Goal: Navigation & Orientation: Locate item on page

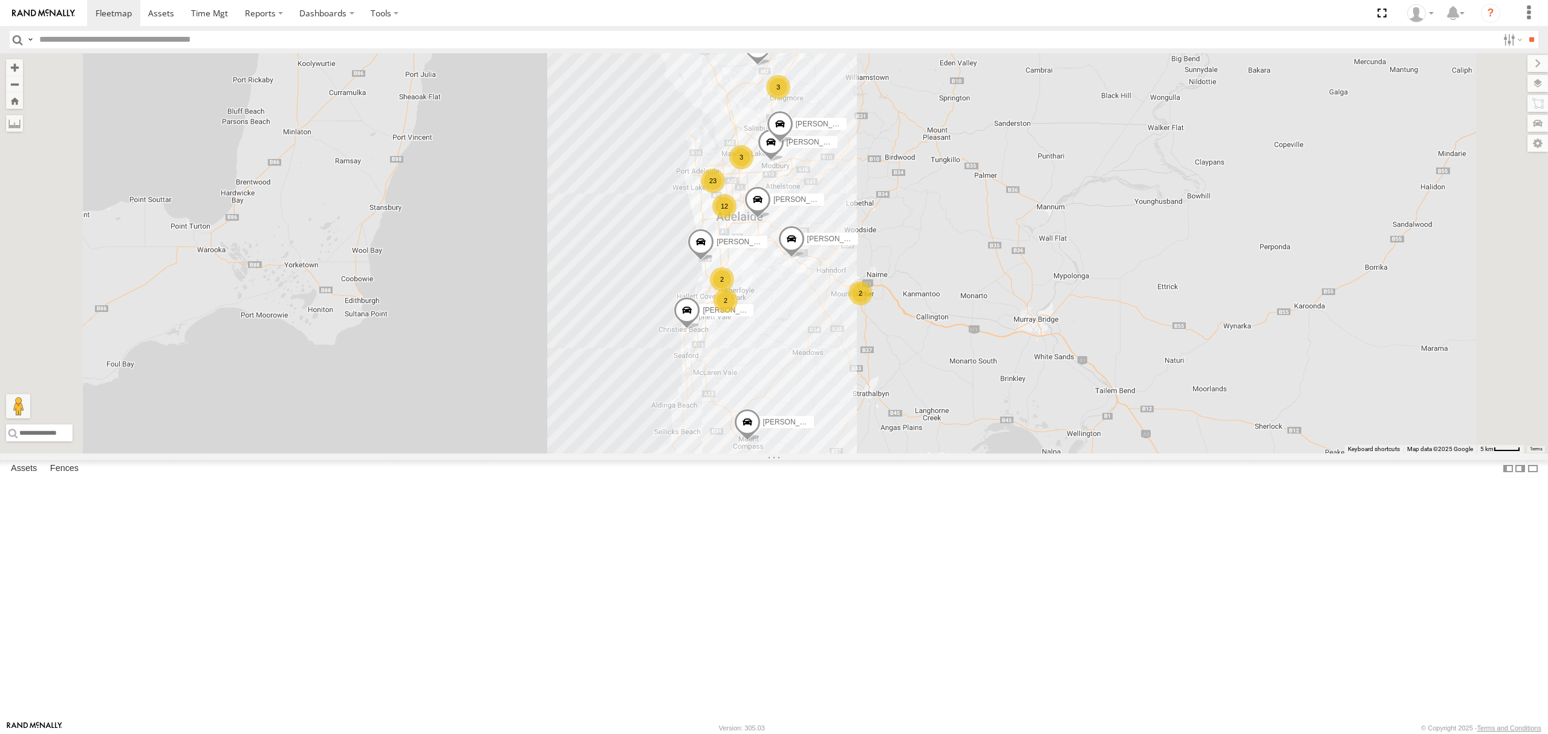
scroll to position [2240, 0]
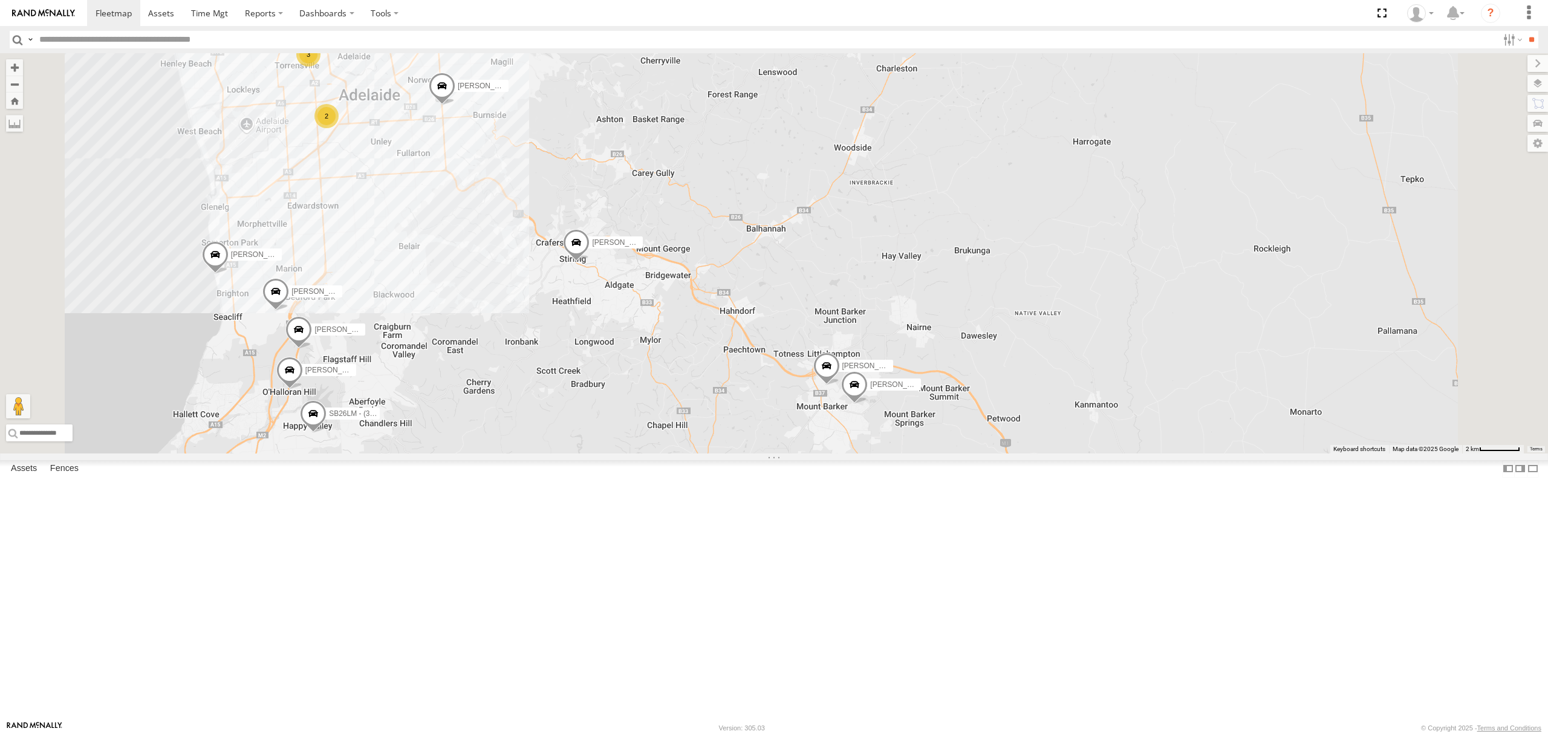
drag, startPoint x: 591, startPoint y: 256, endPoint x: 651, endPoint y: 301, distance: 74.4
click at [651, 301] on div "Dilpreet Singh Hardeep Singh Lewis Evangelou Paras Joshi Tajvdiner singh Divans…" at bounding box center [774, 253] width 1548 height 400
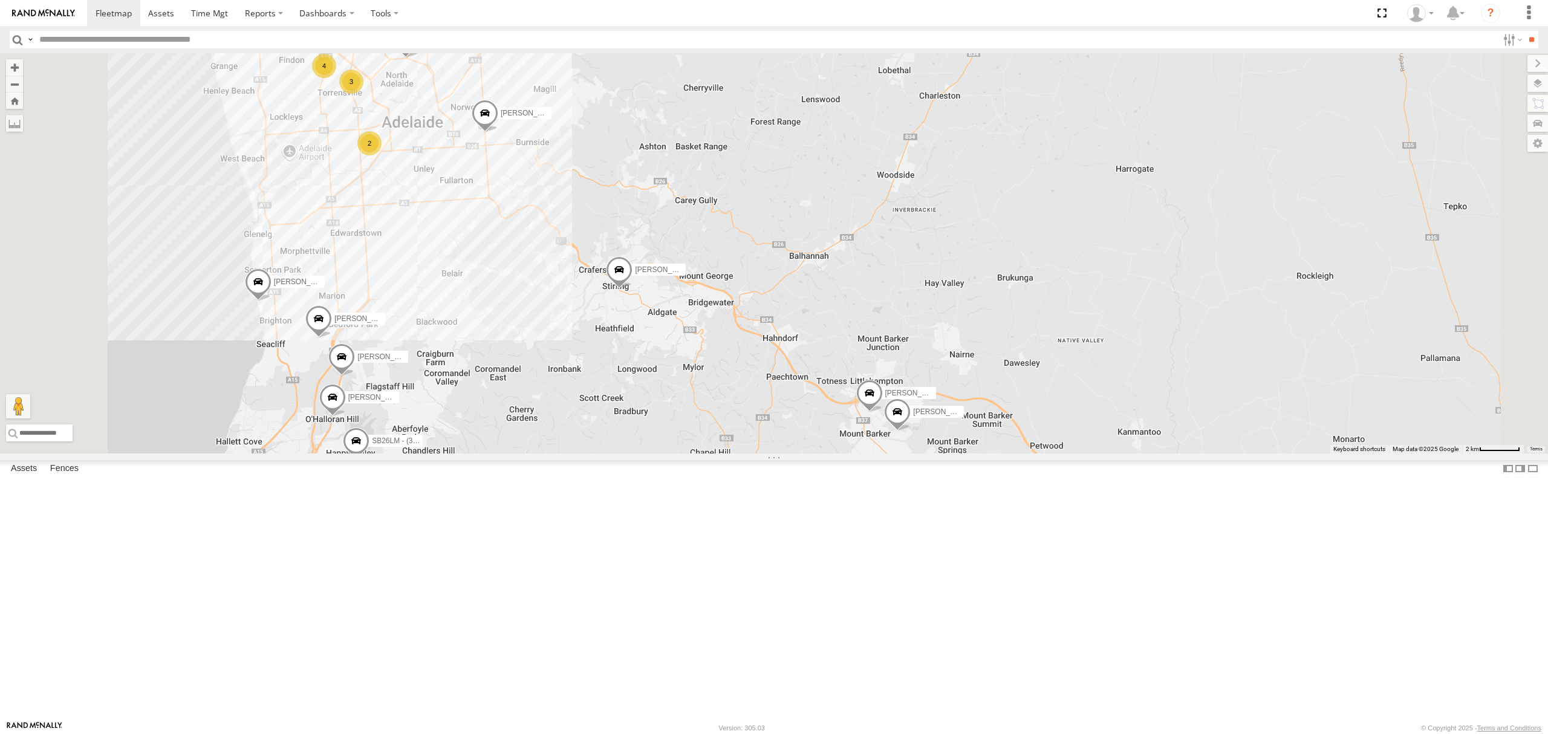
click at [369, 460] on span at bounding box center [356, 444] width 27 height 33
click at [558, 454] on div "Dilpreet Singh Hardeep Singh Lewis Evangelou Paras Joshi Tajvdiner singh Divans…" at bounding box center [774, 253] width 1548 height 400
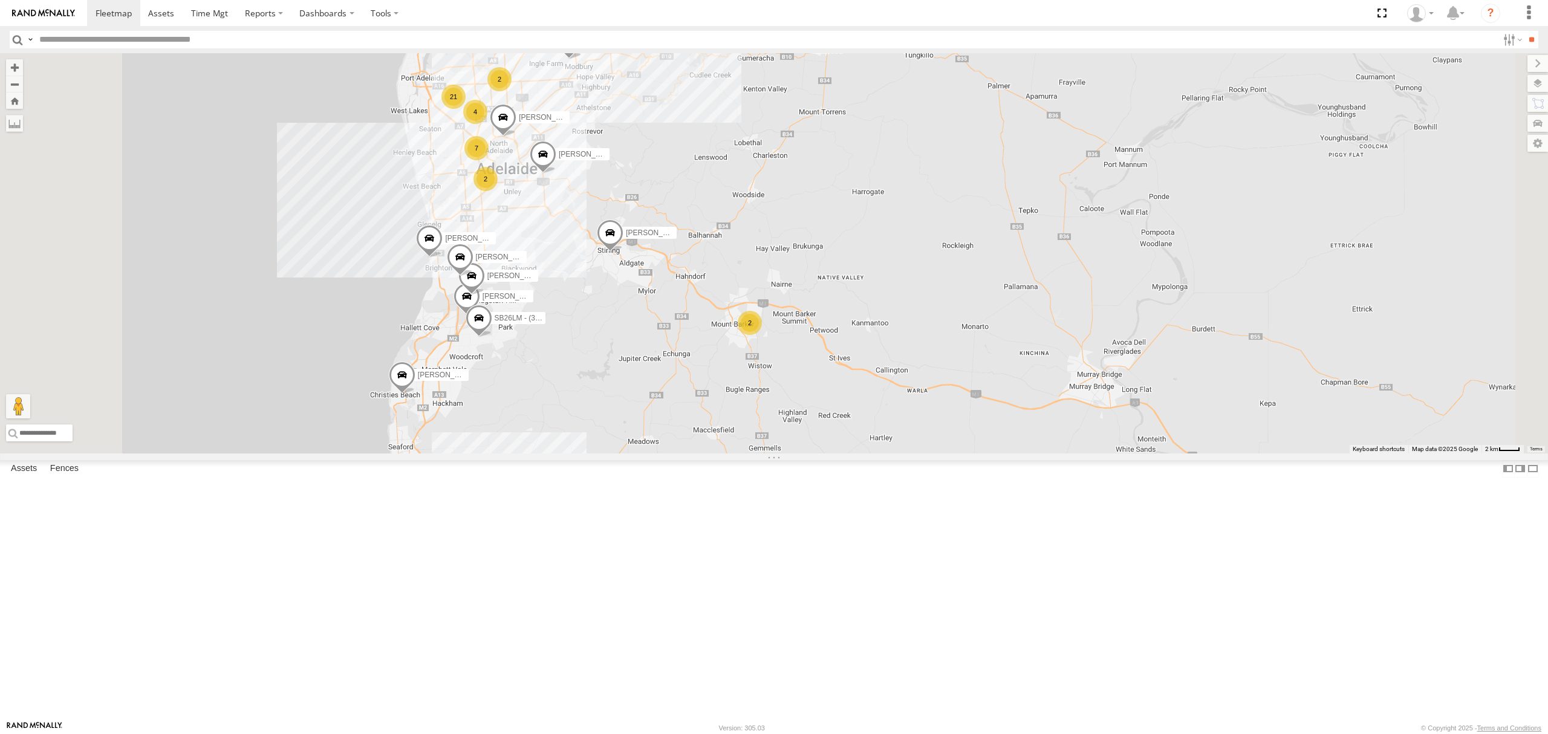
drag, startPoint x: 682, startPoint y: 562, endPoint x: 751, endPoint y: 272, distance: 298.3
click at [751, 272] on div "Dilpreet Singh Hardeep Singh Lewis Evangelou Paras Joshi Tajvdiner singh Divans…" at bounding box center [774, 253] width 1548 height 400
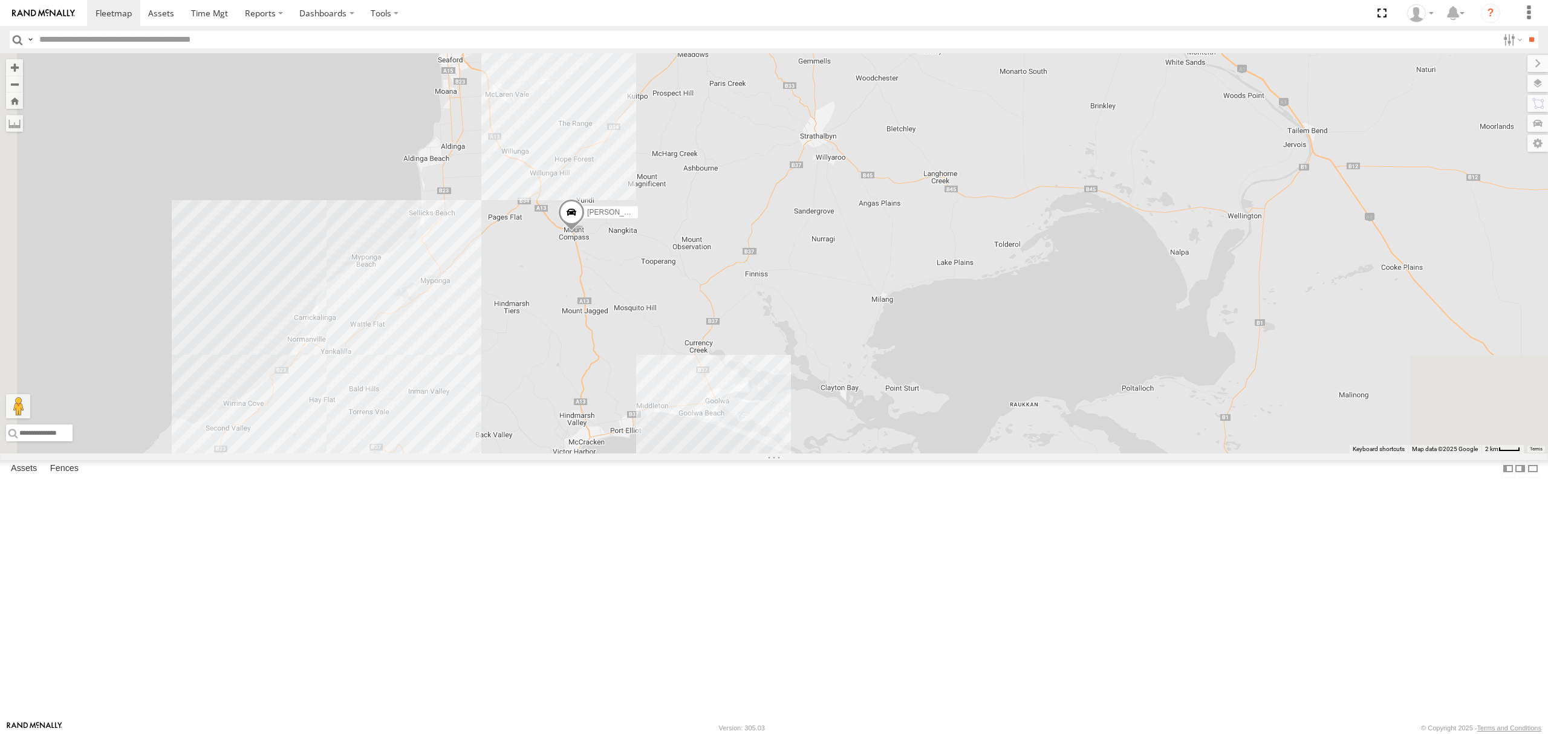
drag, startPoint x: 748, startPoint y: 385, endPoint x: 733, endPoint y: 145, distance: 240.5
click at [736, 143] on div "Dilpreet Singh Hardeep Singh Lewis Evangelou Paras Joshi Tajvdiner singh Divans…" at bounding box center [774, 253] width 1548 height 400
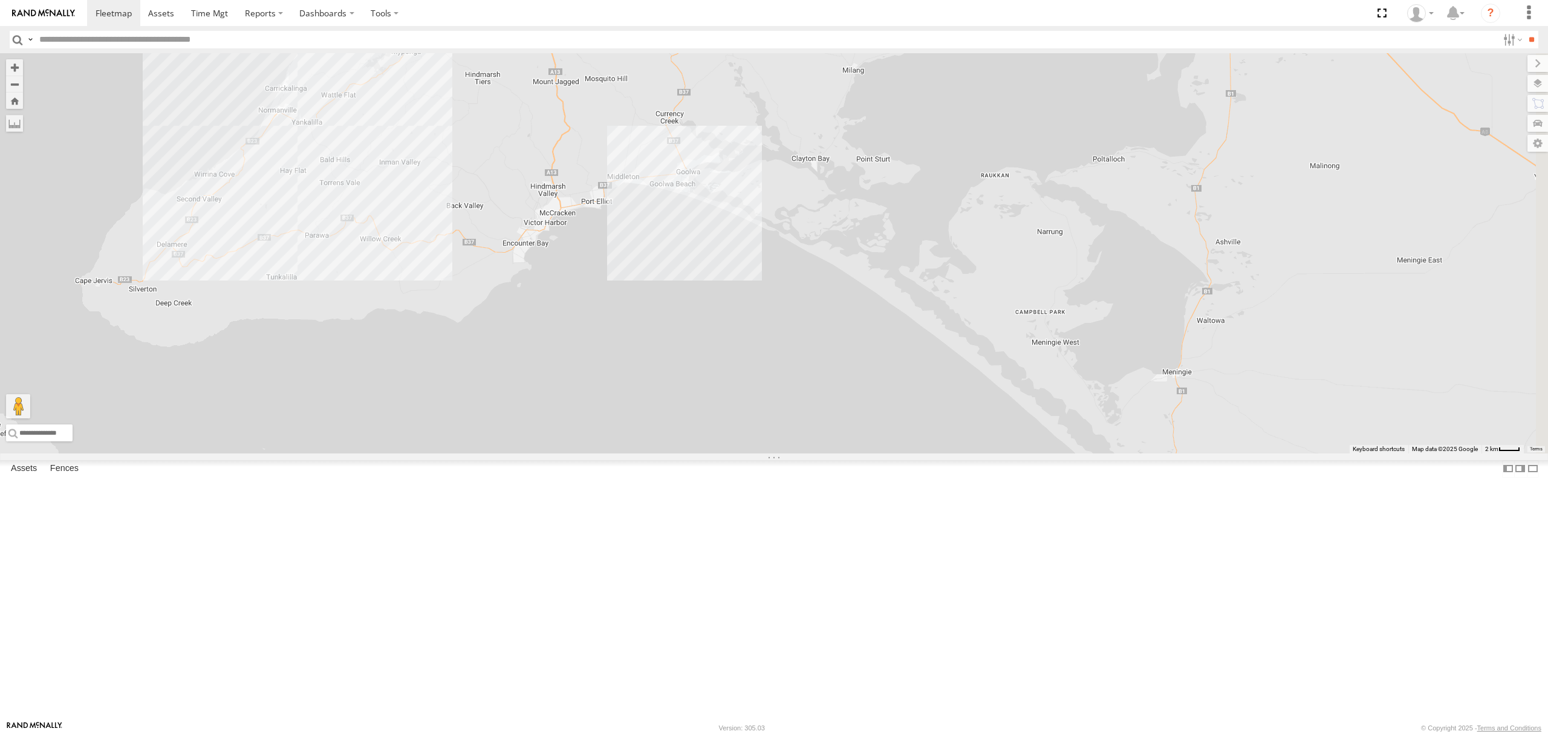
drag, startPoint x: 623, startPoint y: 283, endPoint x: 688, endPoint y: 349, distance: 92.8
click at [688, 348] on div "Dilpreet Singh Hardeep Singh Lewis Evangelou Paras Joshi Tajvdiner singh Divans…" at bounding box center [774, 253] width 1548 height 400
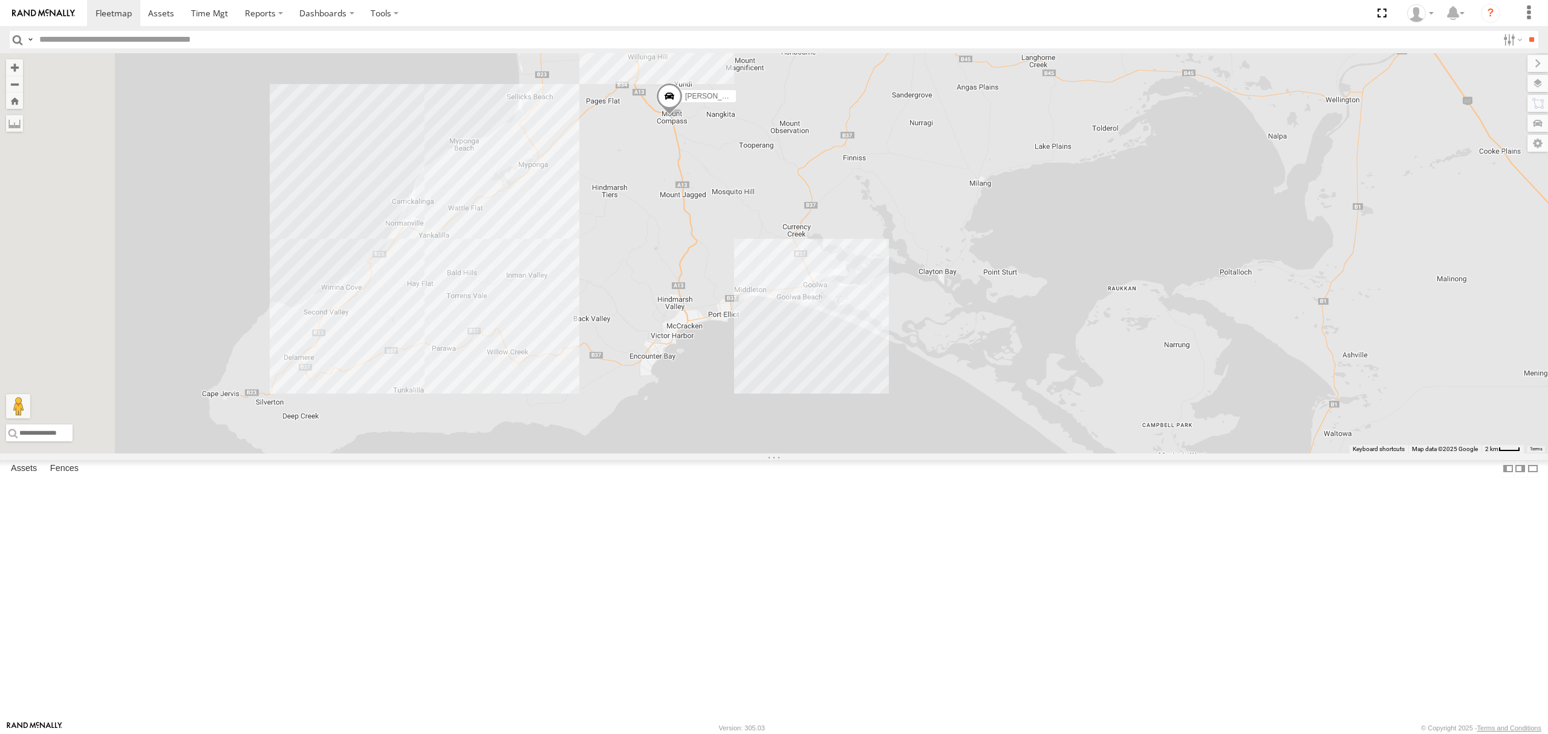
scroll to position [1353, 0]
drag, startPoint x: 304, startPoint y: 346, endPoint x: 312, endPoint y: 283, distance: 64.1
click at [311, 278] on main "← Move left → Move right ↑ Move up ↓ Move down + Zoom in - Zoom out Home Jump l…" at bounding box center [774, 387] width 1548 height 668
click at [0, 0] on div "S254CLT - Brian Corkhill All Assets Ew Pitts Ave Cavan -34.81826 138.60438 Vide…" at bounding box center [0, 0] width 0 height 0
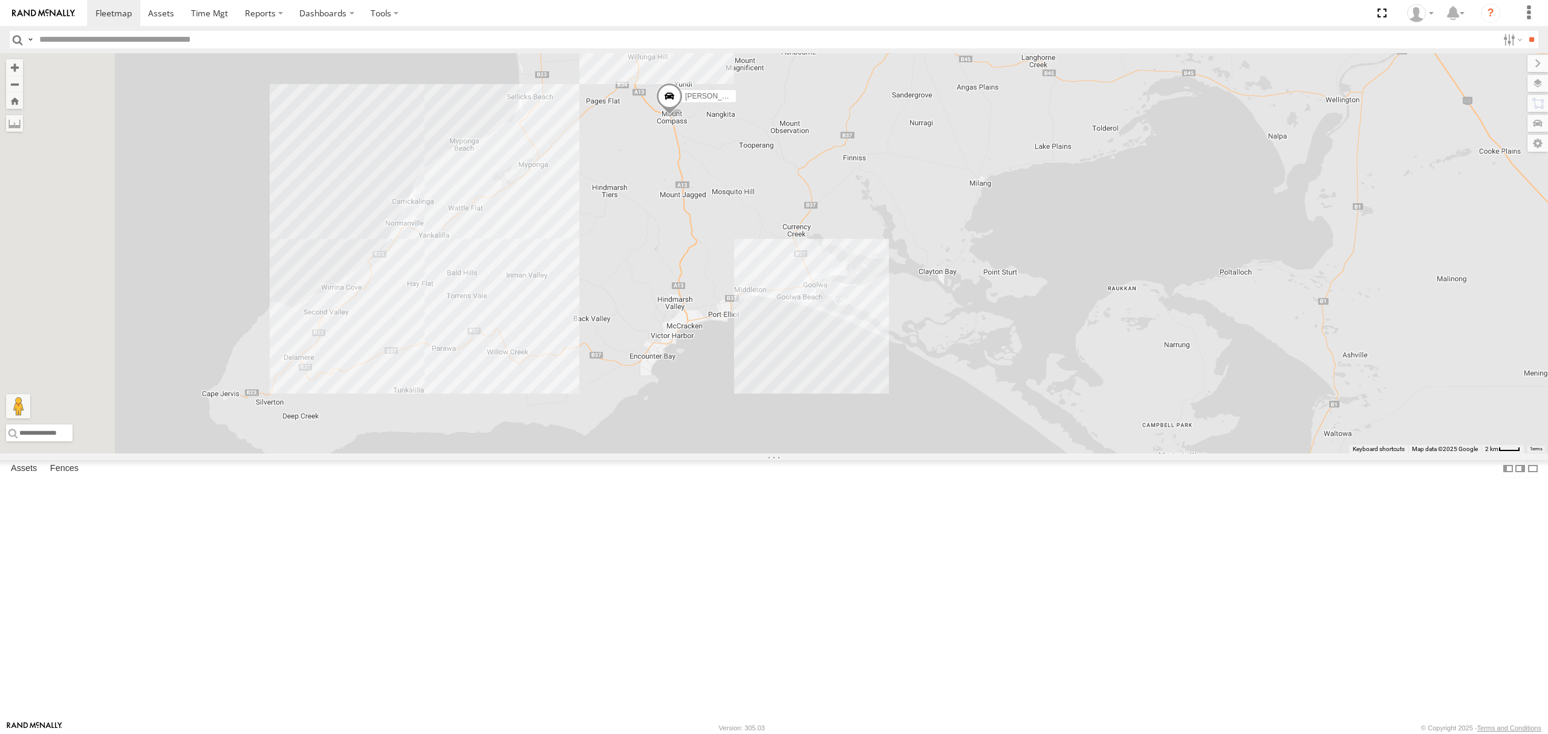
click at [0, 0] on div "S254CLT - [PERSON_NAME]" at bounding box center [0, 0] width 0 height 0
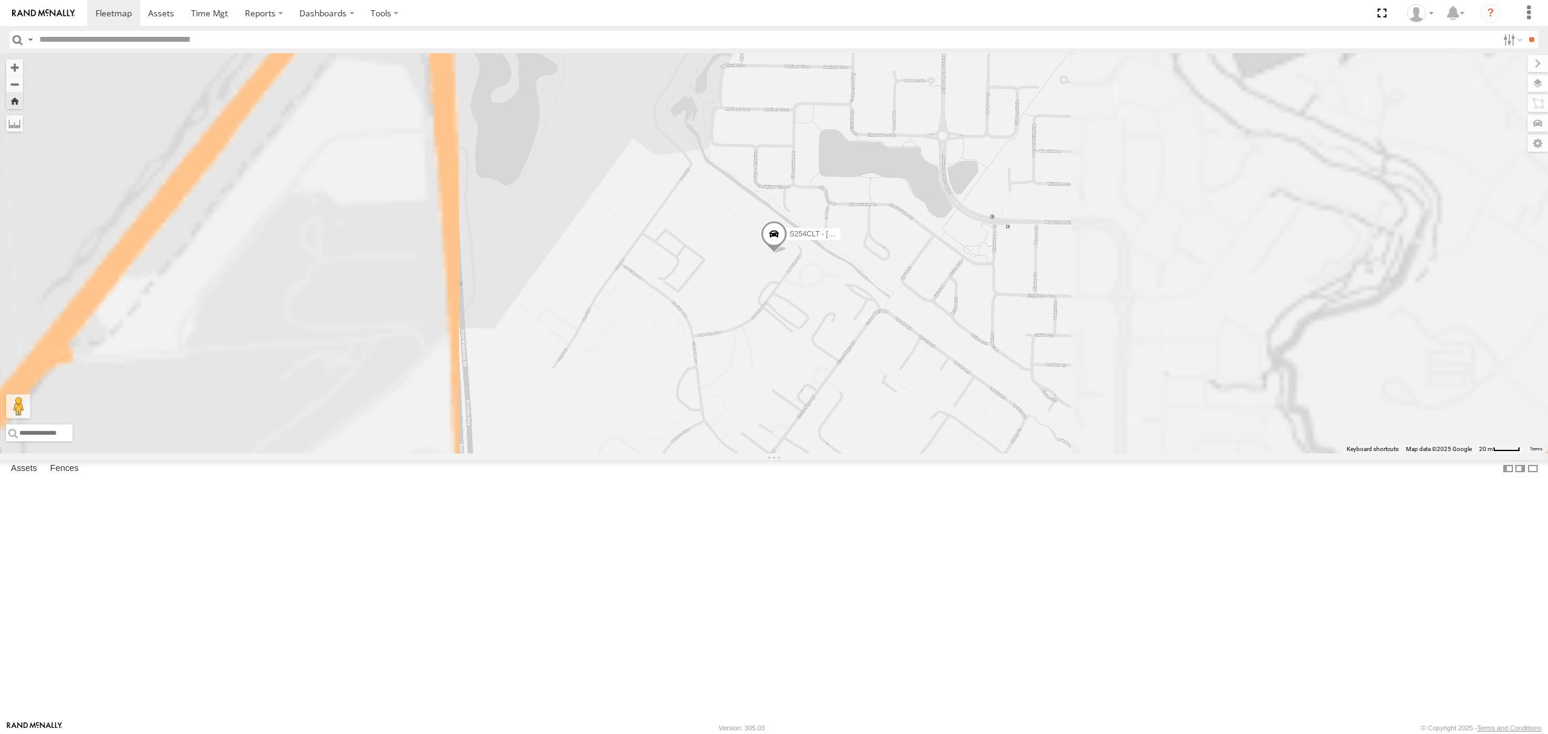
click at [787, 253] on span at bounding box center [774, 237] width 27 height 33
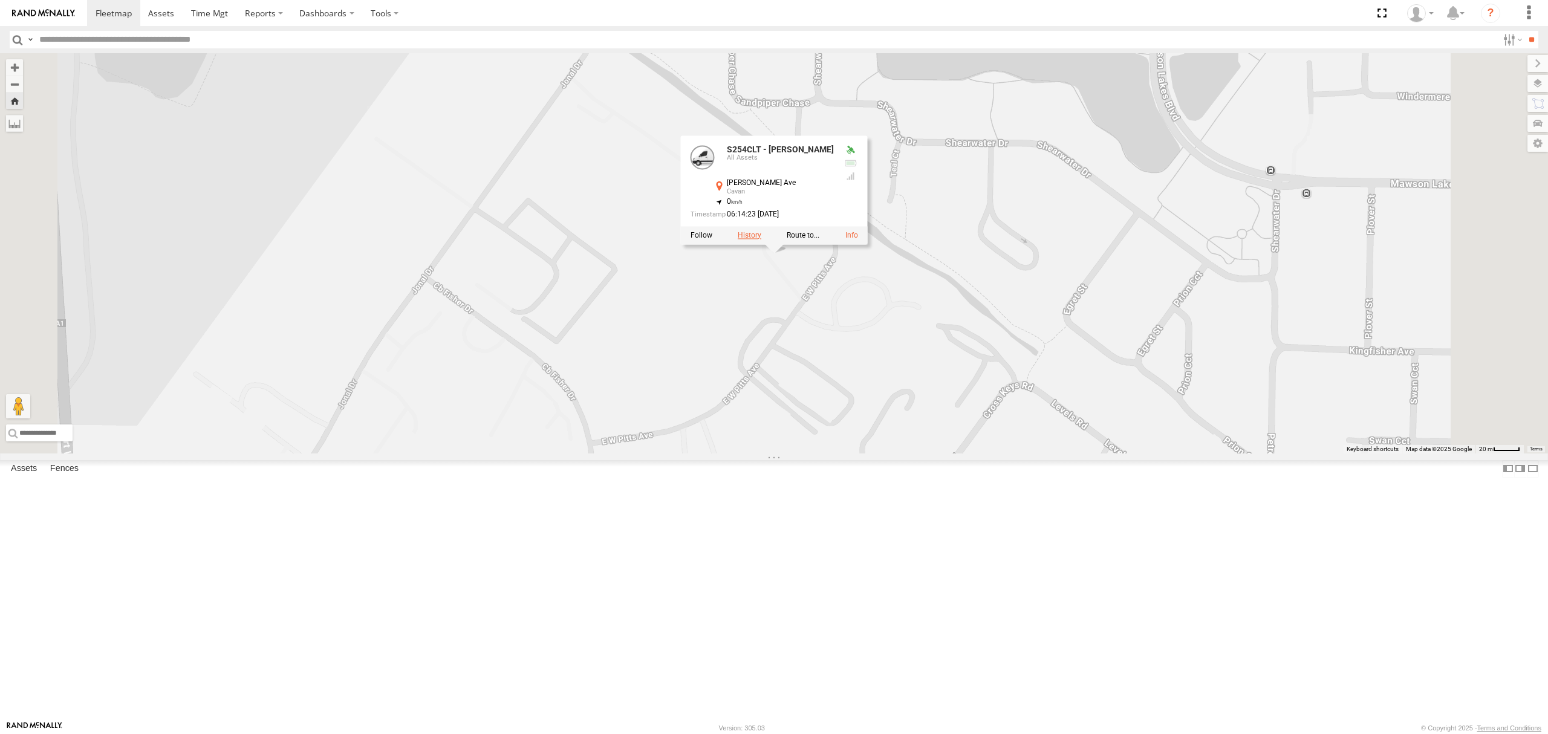
click at [761, 239] on label at bounding box center [750, 235] width 24 height 8
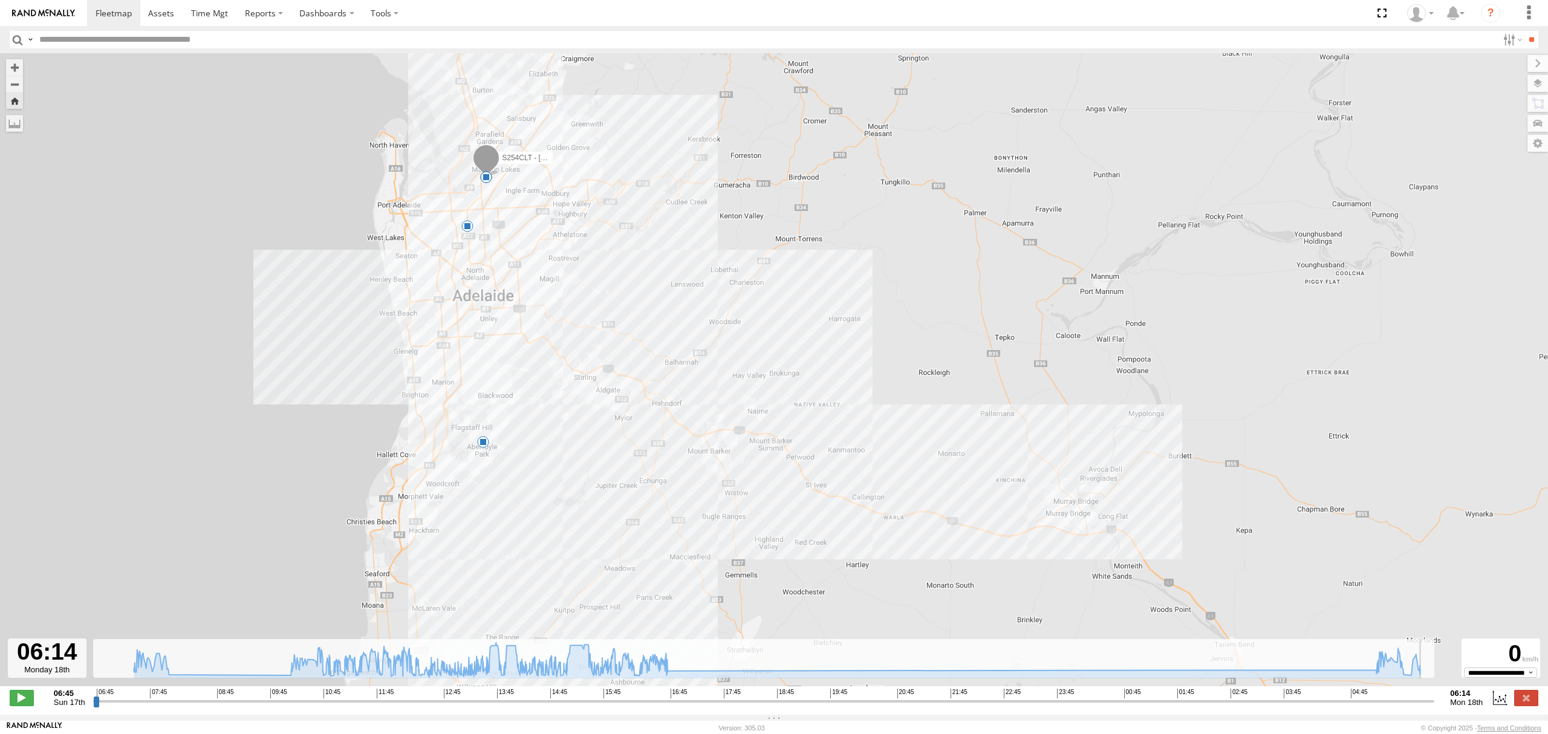
drag, startPoint x: 94, startPoint y: 709, endPoint x: 1465, endPoint y: 697, distance: 1370.2
type input "**********"
click at [1435, 697] on input "range" at bounding box center [764, 700] width 1342 height 11
click at [96, 11] on span at bounding box center [114, 12] width 36 height 11
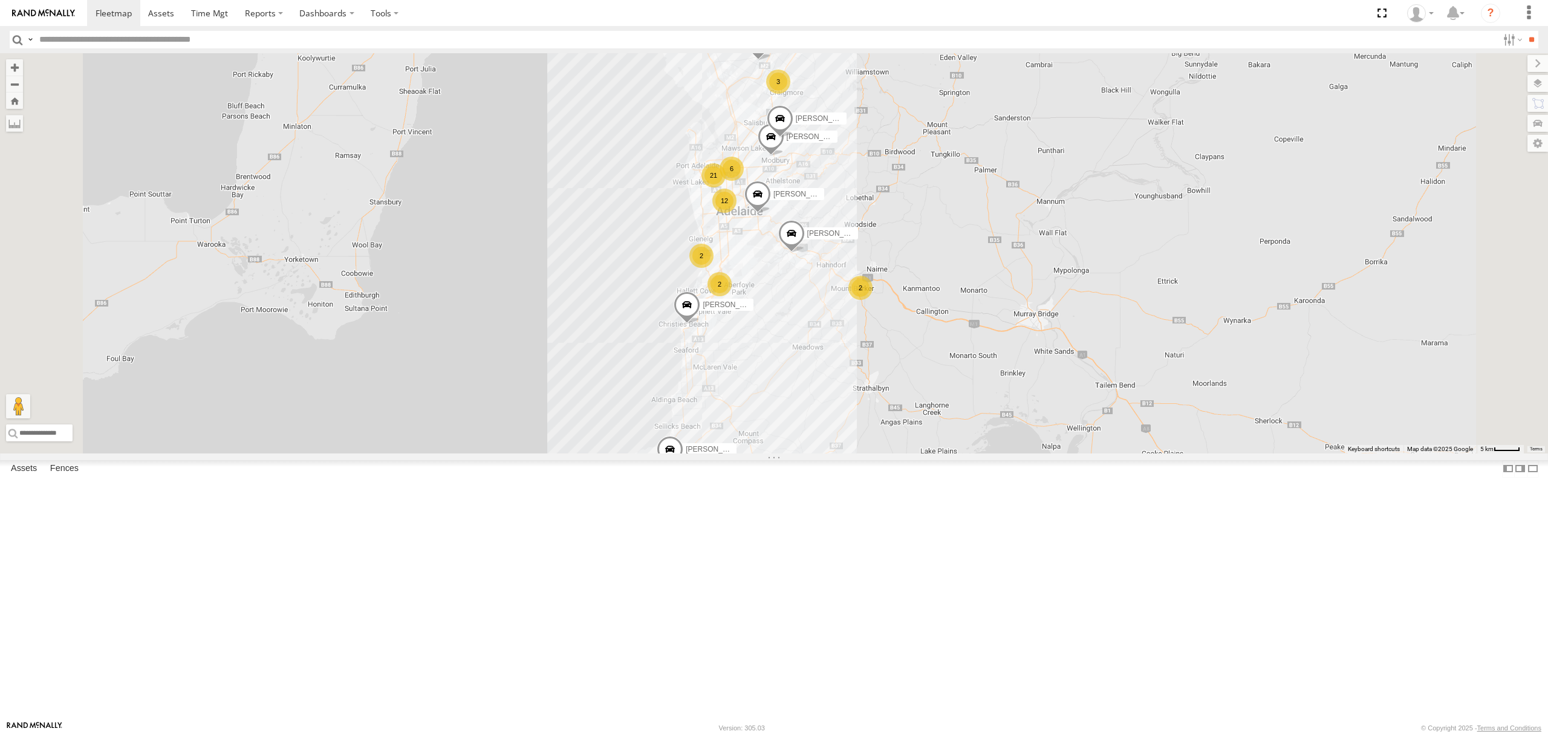
click at [0, 0] on div "SB25LM - (6P HINO) R6 All Assets" at bounding box center [0, 0] width 0 height 0
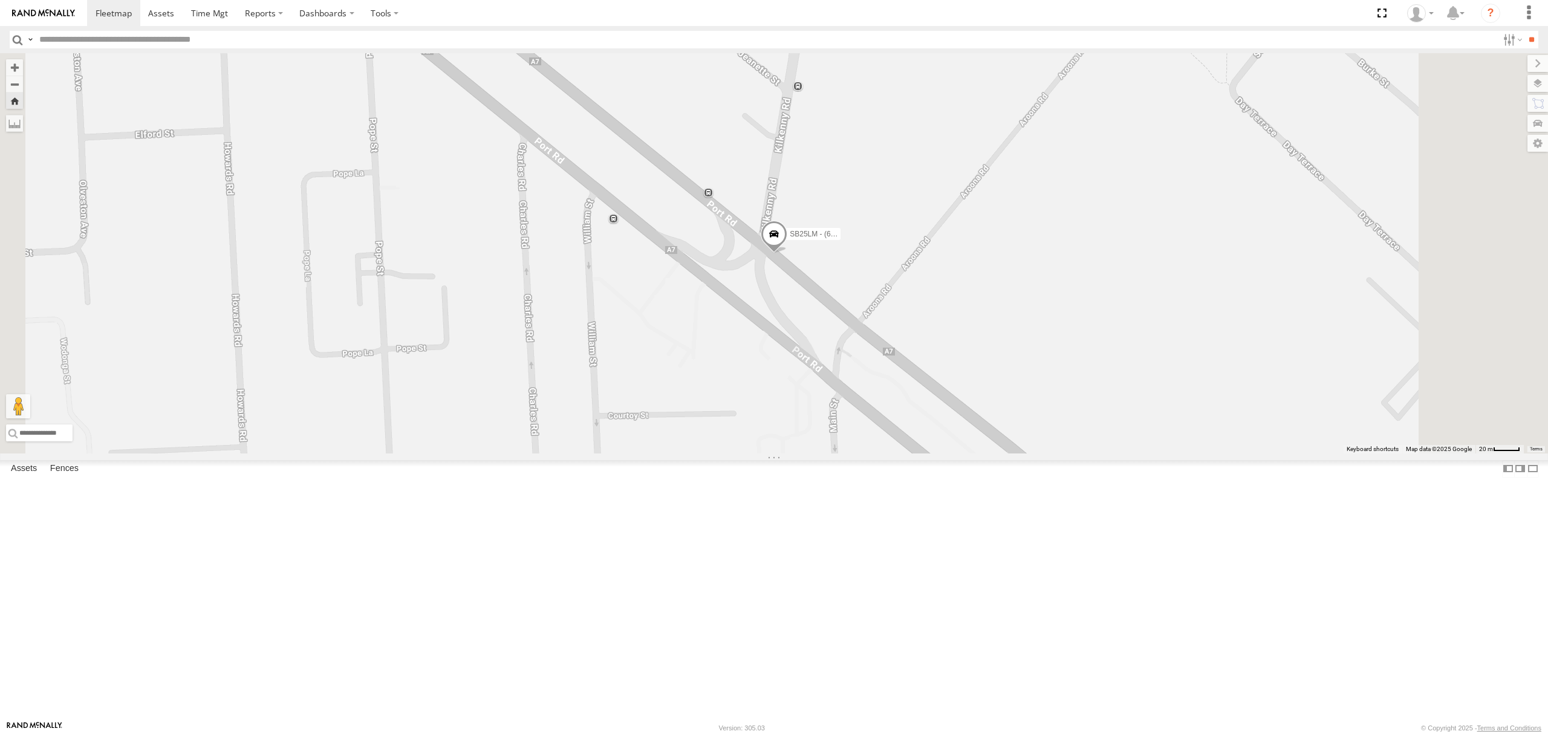
click at [0, 0] on div at bounding box center [0, 0] width 0 height 0
click at [0, 0] on div "SY71FR - (16P TRAILER) PM1 All Assets" at bounding box center [0, 0] width 0 height 0
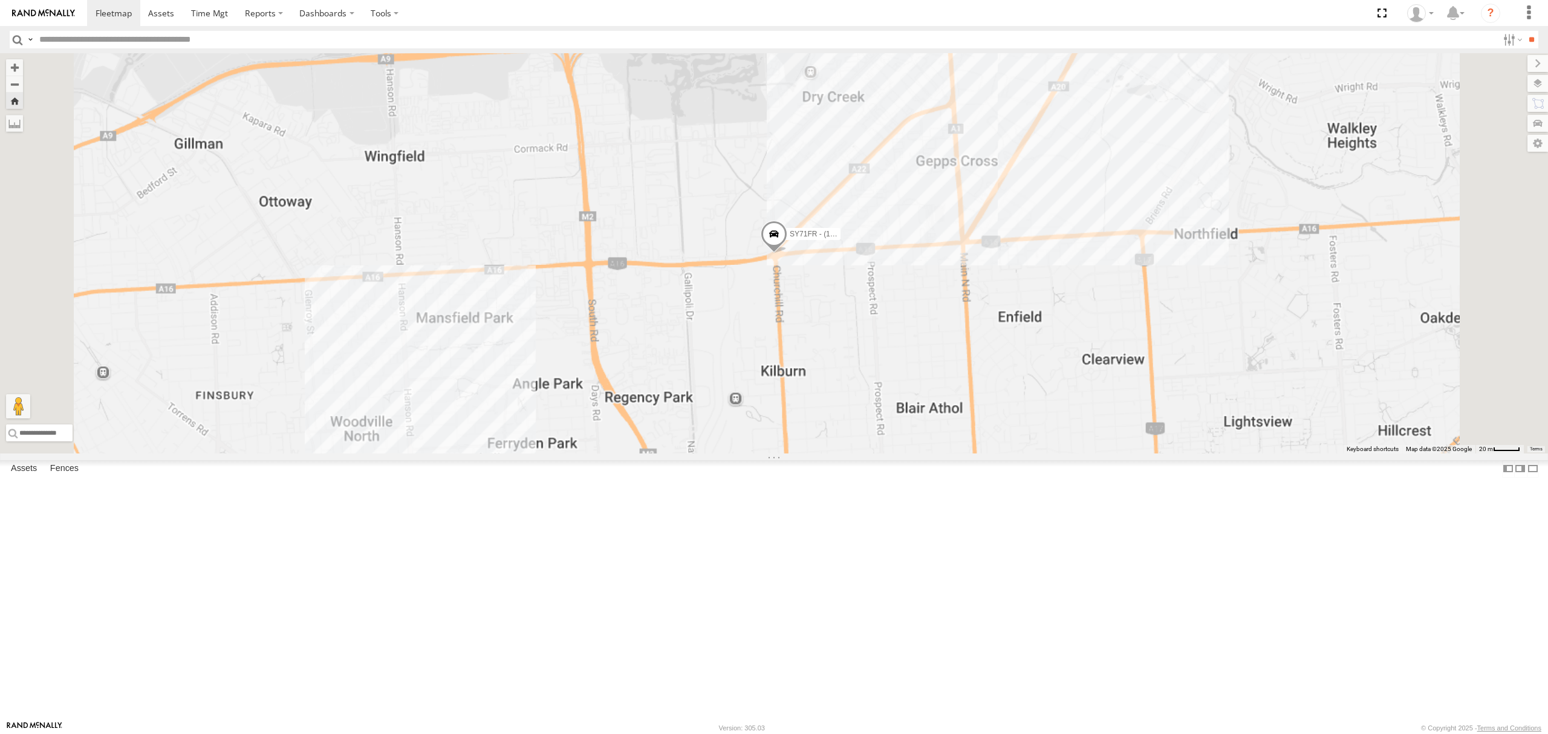
click at [0, 0] on div "SB26LM - (3P HINO) R7" at bounding box center [0, 0] width 0 height 0
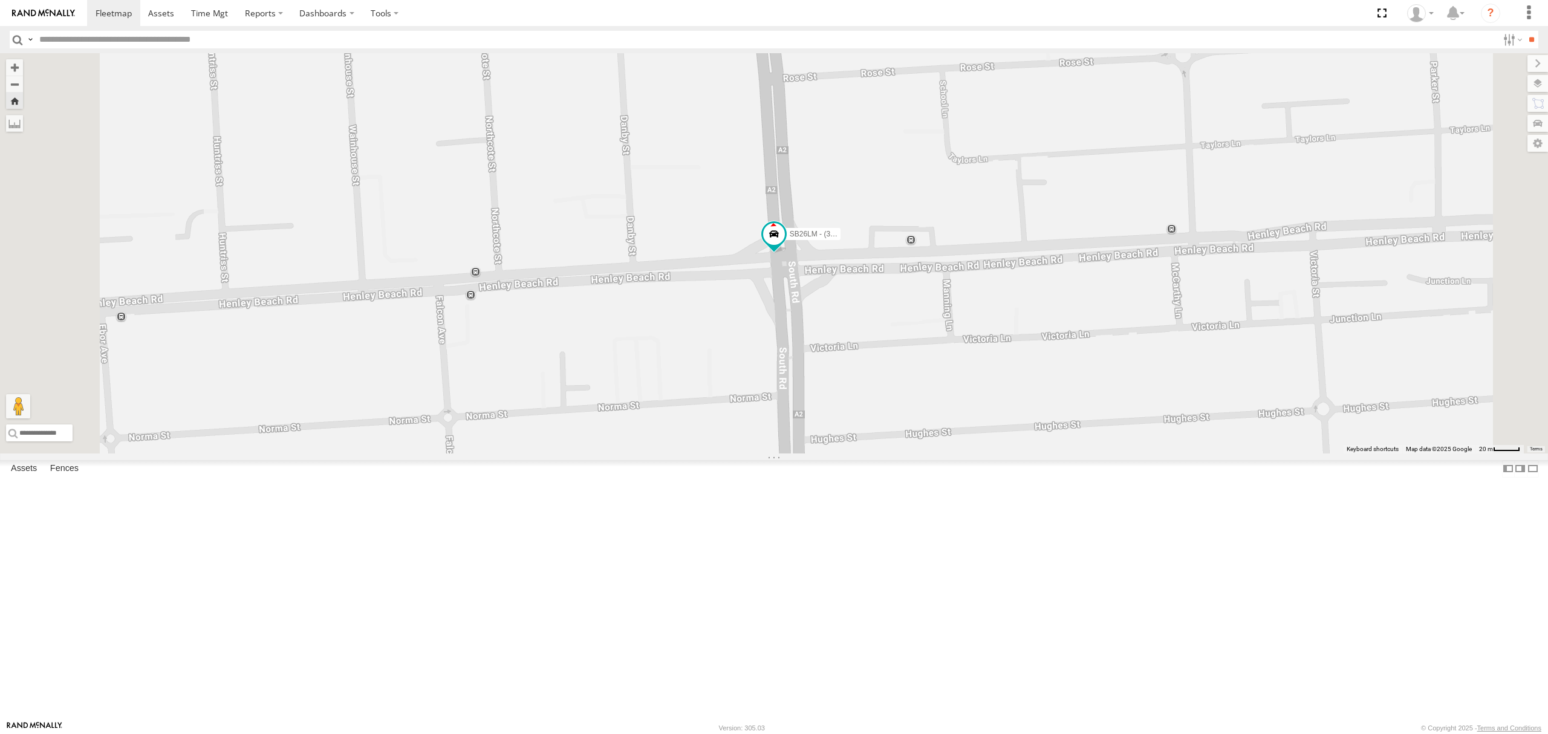
click at [0, 0] on div "SY71FR - (16P TRAILER) PM1 All Assets Cavan Rd Dry Creek -34.84894 138.58224 Vi…" at bounding box center [0, 0] width 0 height 0
click at [0, 0] on div "SY71FR - (16P TRAILER) PM1" at bounding box center [0, 0] width 0 height 0
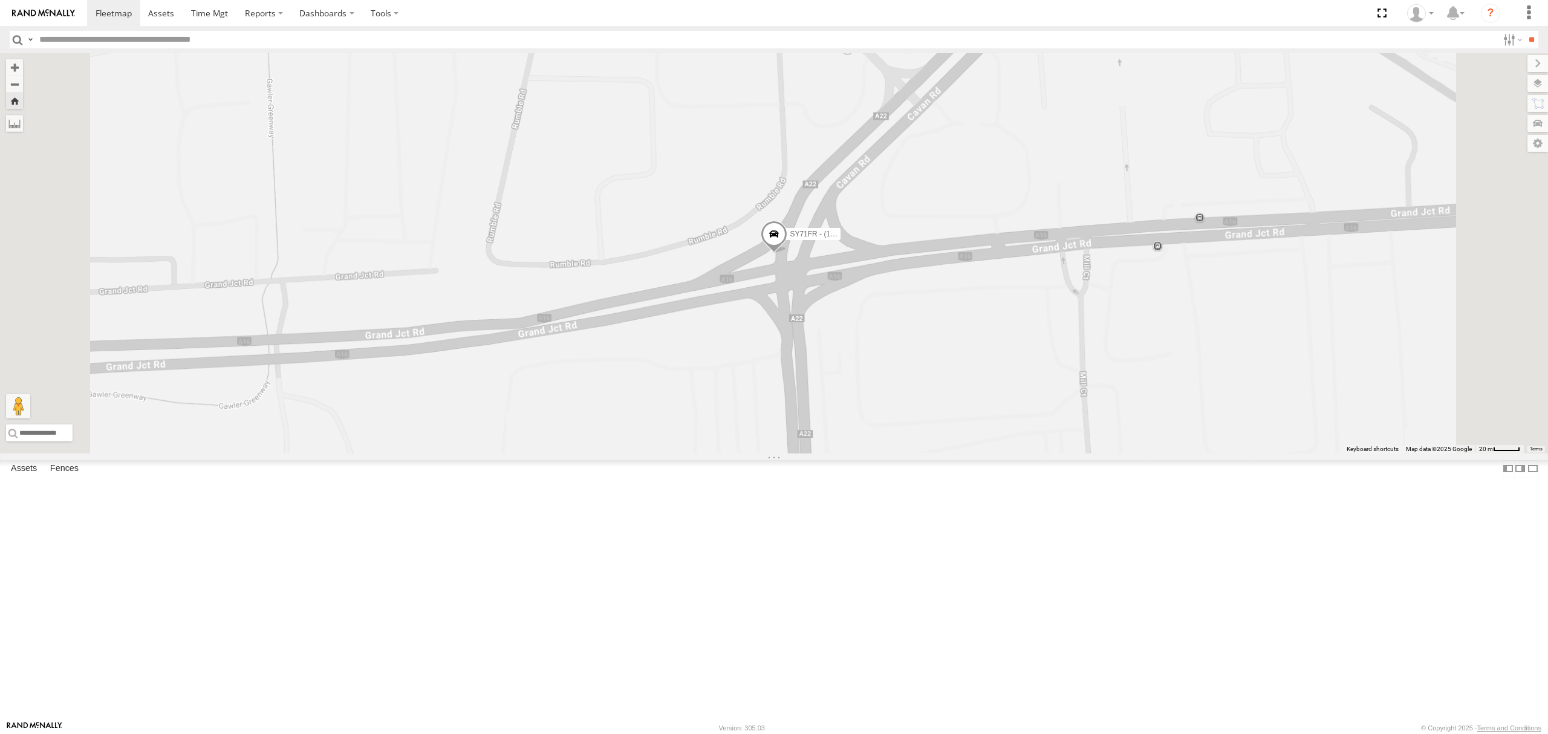
click at [0, 0] on div "SB25LM - (6P HINO) R6" at bounding box center [0, 0] width 0 height 0
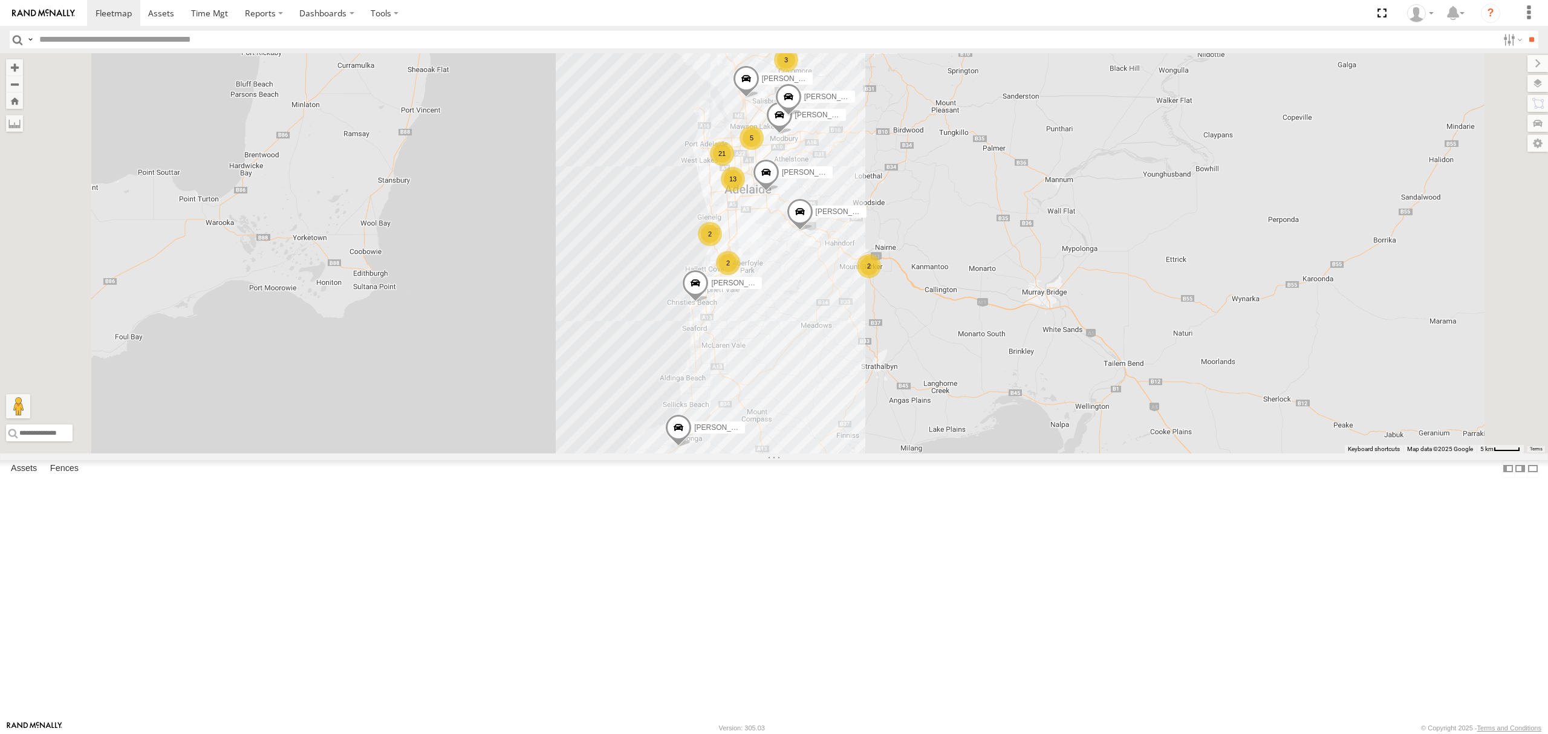
click at [0, 0] on div "S678CGD - Fridge It Sprinter All Assets" at bounding box center [0, 0] width 0 height 0
click at [0, 0] on div "SB26LM - (3P HINO) R7 All Assets" at bounding box center [0, 0] width 0 height 0
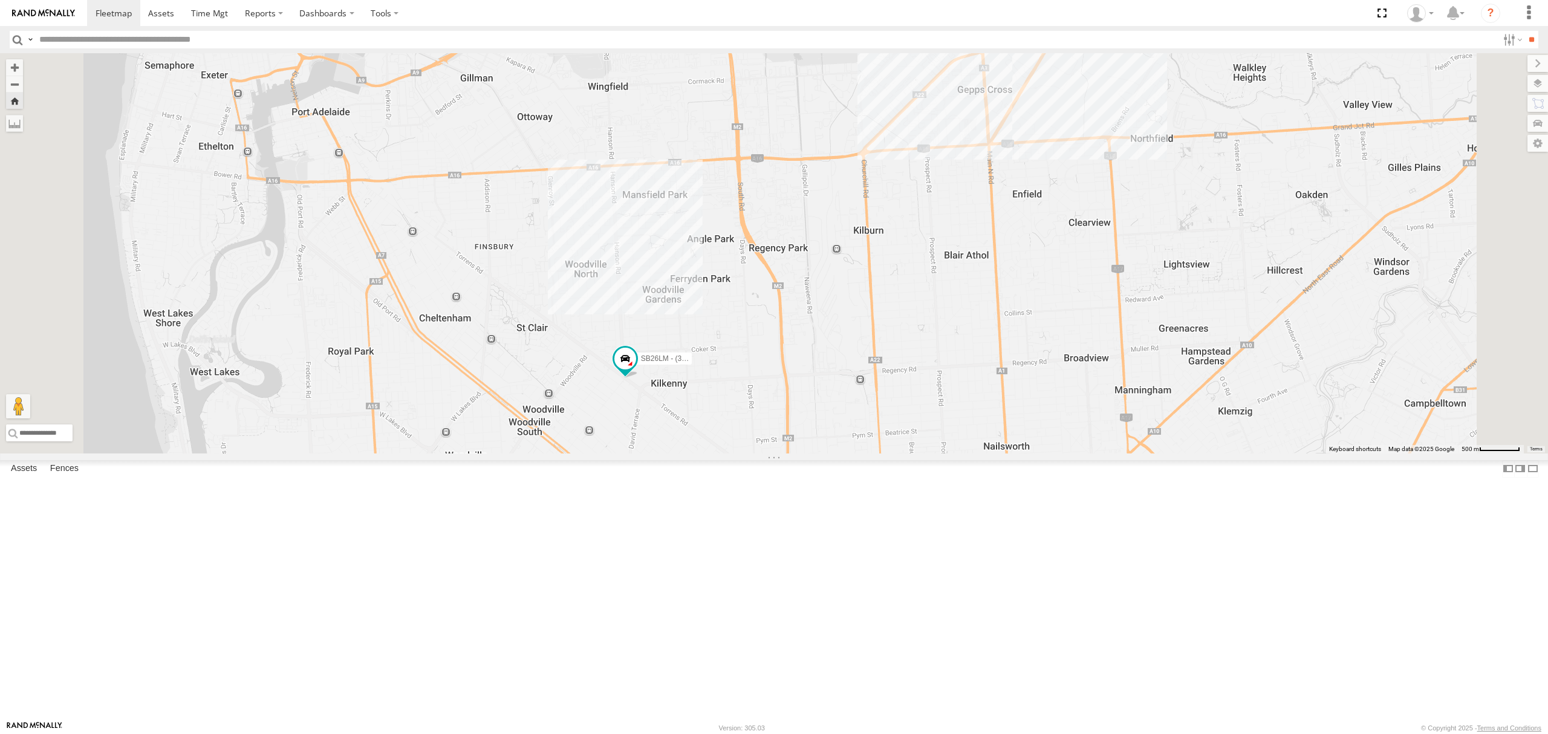
drag, startPoint x: 80, startPoint y: 281, endPoint x: 89, endPoint y: 281, distance: 9.7
click at [0, 0] on div "S254CLT - [PERSON_NAME] All Assets" at bounding box center [0, 0] width 0 height 0
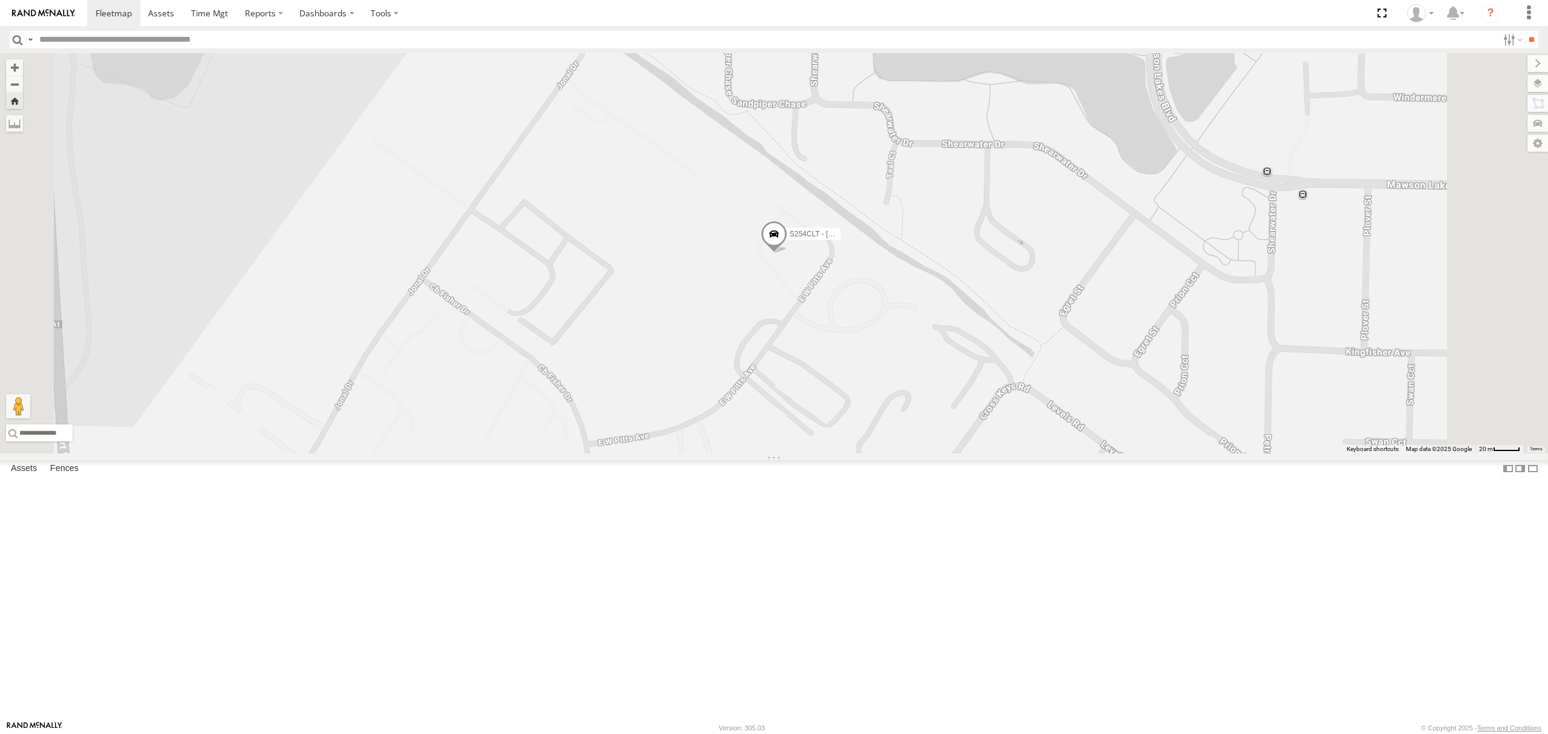
click at [0, 0] on div "S254CLT - [PERSON_NAME]" at bounding box center [0, 0] width 0 height 0
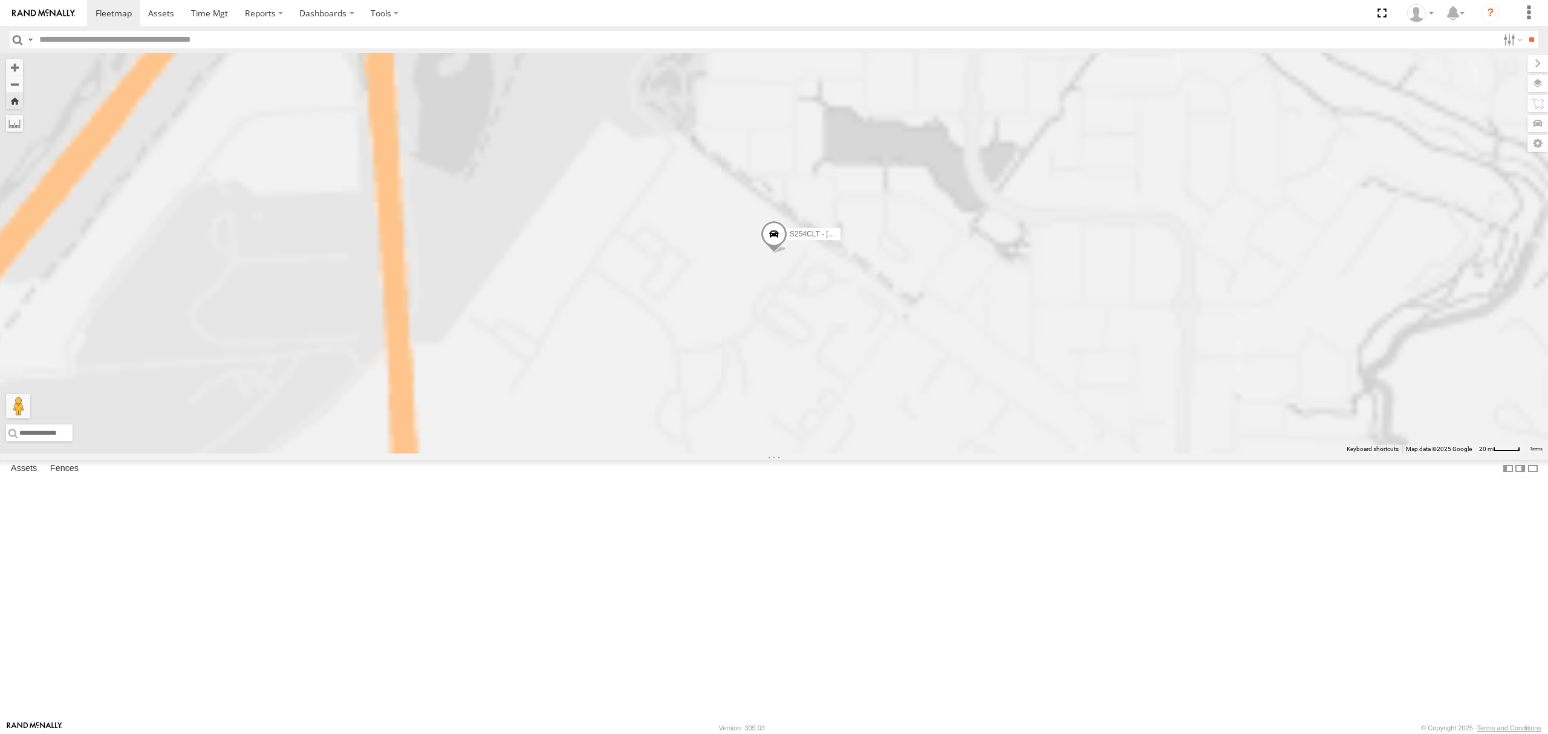
click at [0, 0] on div "SY71FR - (16P TRAILER) PM1" at bounding box center [0, 0] width 0 height 0
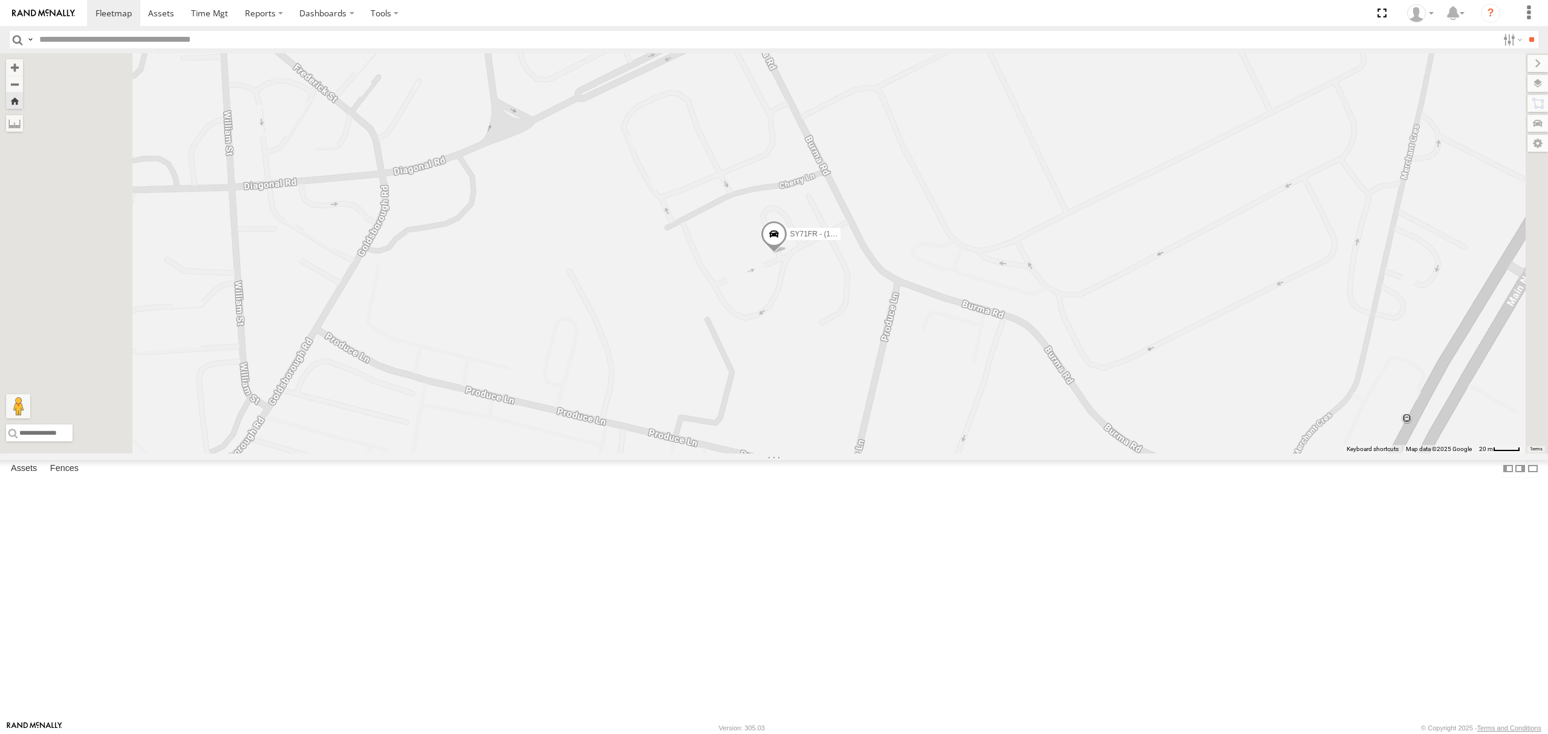
click at [0, 0] on div "7.2" at bounding box center [0, 0] width 0 height 0
click at [0, 0] on div "S264CKI - Fridge It Crafter All Assets" at bounding box center [0, 0] width 0 height 0
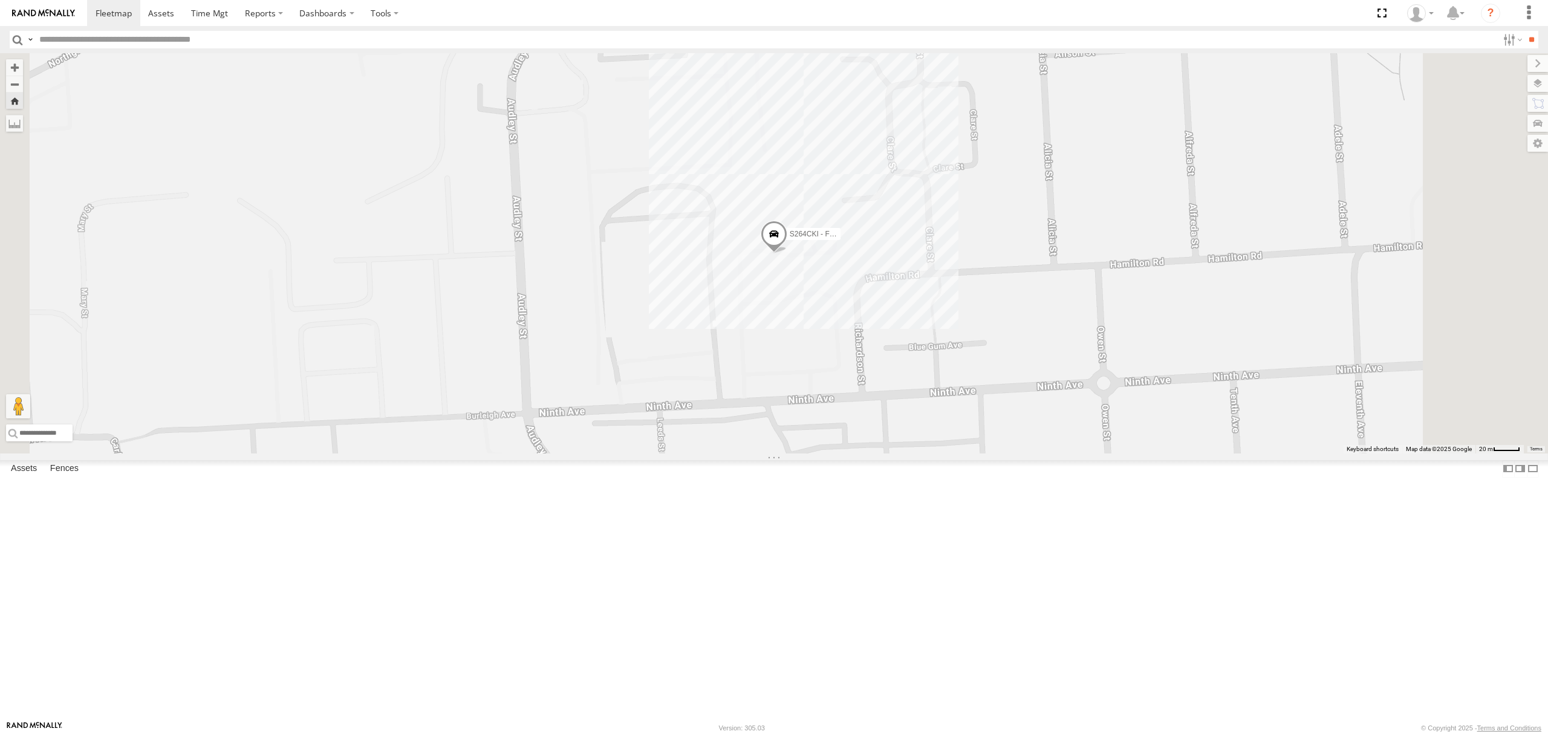
click at [0, 0] on div "All Assets" at bounding box center [0, 0] width 0 height 0
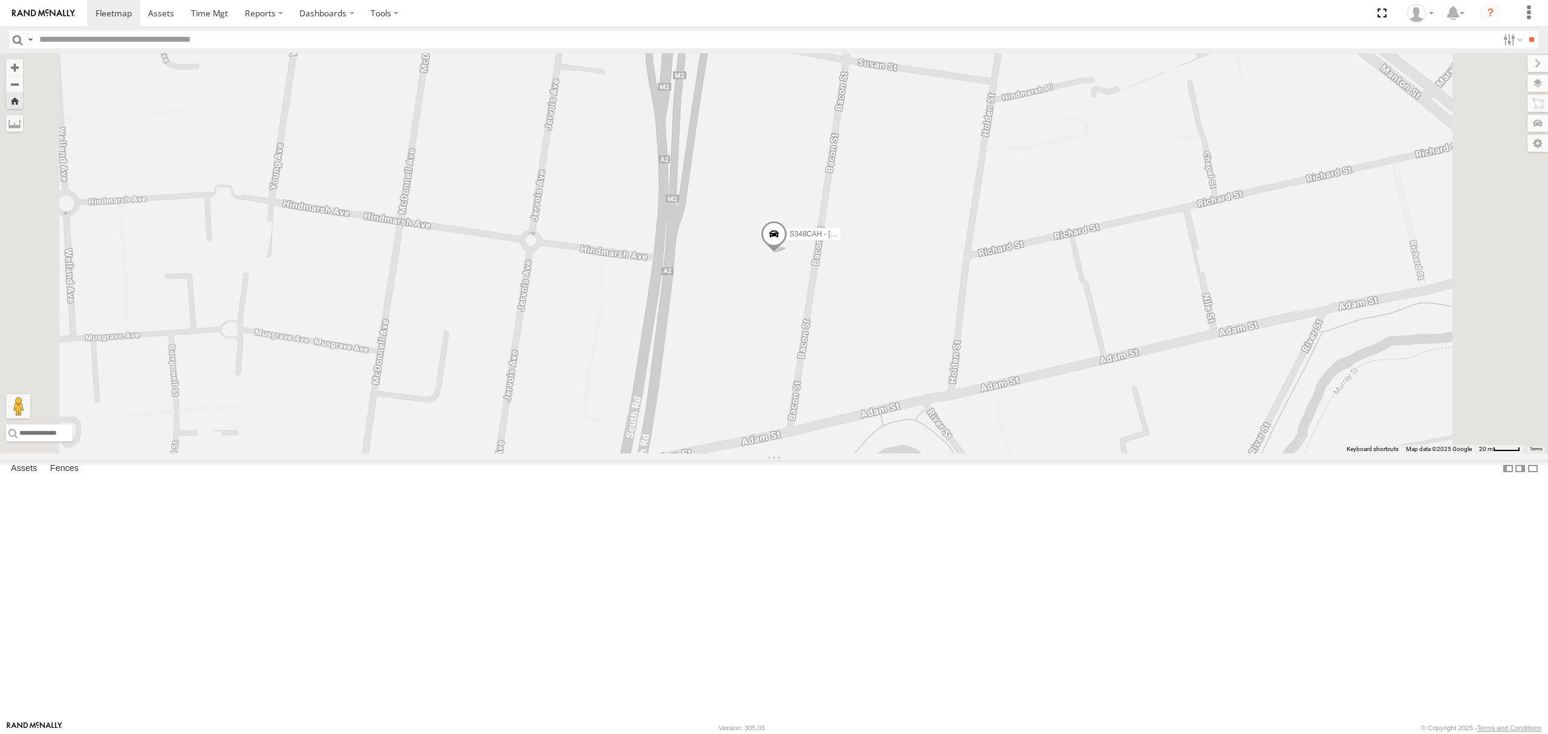
click at [787, 253] on span at bounding box center [774, 237] width 27 height 33
click at [937, 450] on div "S348CAH - Emir Tarabar S348CAH - Emir Tarabar All Assets Bacon St Hindmarsh -34…" at bounding box center [774, 253] width 1548 height 400
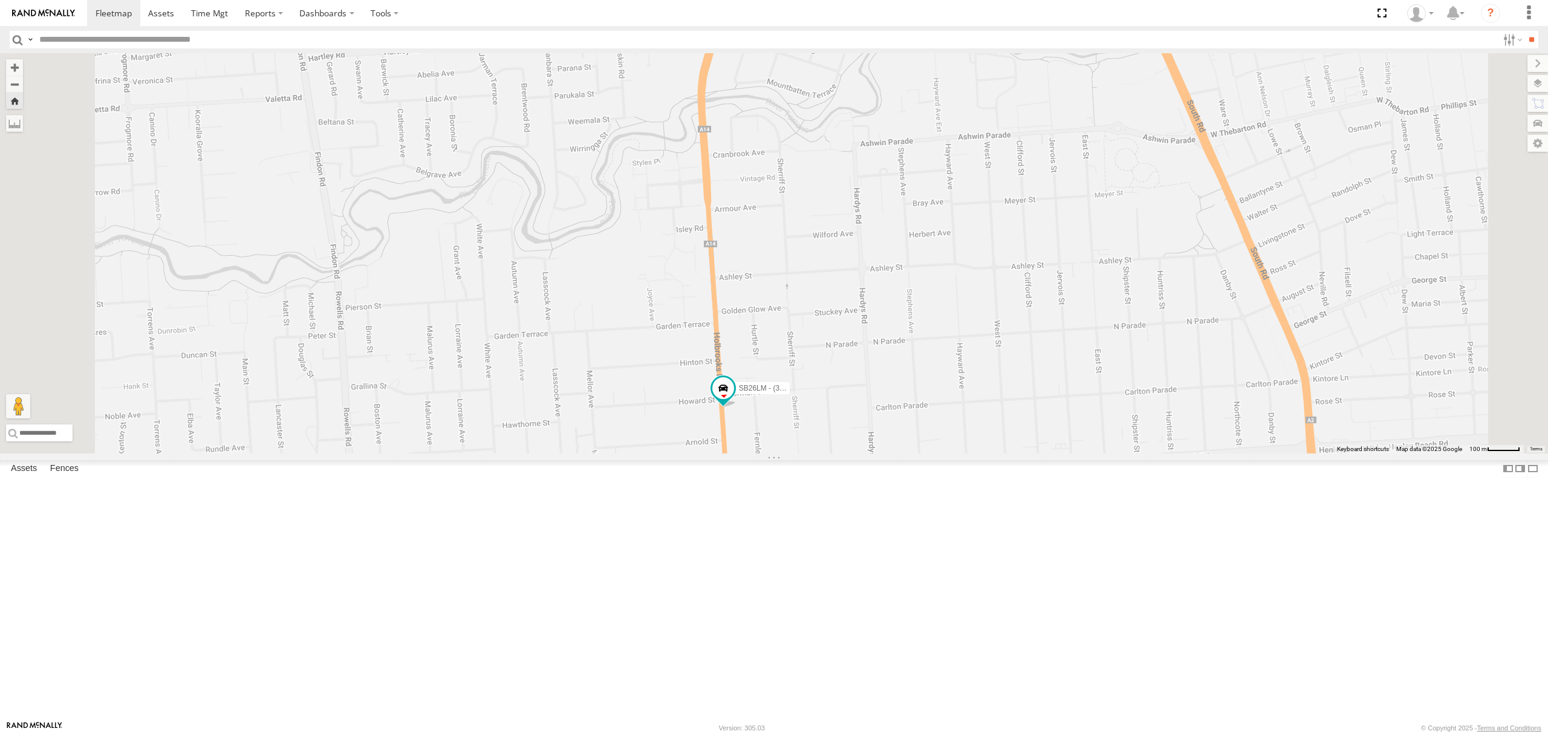
click at [0, 0] on div "S678CGD - Fridge It Sprinter" at bounding box center [0, 0] width 0 height 0
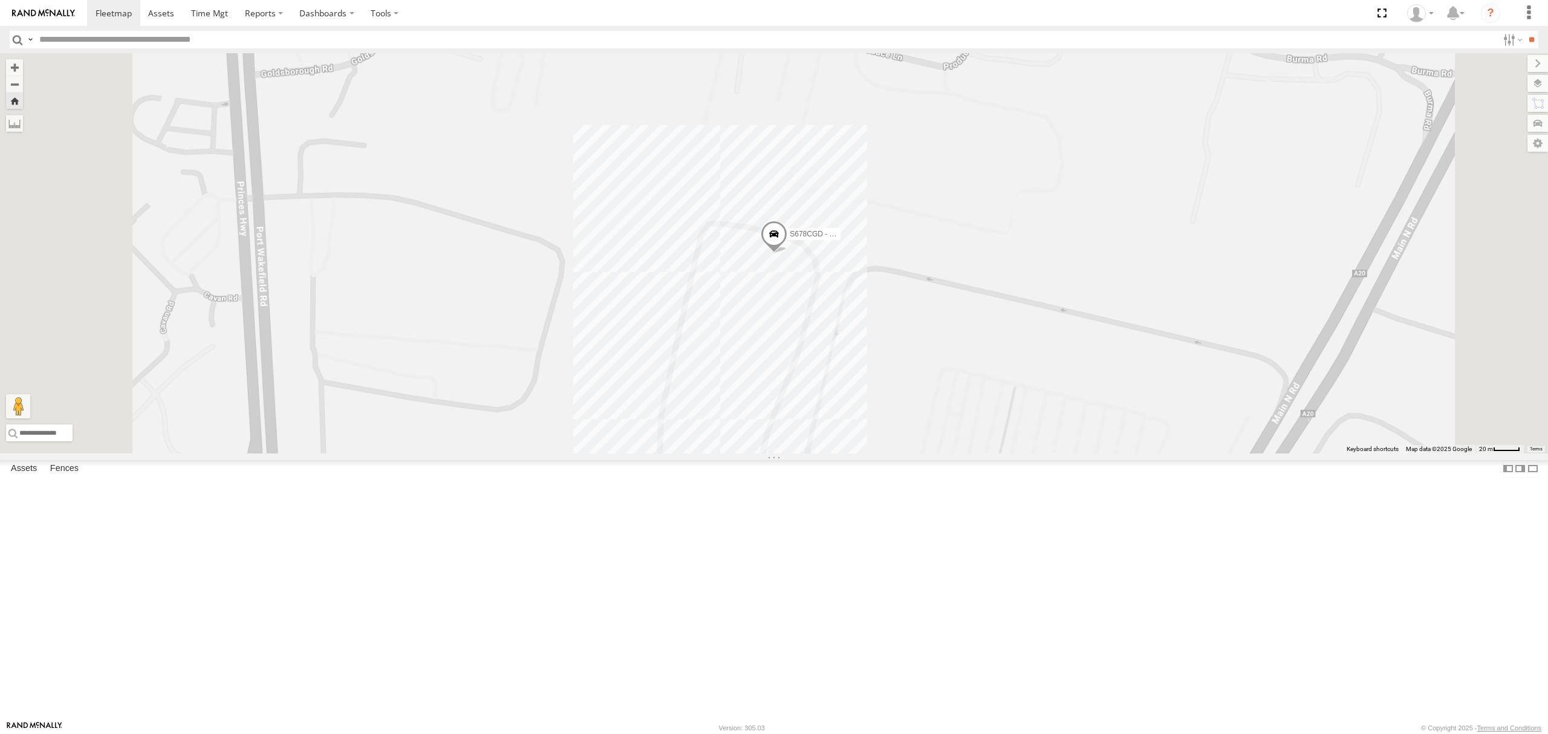
click at [0, 0] on div "All Assets" at bounding box center [0, 0] width 0 height 0
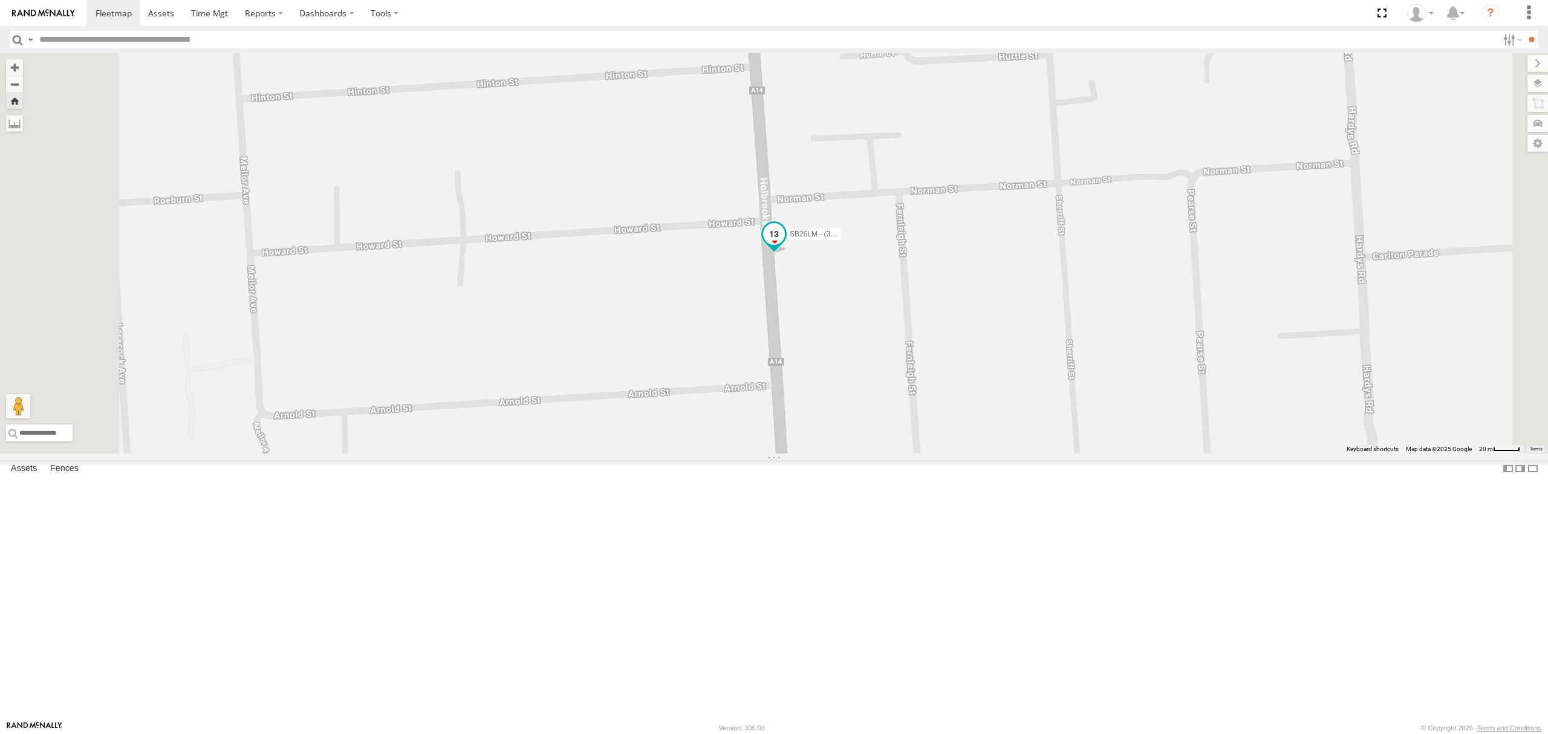
click at [785, 245] on span at bounding box center [774, 234] width 22 height 22
click at [816, 447] on div "SB26LM - (3P HINO) R7 SB26LM - (3P HINO) R7 All Assets Holbrooks Rd Underdale -…" at bounding box center [774, 253] width 1548 height 400
click at [0, 0] on div "S254CLT - [PERSON_NAME] All Assets" at bounding box center [0, 0] width 0 height 0
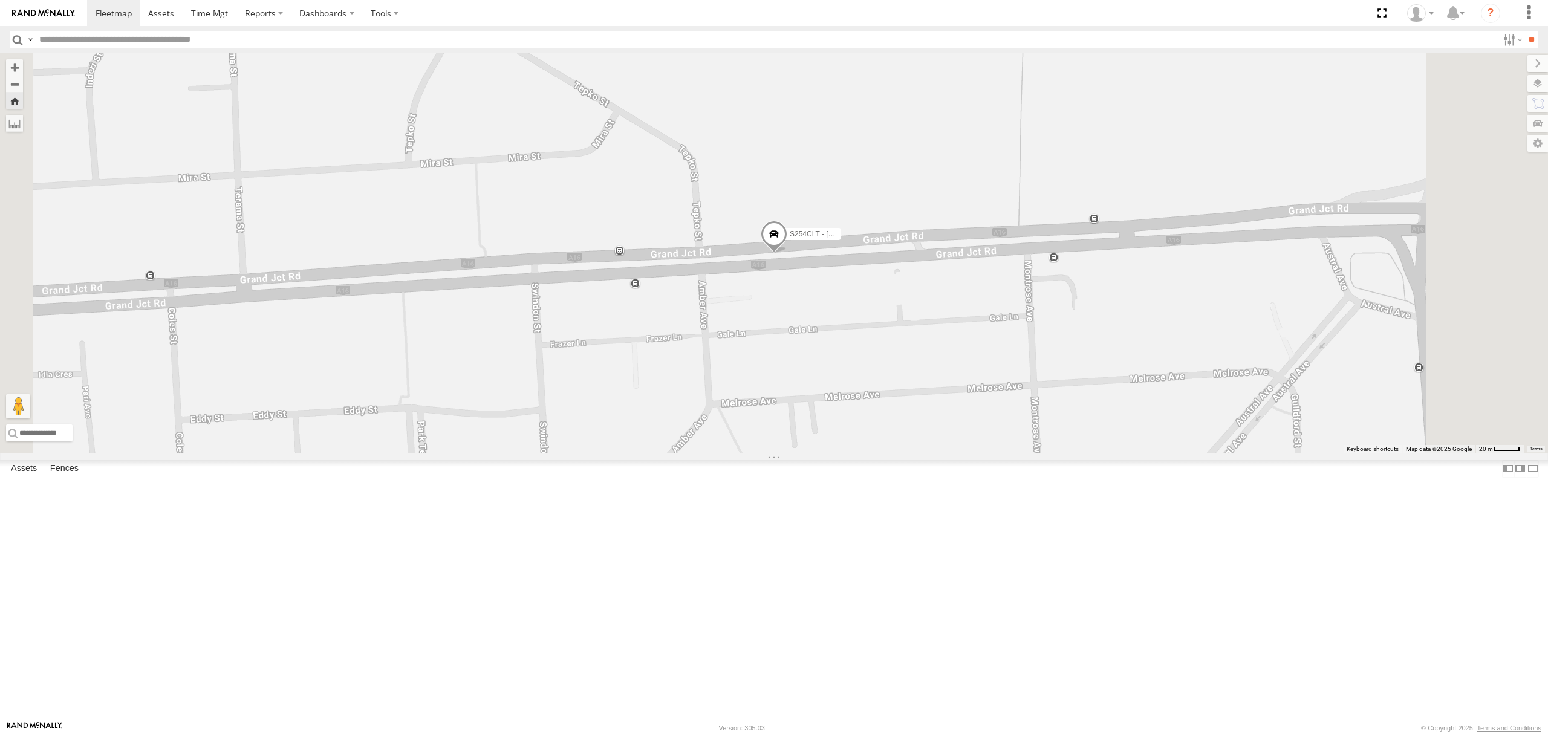
click at [787, 253] on span at bounding box center [774, 237] width 27 height 33
click at [749, 443] on div "S254CLT - Brian Corkhill S254CLT - Brian Corkhill All Assets Grand Junction Rd …" at bounding box center [774, 253] width 1548 height 400
click at [787, 253] on span at bounding box center [774, 237] width 27 height 33
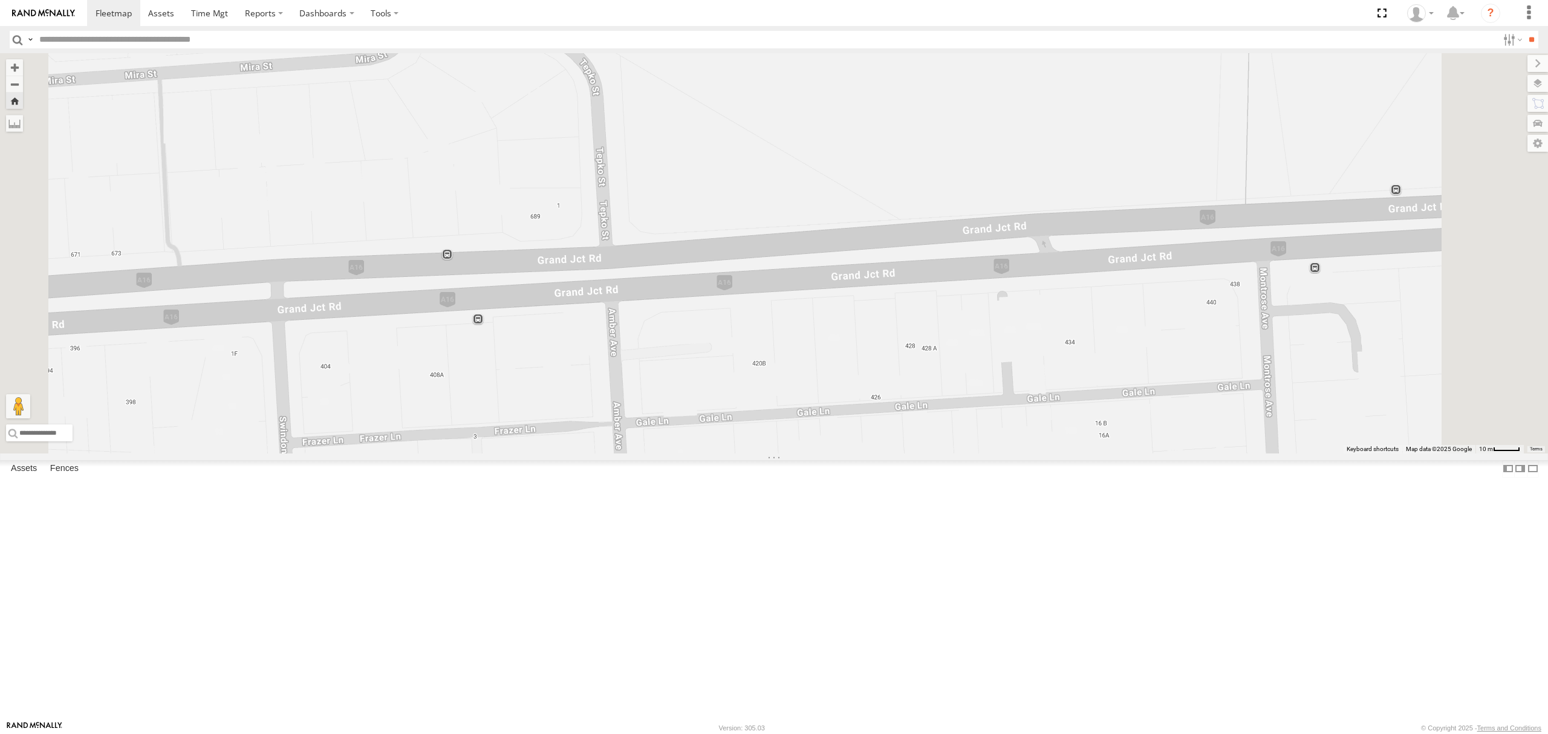
click at [0, 0] on div "SB26LM - (3P HINO) R7 All Assets" at bounding box center [0, 0] width 0 height 0
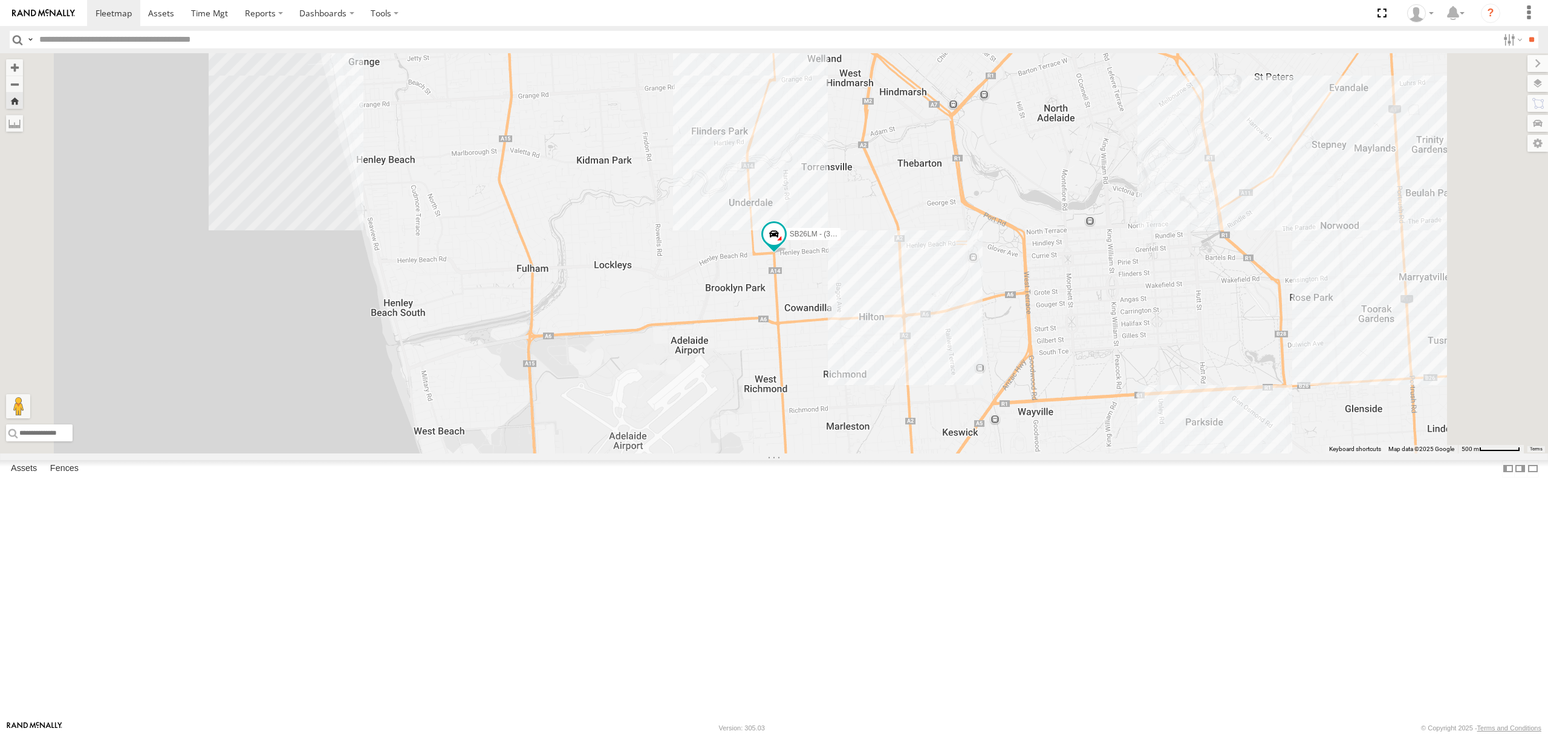
click at [0, 0] on div "SB25LM - (6P HINO) R6" at bounding box center [0, 0] width 0 height 0
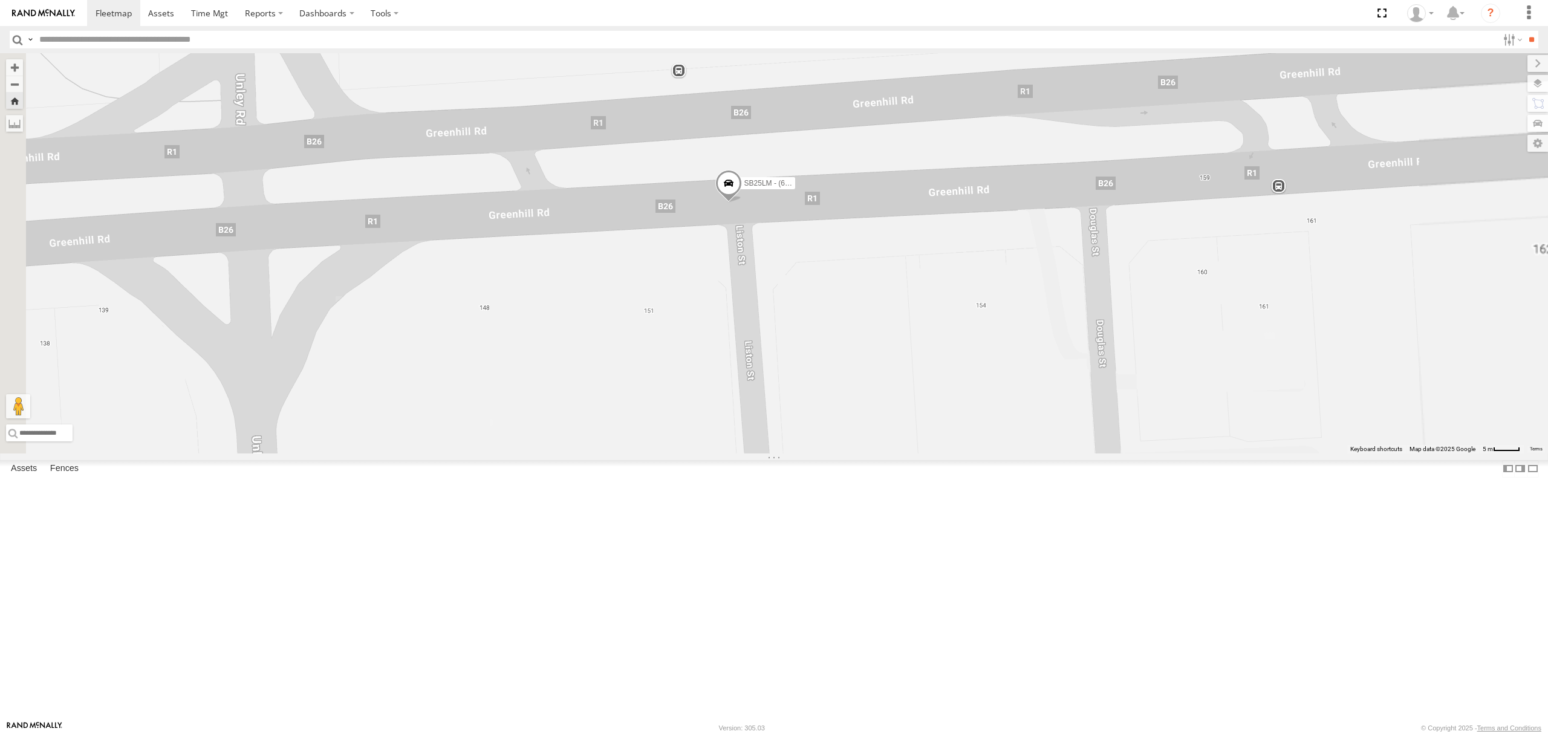
click at [824, 187] on span "SB25LM - (6P HINO) R6" at bounding box center [783, 183] width 79 height 8
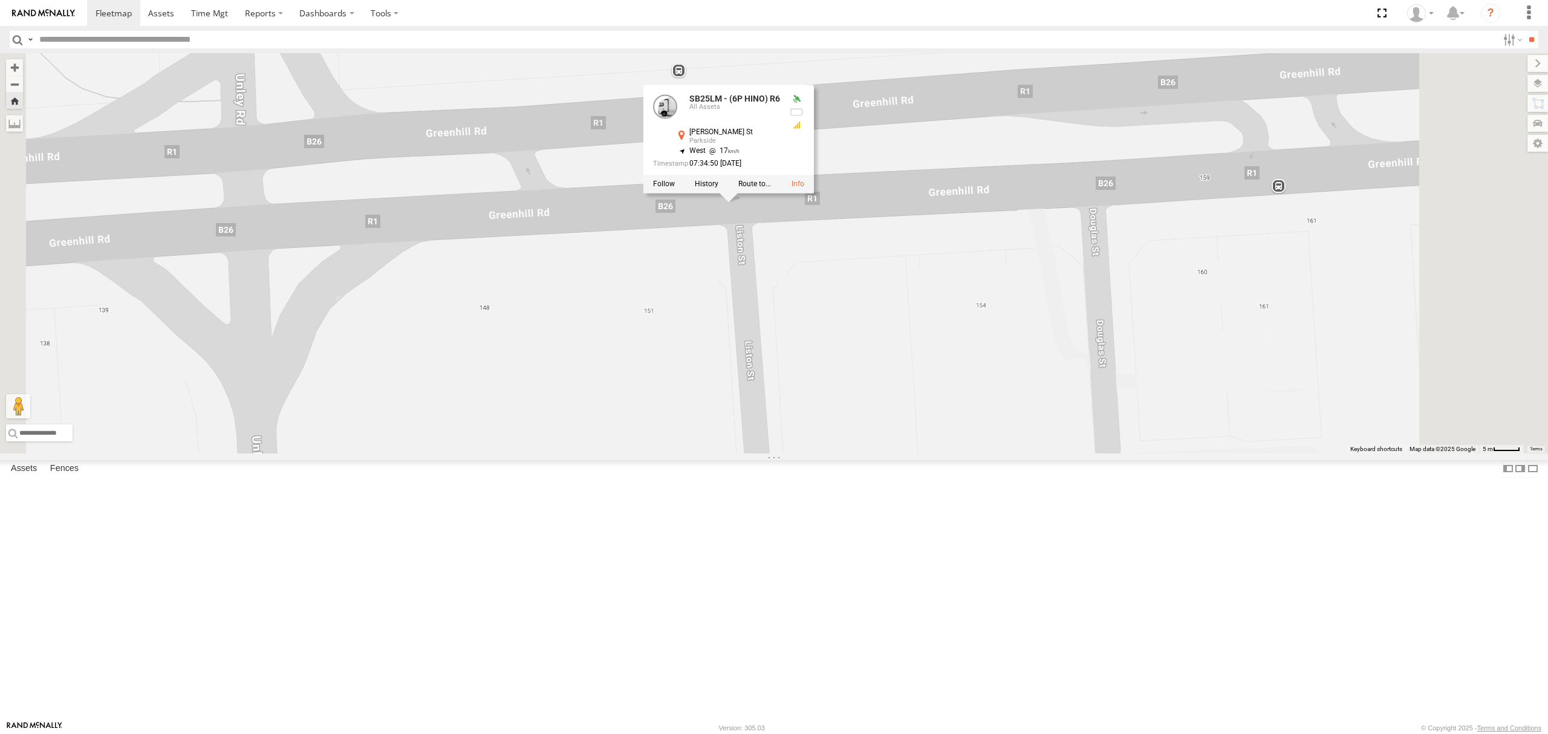
click at [866, 434] on div "SB25LM - (6P HINO) R6 SB25LM - (6P HINO) R6 All Assets Liston St Parkside -34.9…" at bounding box center [774, 253] width 1548 height 400
click at [0, 0] on div "SY71FR - (16P TRAILER) PM1" at bounding box center [0, 0] width 0 height 0
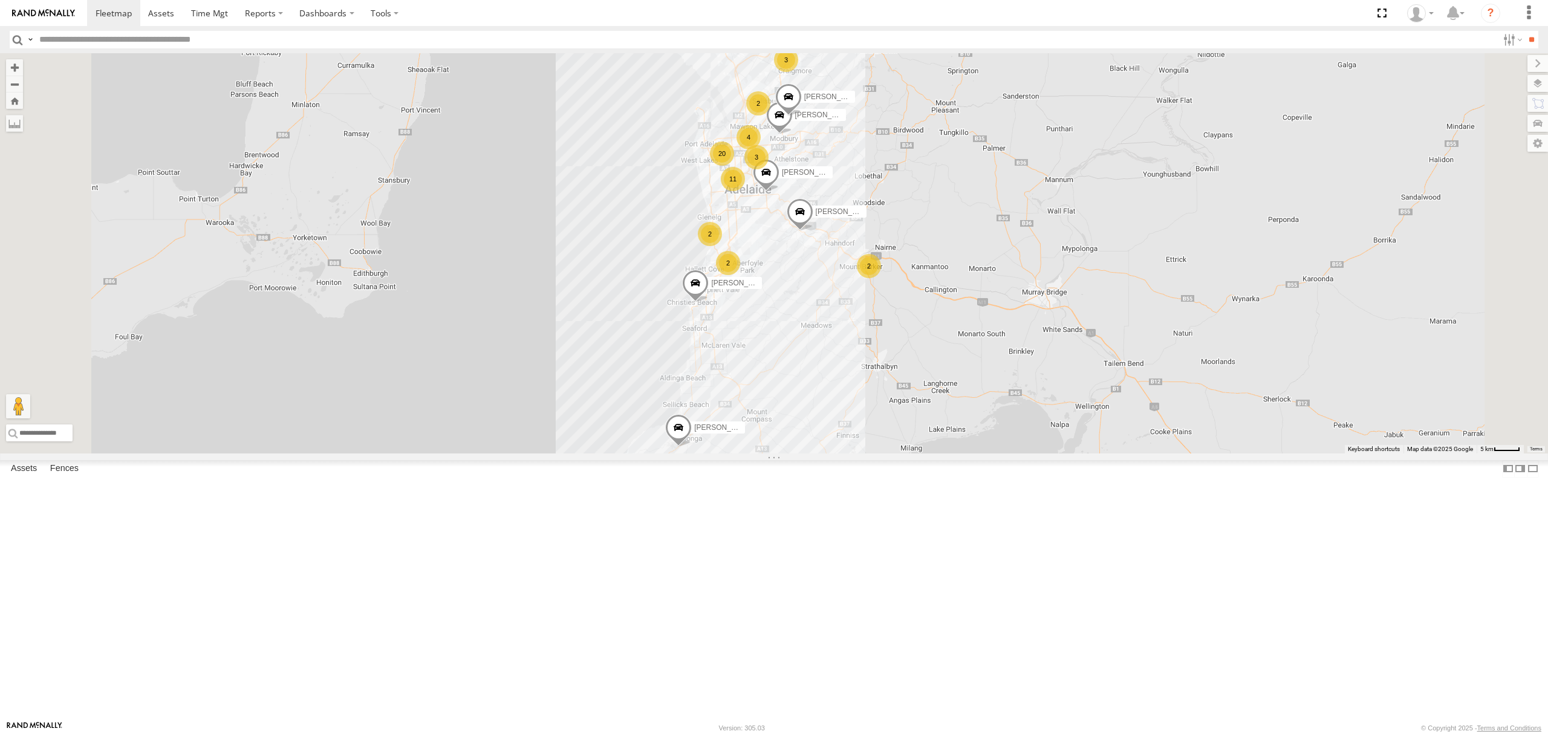
click at [0, 0] on div "SB26LM - (3P HINO) R7 All Assets" at bounding box center [0, 0] width 0 height 0
click at [0, 0] on div "SB26LM - (3P HINO) R7 All Assets Cross Rd Cumberland Park -34.96668 138.58353 V…" at bounding box center [0, 0] width 0 height 0
click at [0, 0] on div "S254CLT - [PERSON_NAME]" at bounding box center [0, 0] width 0 height 0
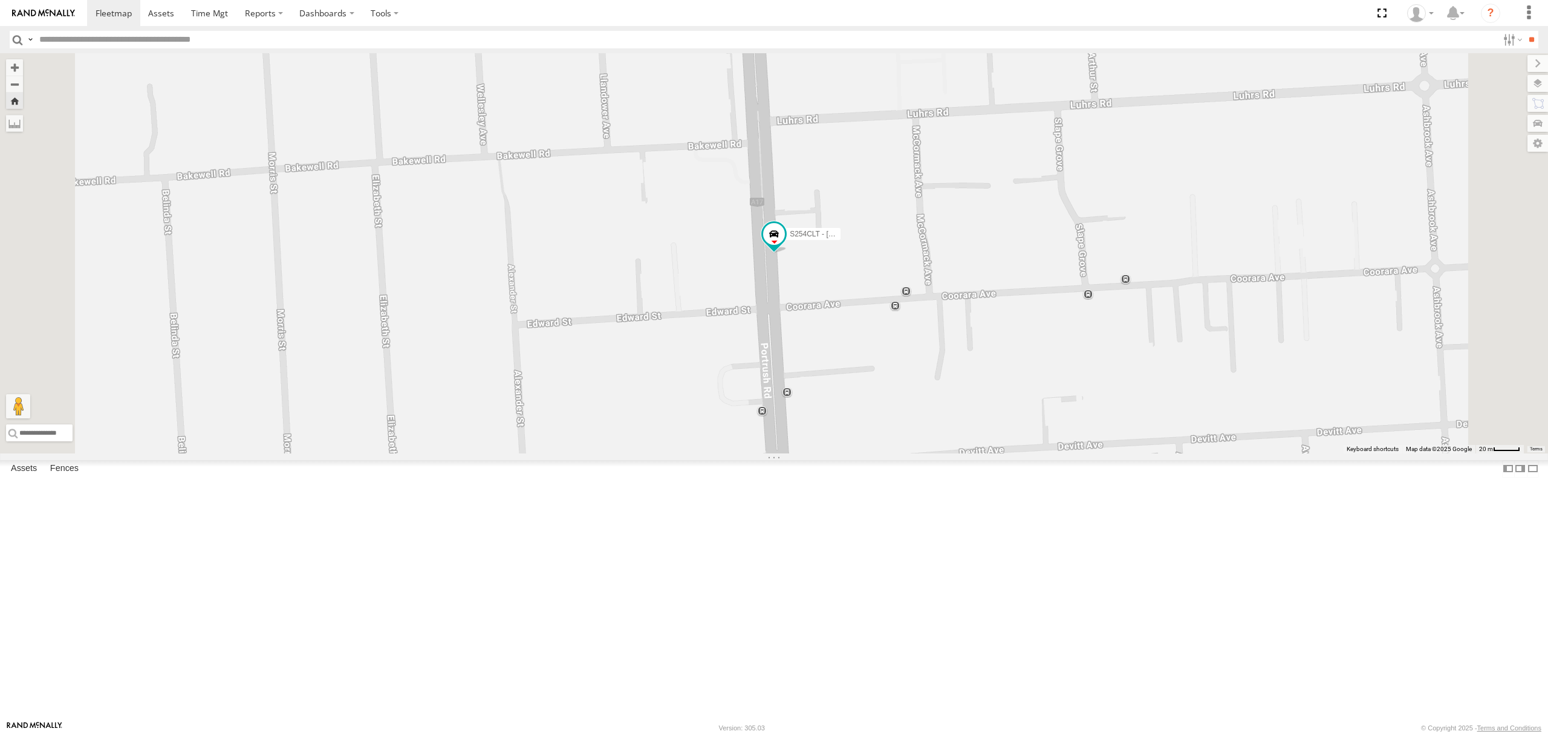
click at [0, 0] on div "S678CGD - Fridge It Sprinter" at bounding box center [0, 0] width 0 height 0
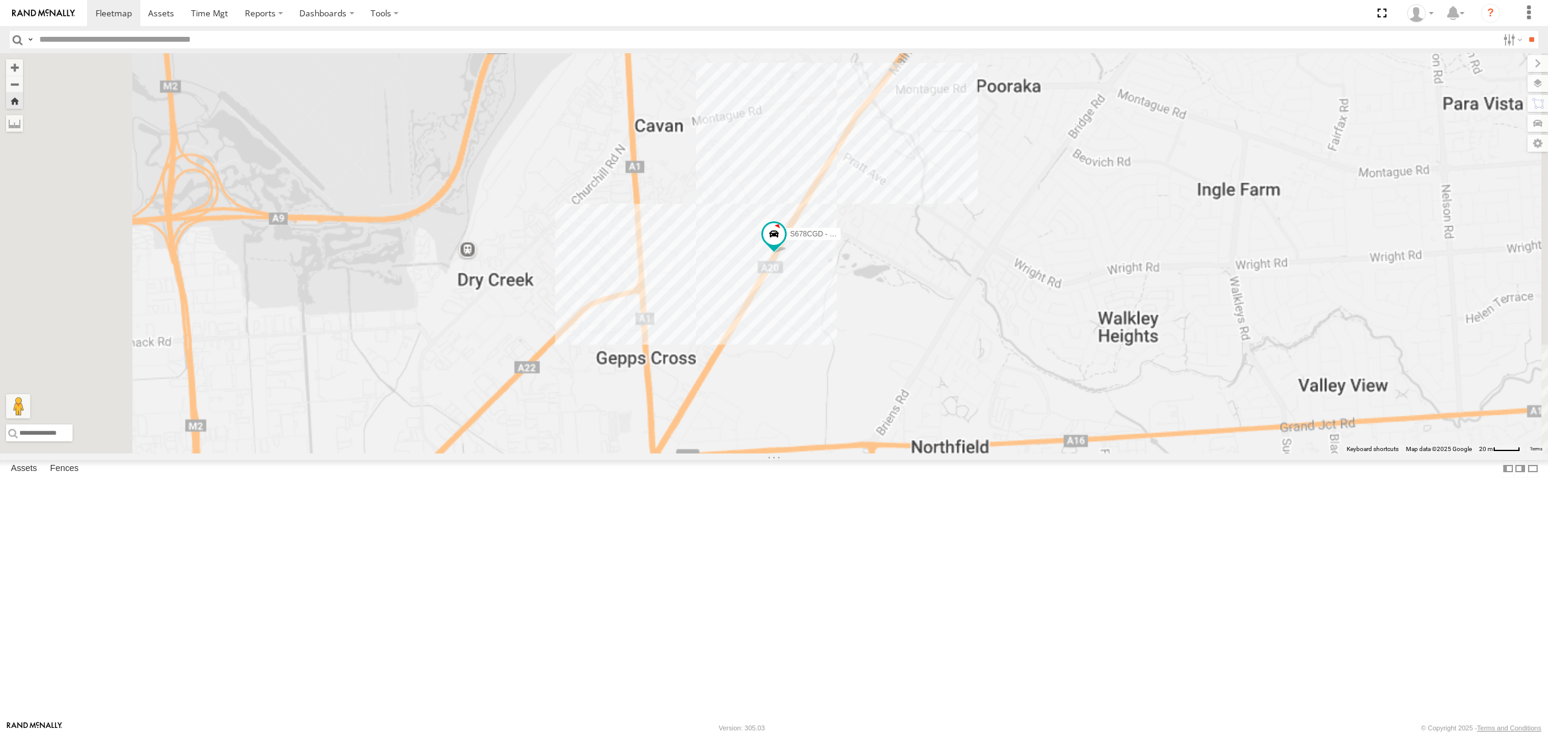
click at [0, 0] on div "All Assets" at bounding box center [0, 0] width 0 height 0
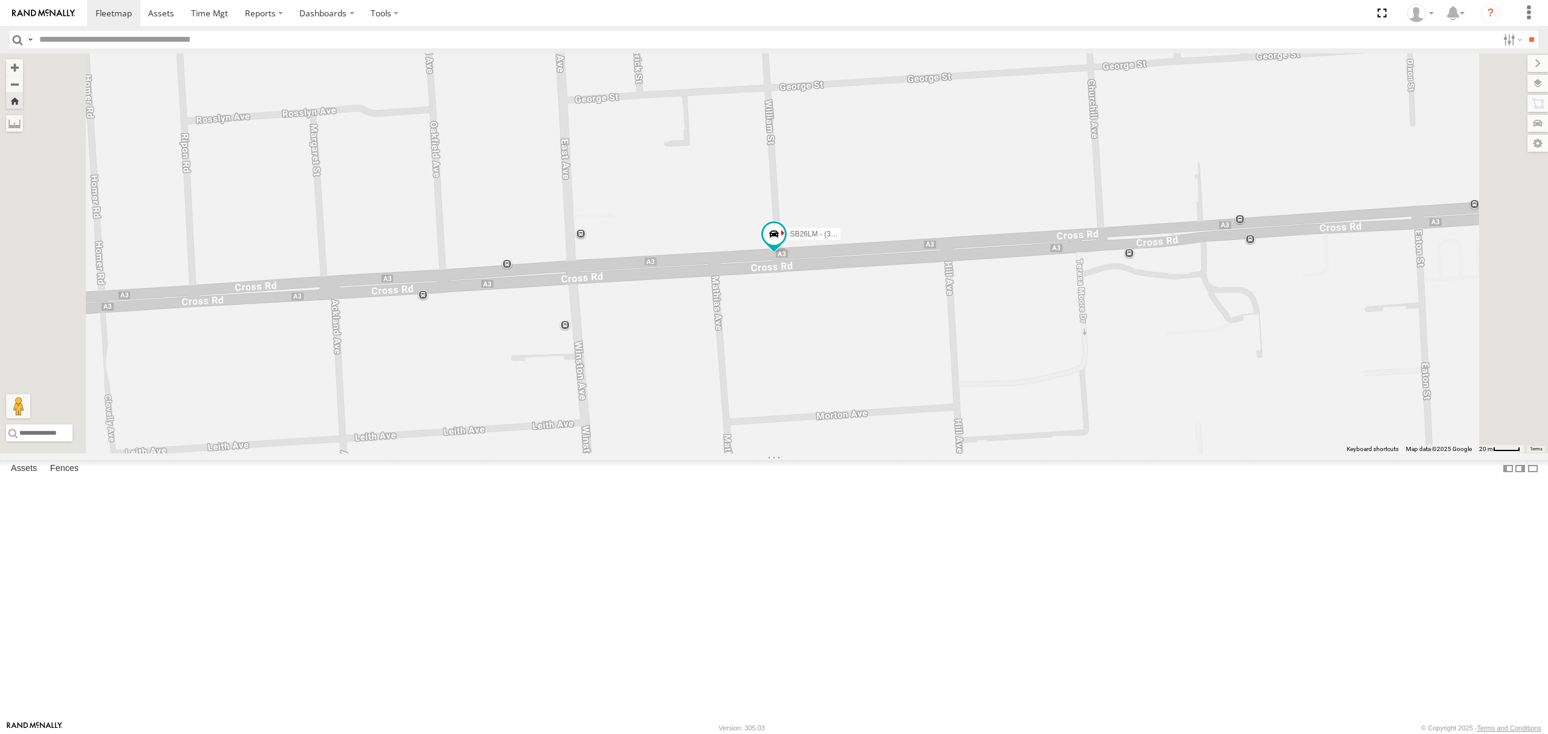
click at [0, 0] on div "All Assets" at bounding box center [0, 0] width 0 height 0
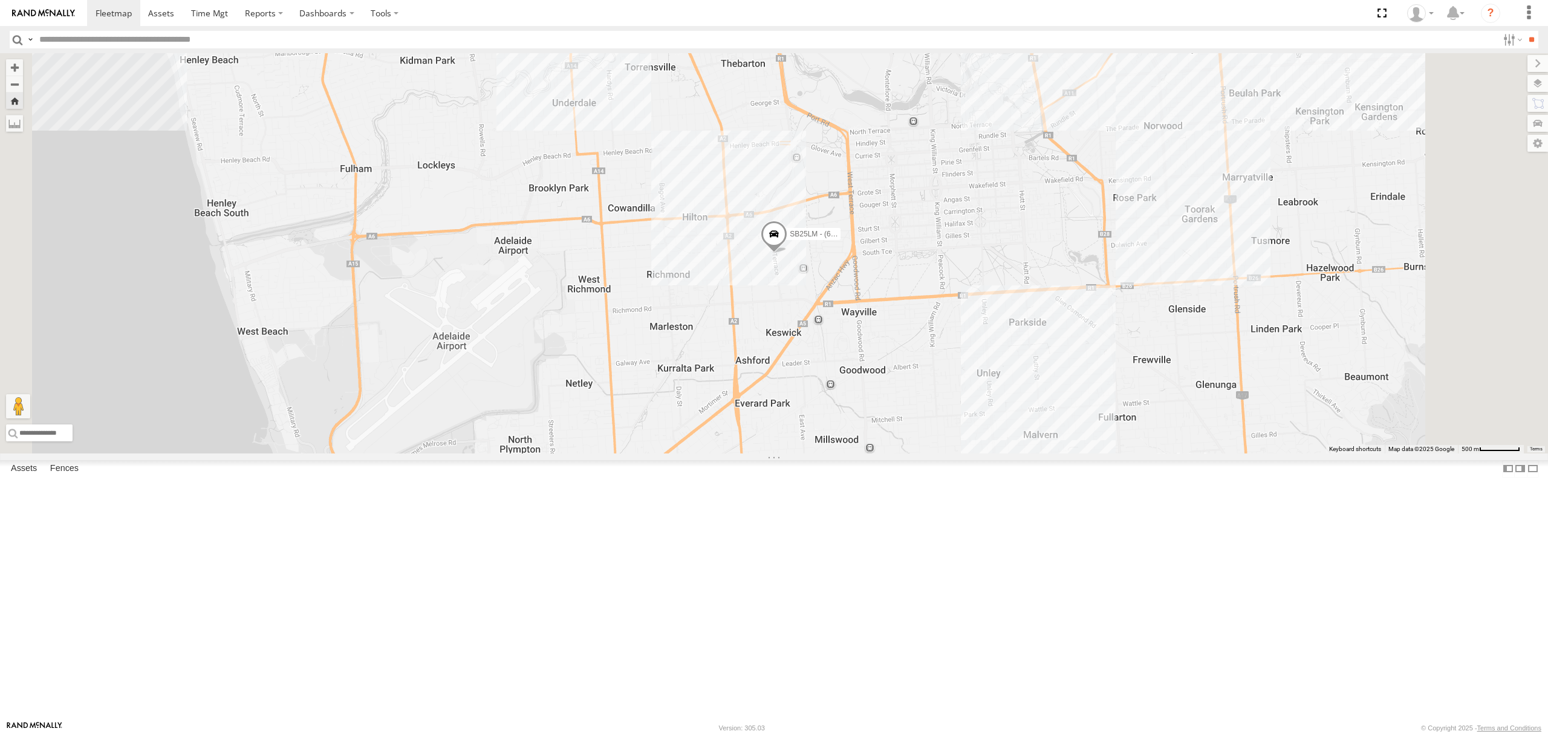
click at [0, 0] on div "SY71FR - (16P TRAILER) PM1" at bounding box center [0, 0] width 0 height 0
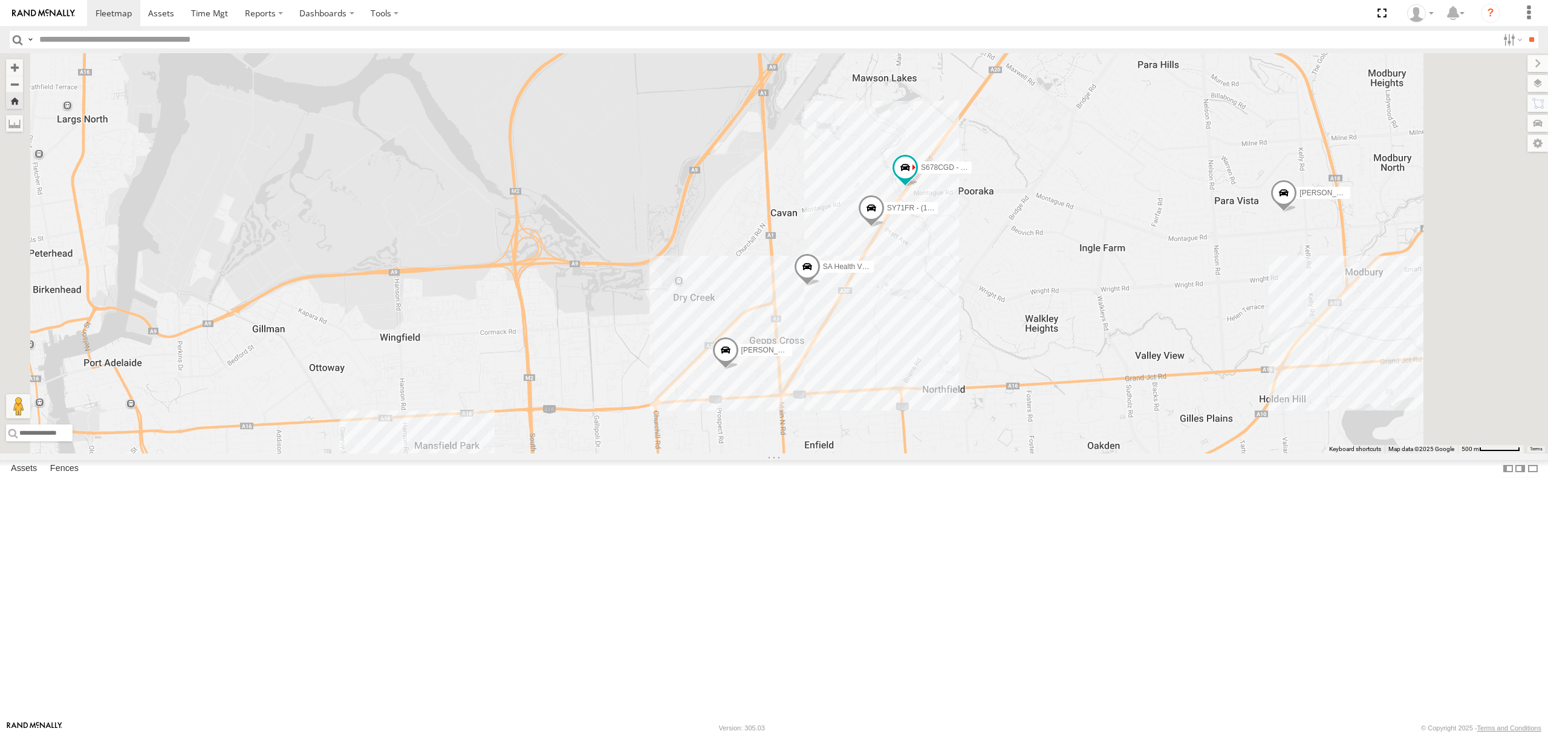
click at [0, 0] on div "SY71FR - (16P TRAILER) PM1 All Assets" at bounding box center [0, 0] width 0 height 0
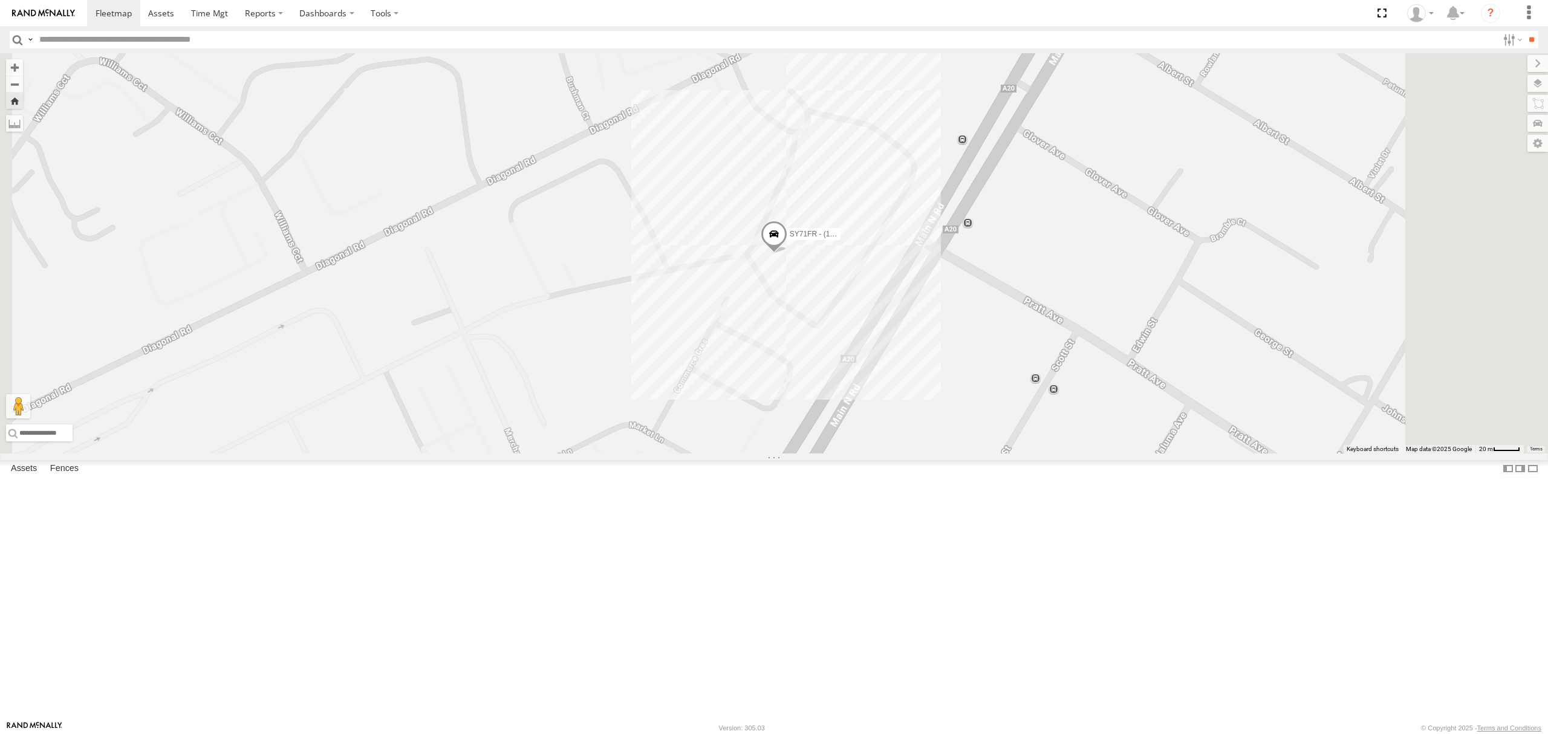
click at [787, 253] on span at bounding box center [774, 237] width 27 height 33
click at [825, 454] on div "SY71FR - (16P TRAILER) PM1 SY71FR - (16P TRAILER) PM1 All Assets Steggles (Adel…" at bounding box center [774, 253] width 1548 height 400
click at [0, 0] on div "All Assets" at bounding box center [0, 0] width 0 height 0
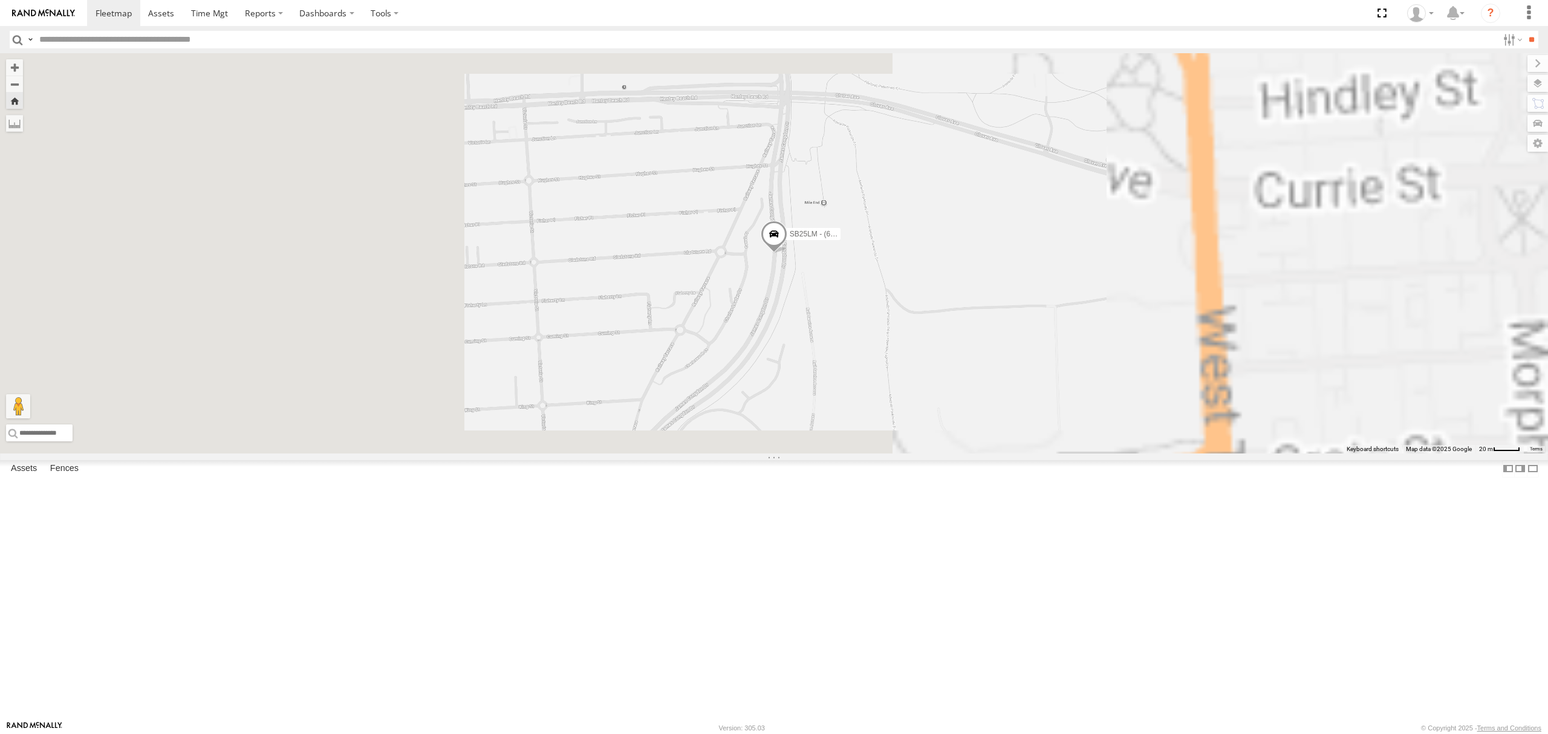
click at [0, 0] on div "SB26LM - (3P HINO) R7 All Assets" at bounding box center [0, 0] width 0 height 0
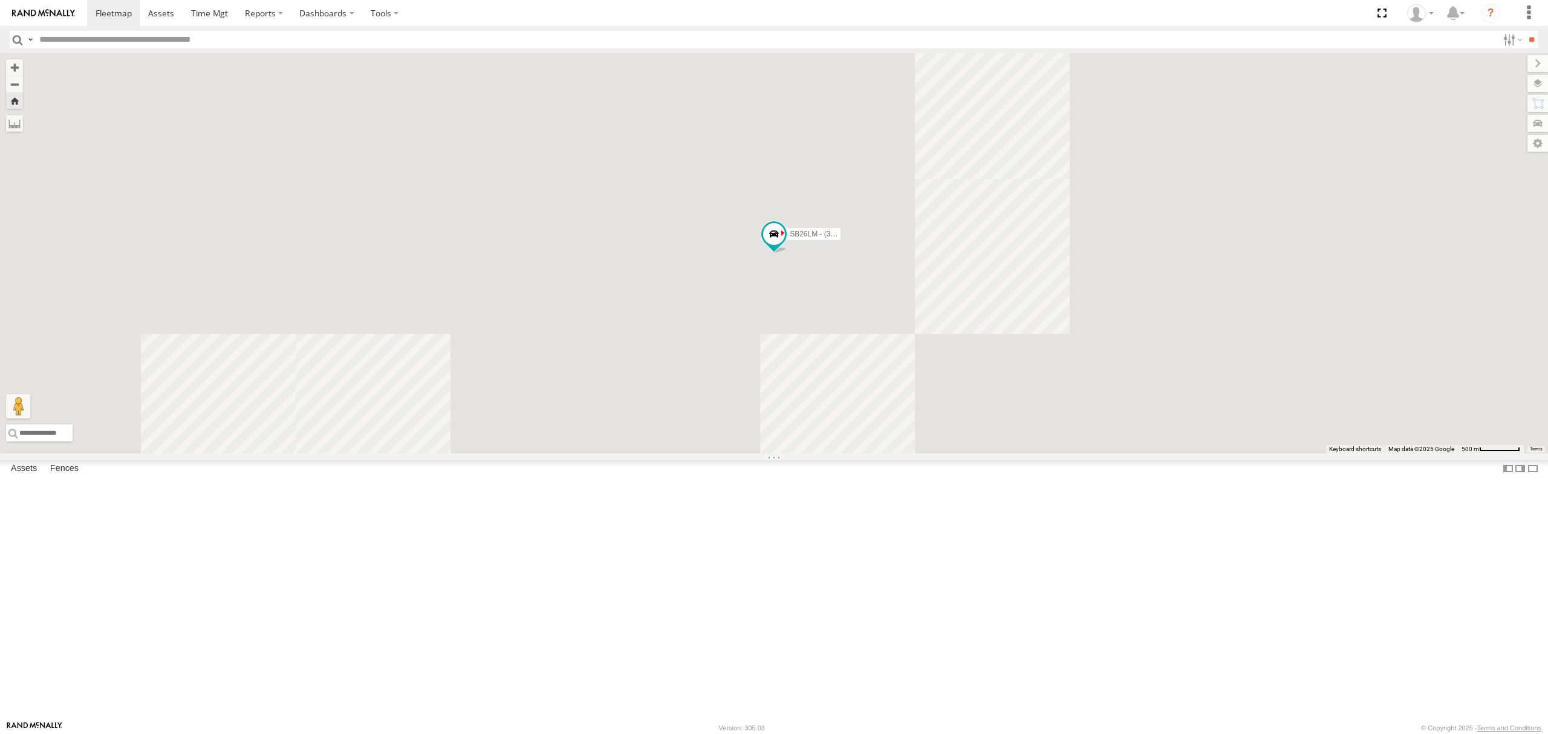
click at [0, 0] on div "All Assets" at bounding box center [0, 0] width 0 height 0
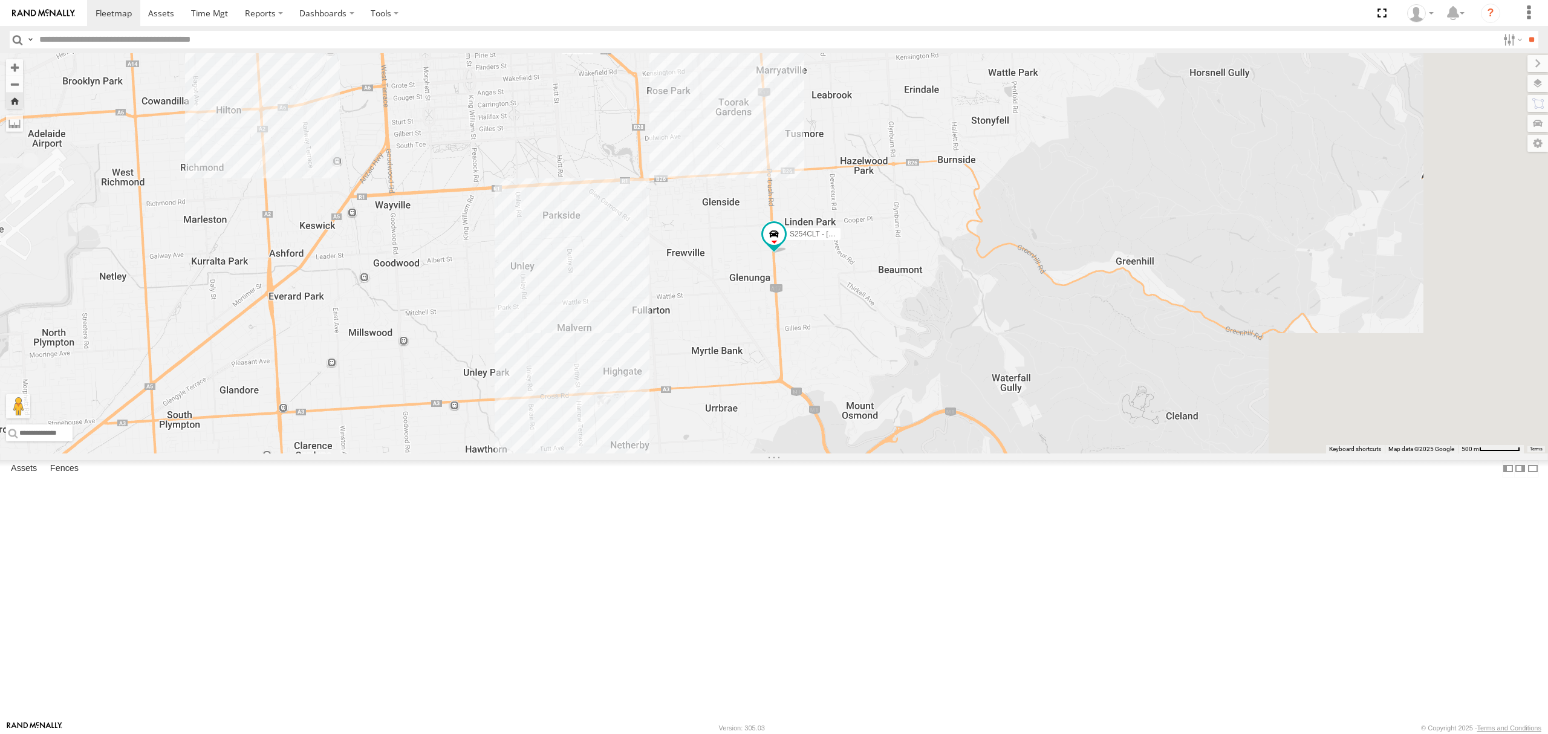
click at [0, 0] on div "SY71FR - (16P TRAILER) PM1" at bounding box center [0, 0] width 0 height 0
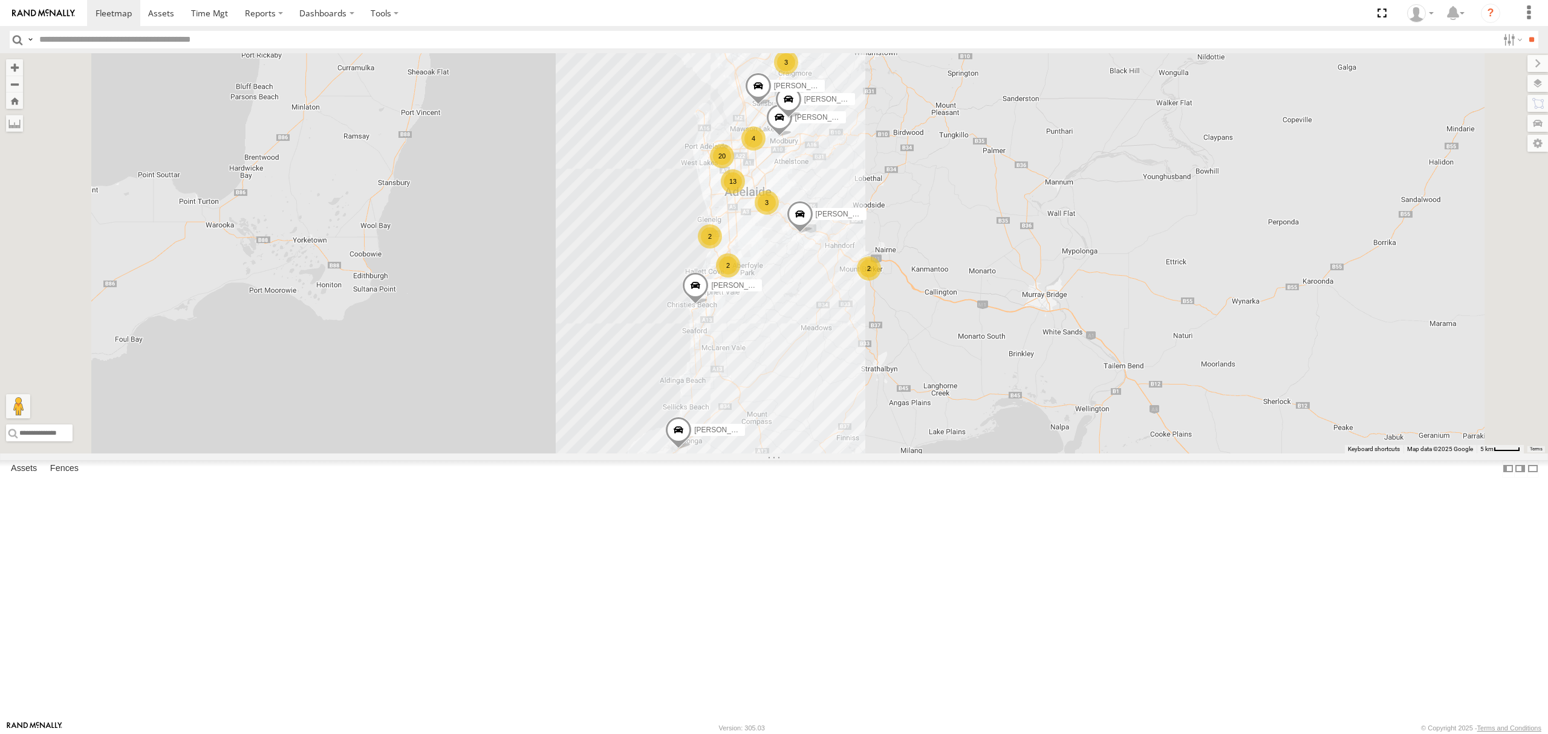
click at [0, 0] on div "SB25LM - (6P HINO) R6 All Assets" at bounding box center [0, 0] width 0 height 0
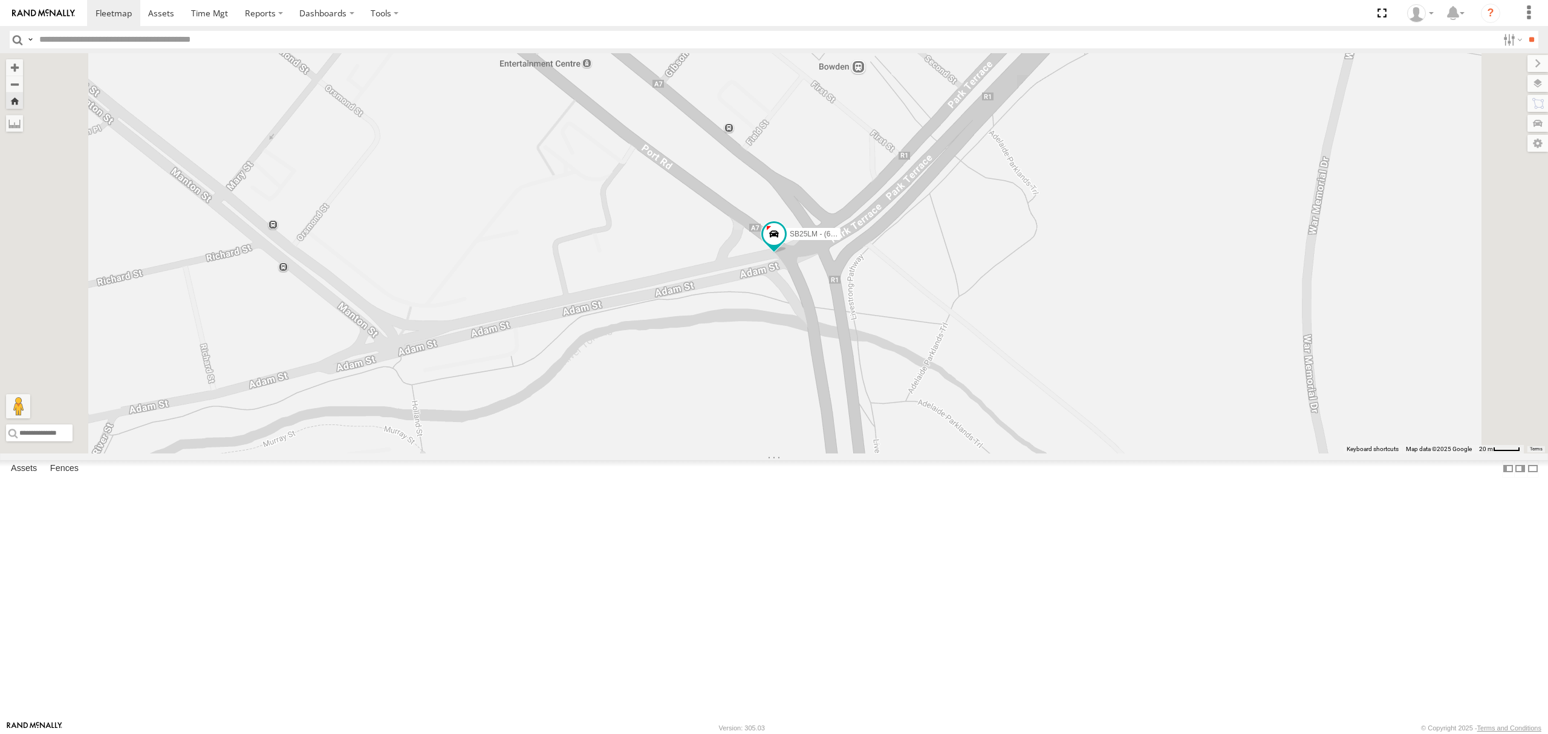
click at [0, 0] on div "SY71FR - (16P TRAILER) PM1" at bounding box center [0, 0] width 0 height 0
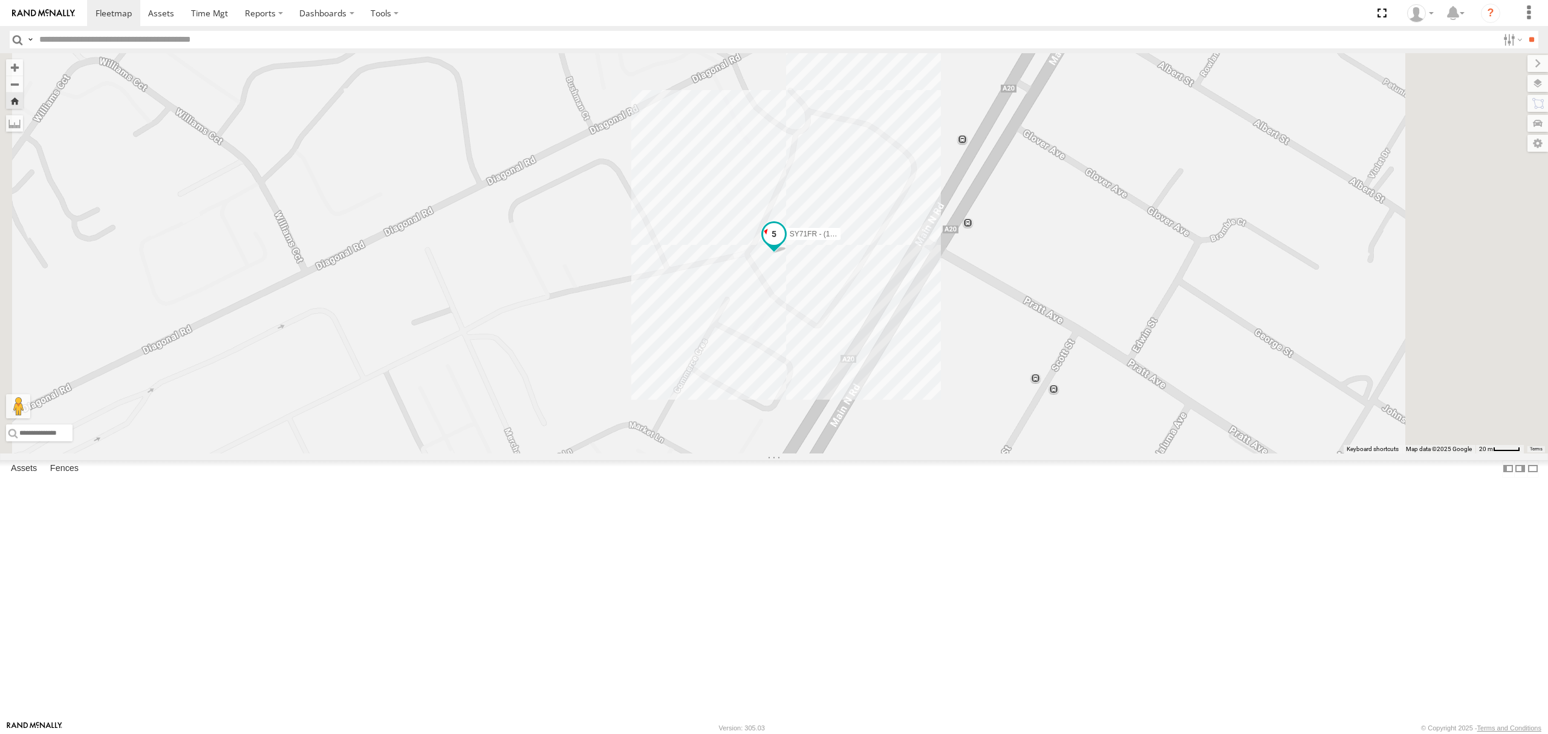
click at [785, 245] on span at bounding box center [774, 234] width 22 height 22
click at [770, 454] on div "SY71FR - (16P TRAILER) PM1 SY71FR - (16P TRAILER) PM1 All Assets Steggles (Adel…" at bounding box center [774, 253] width 1548 height 400
click at [0, 0] on div "S254CLT - [PERSON_NAME]" at bounding box center [0, 0] width 0 height 0
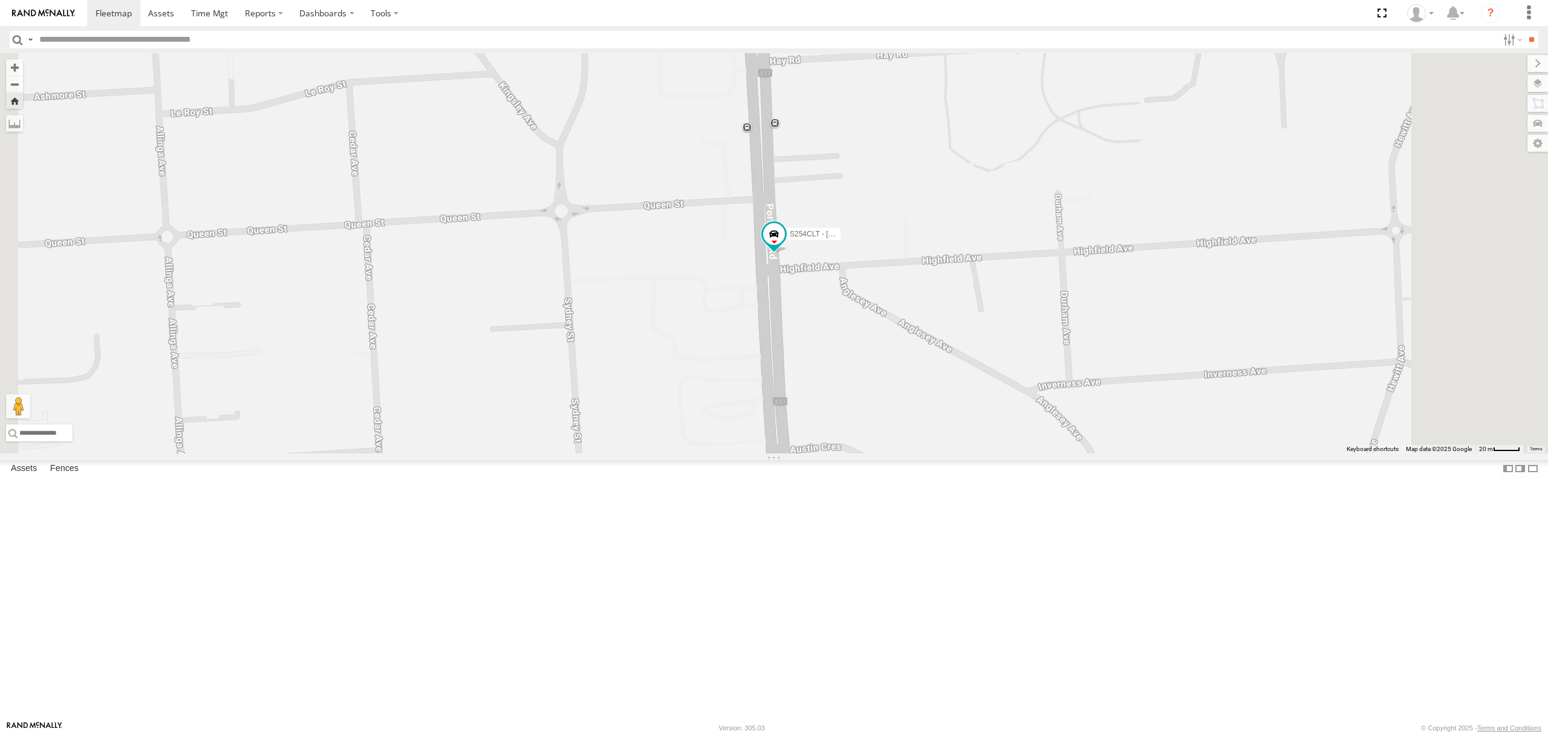
click at [0, 0] on div "S678CGD - Fridge It Sprinter" at bounding box center [0, 0] width 0 height 0
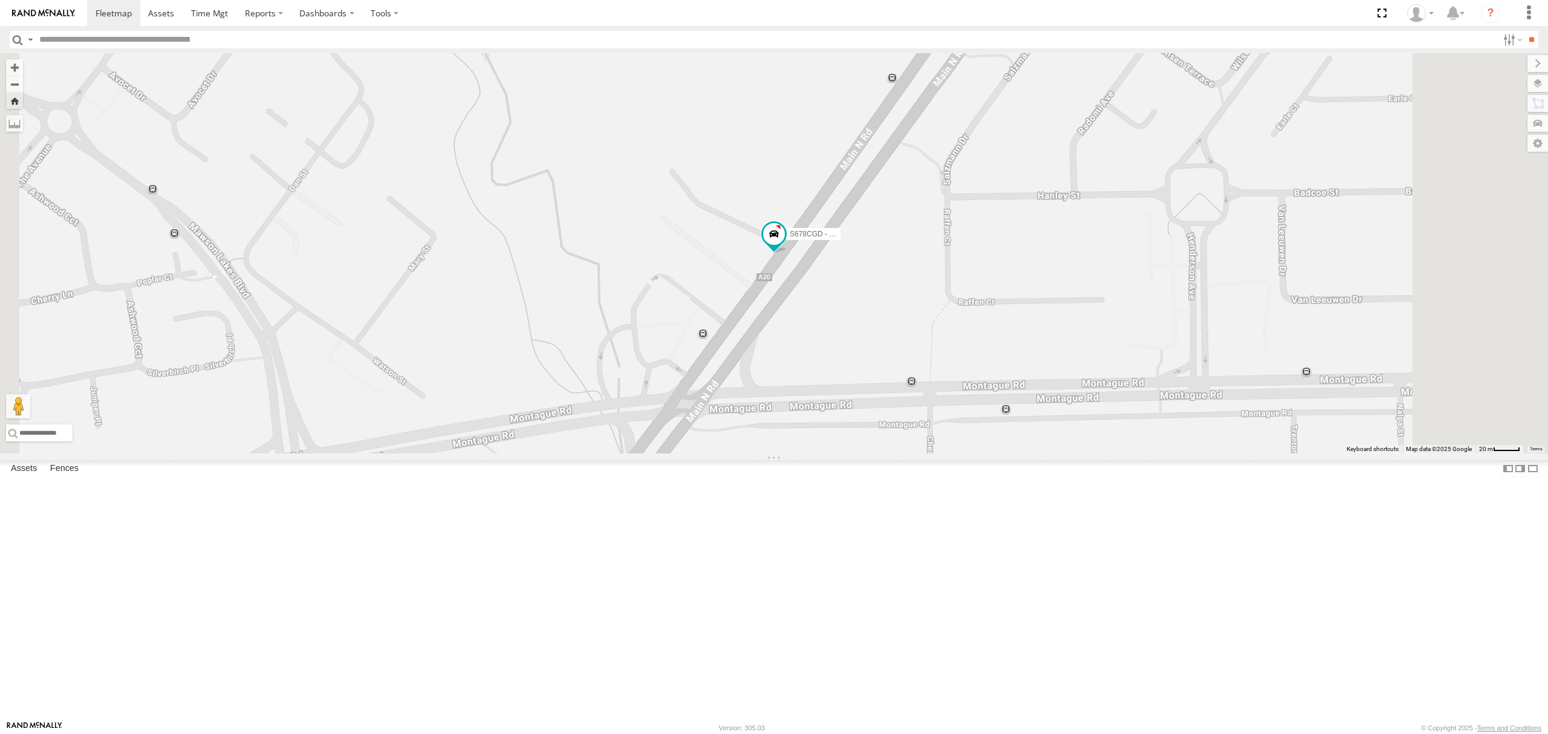
drag, startPoint x: 56, startPoint y: 328, endPoint x: 122, endPoint y: 347, distance: 68.7
click at [0, 0] on div "S168CSD - Fridge It Spaceship" at bounding box center [0, 0] width 0 height 0
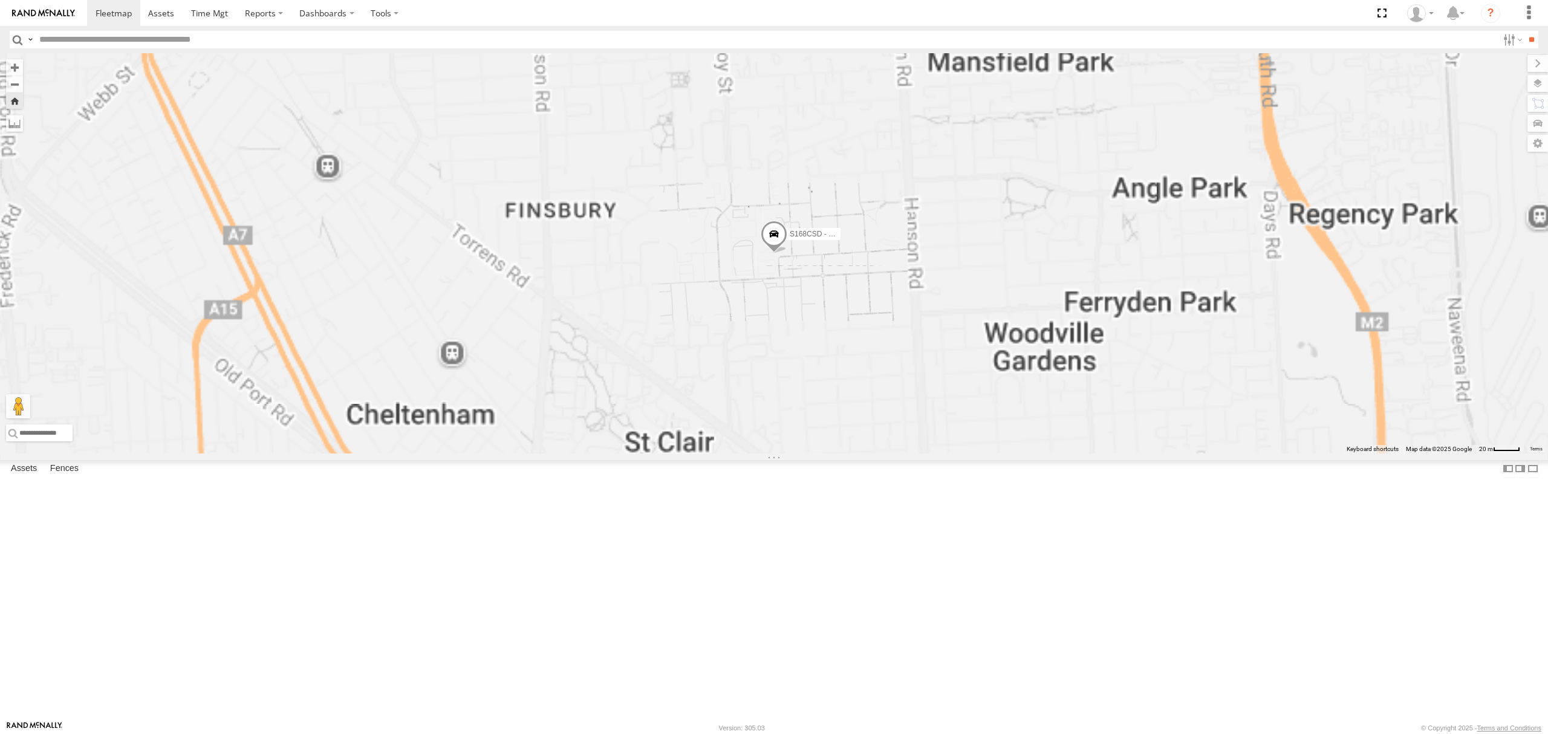
click at [0, 0] on div "All Assets" at bounding box center [0, 0] width 0 height 0
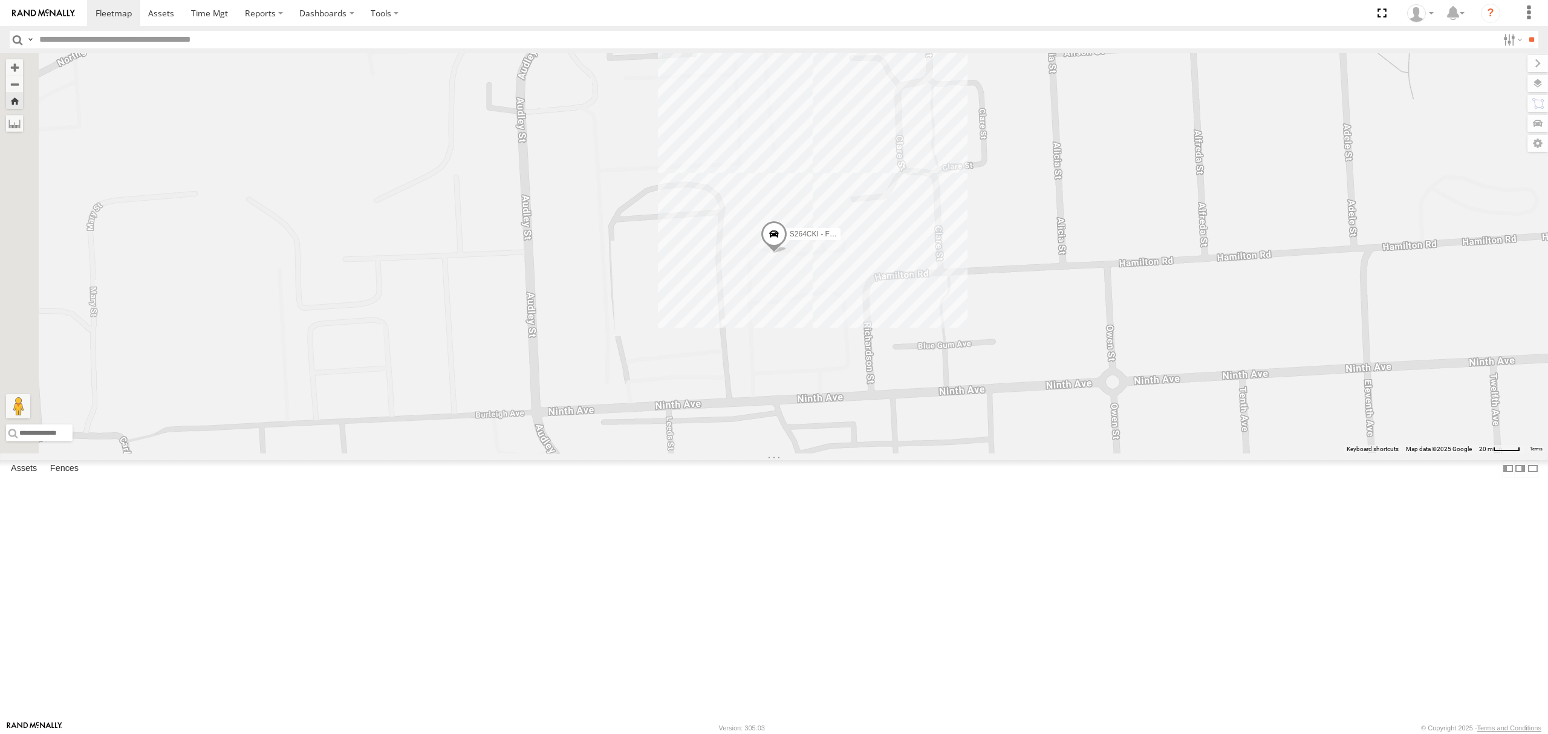
click at [0, 0] on div "S348CAH - [PERSON_NAME]" at bounding box center [0, 0] width 0 height 0
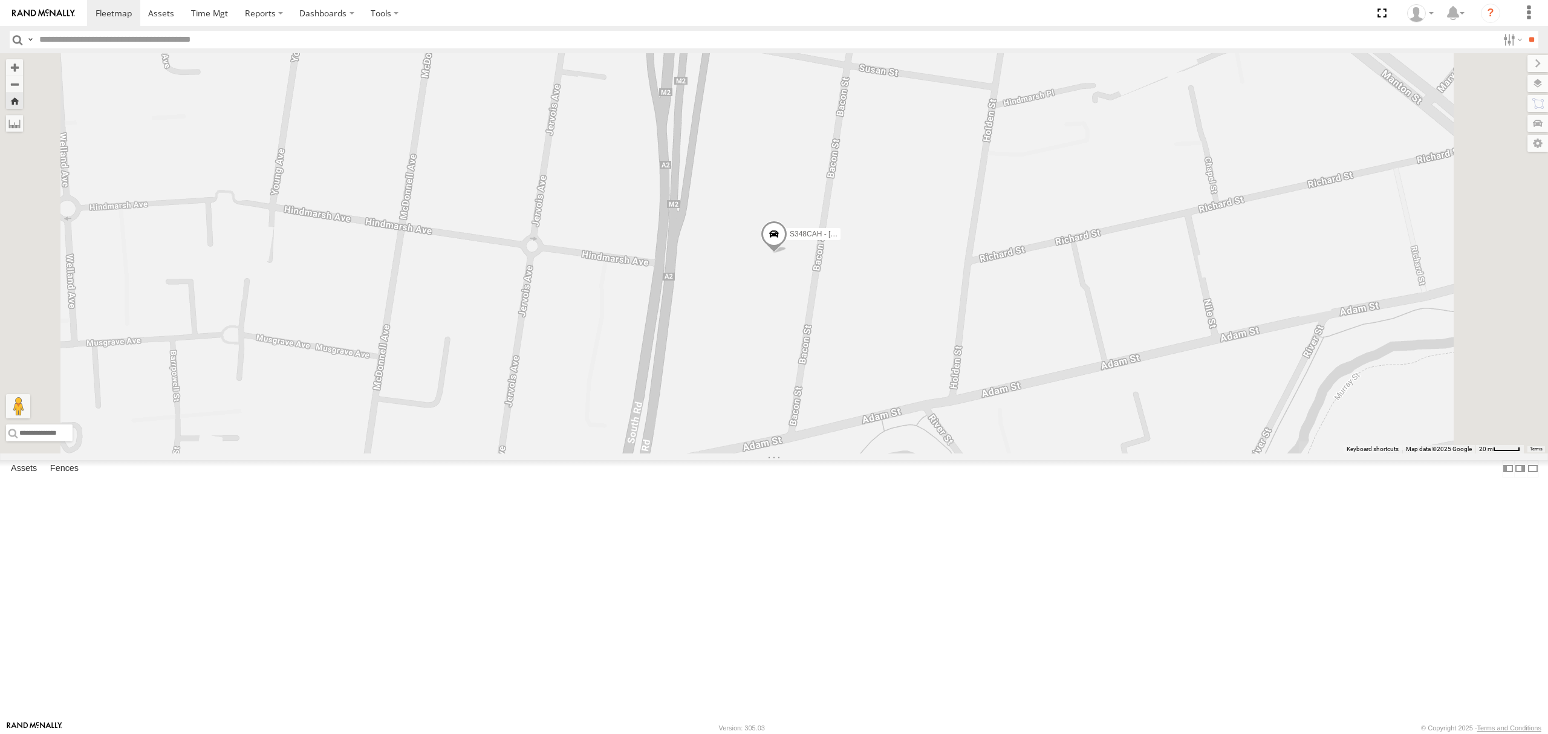
click at [0, 0] on div "0.3" at bounding box center [0, 0] width 0 height 0
click at [0, 0] on div "All Assets" at bounding box center [0, 0] width 0 height 0
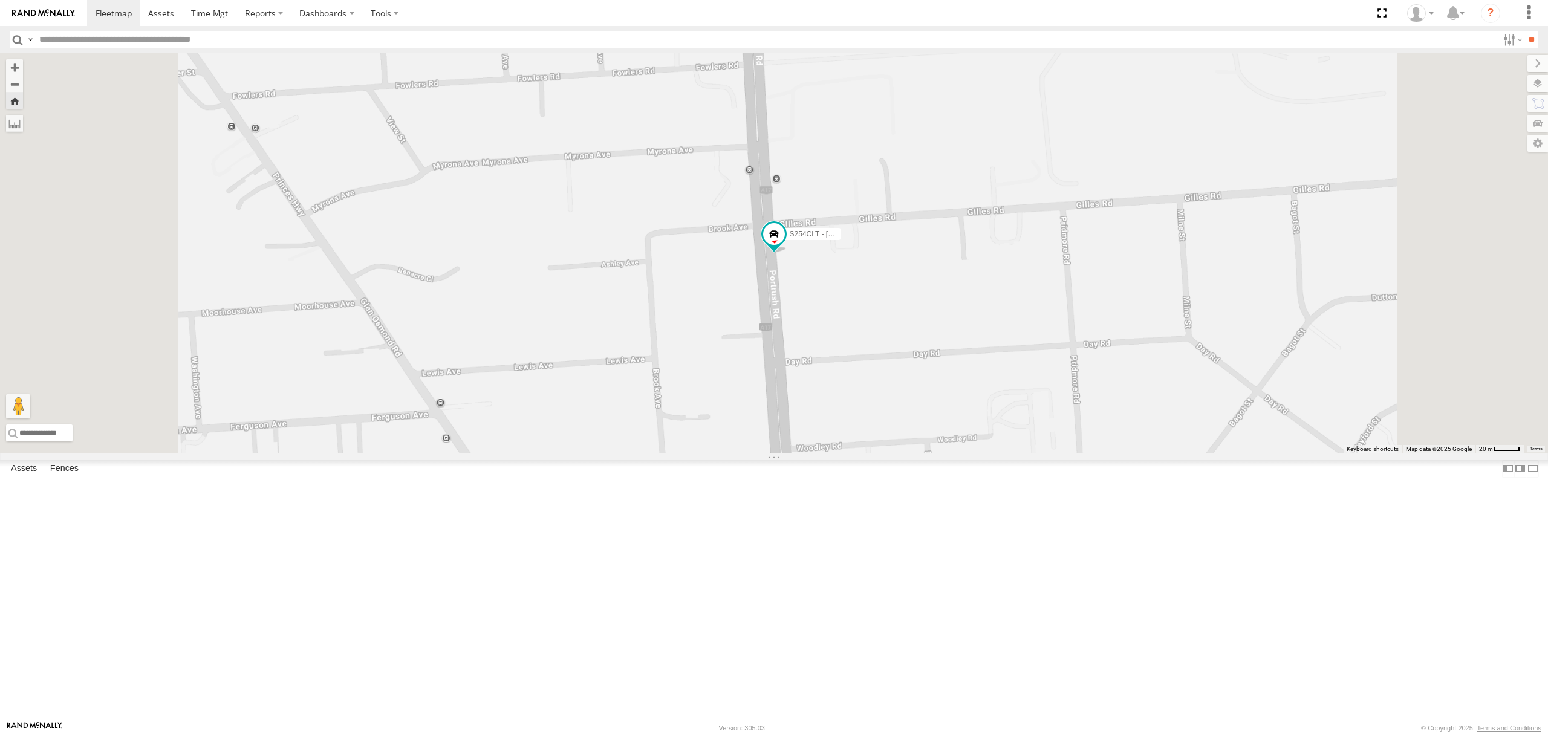
click at [0, 0] on div "SY71FR - (16P TRAILER) PM1 All Assets" at bounding box center [0, 0] width 0 height 0
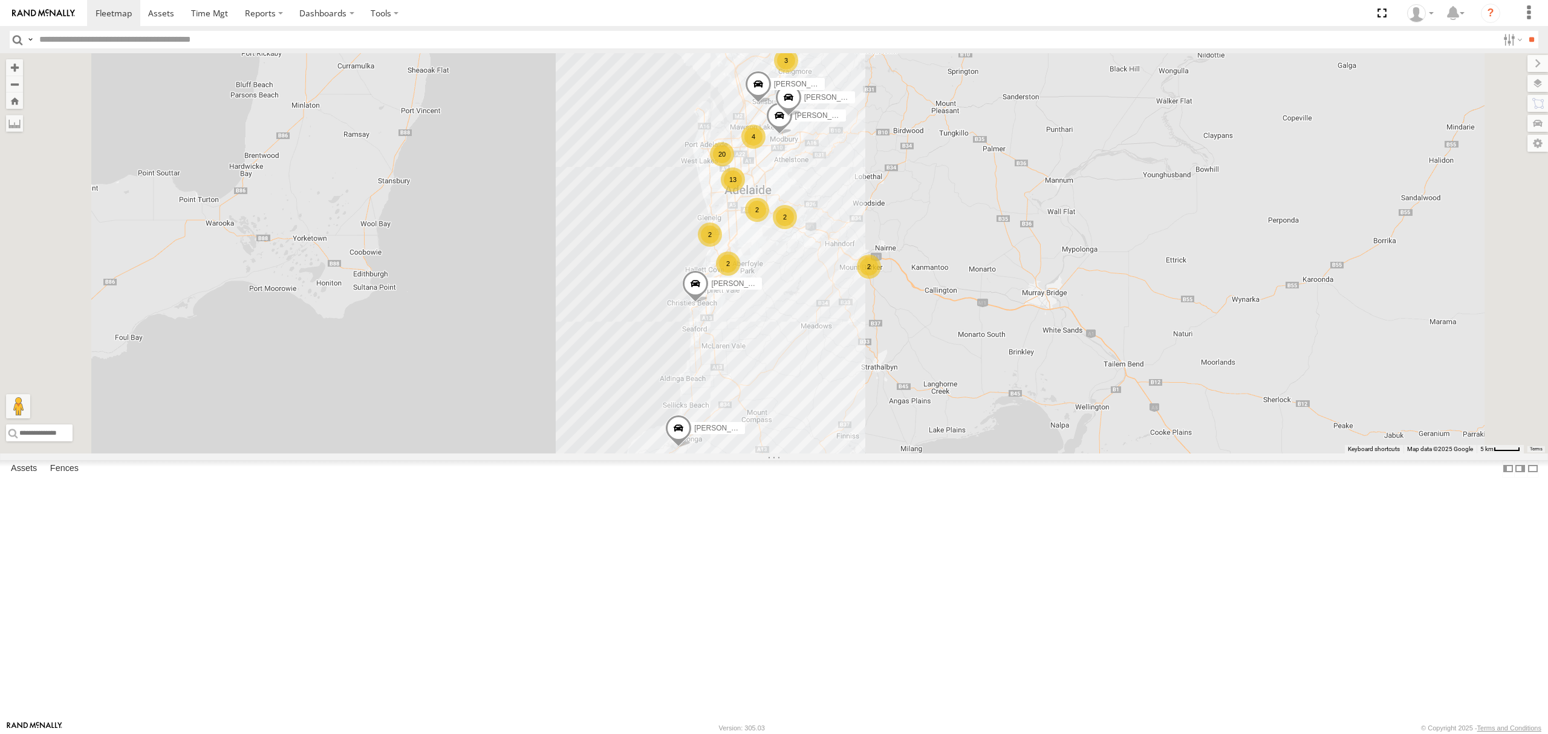
click at [0, 0] on div "S254CLT - [PERSON_NAME]" at bounding box center [0, 0] width 0 height 0
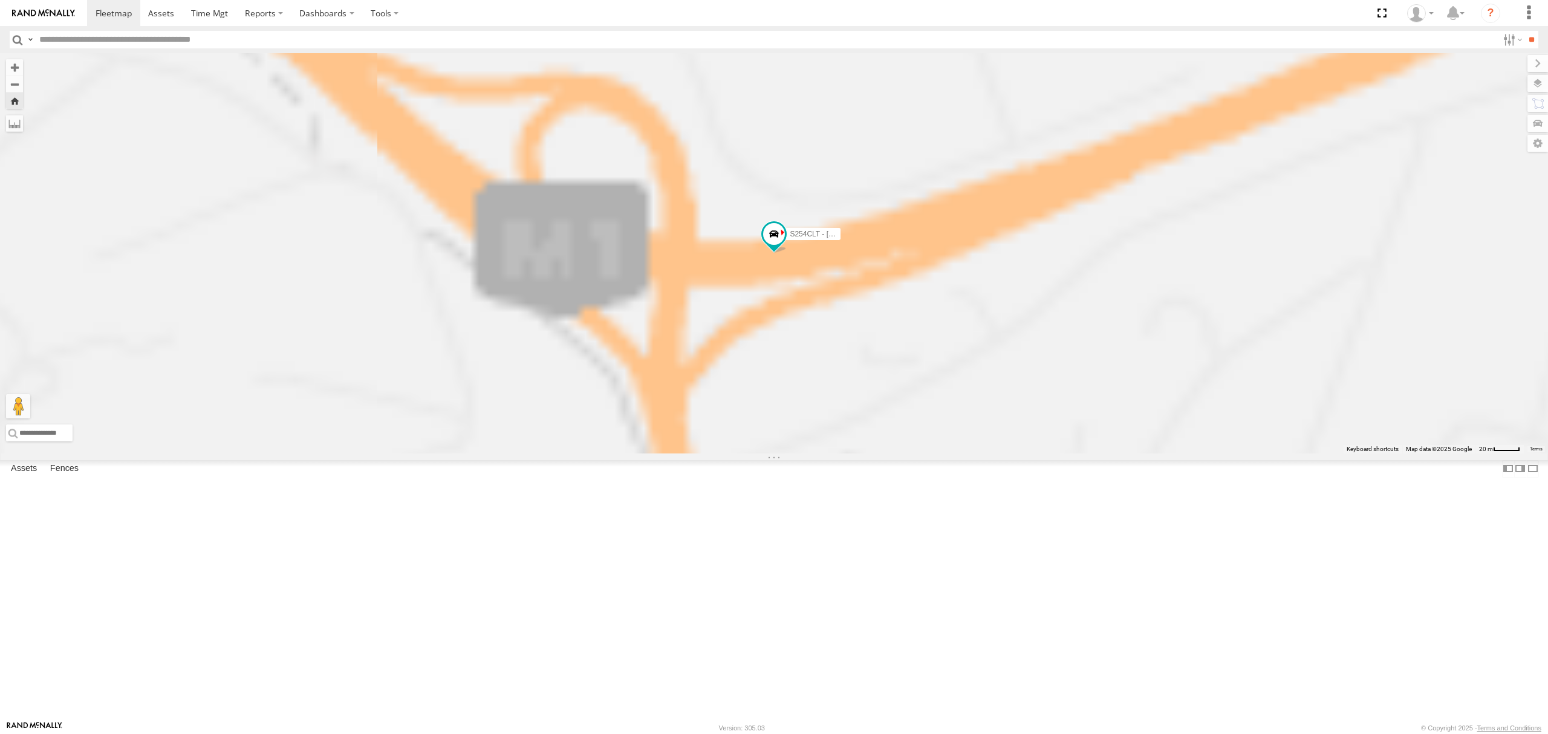
click at [0, 0] on div "Asset Current Location" at bounding box center [0, 0] width 0 height 0
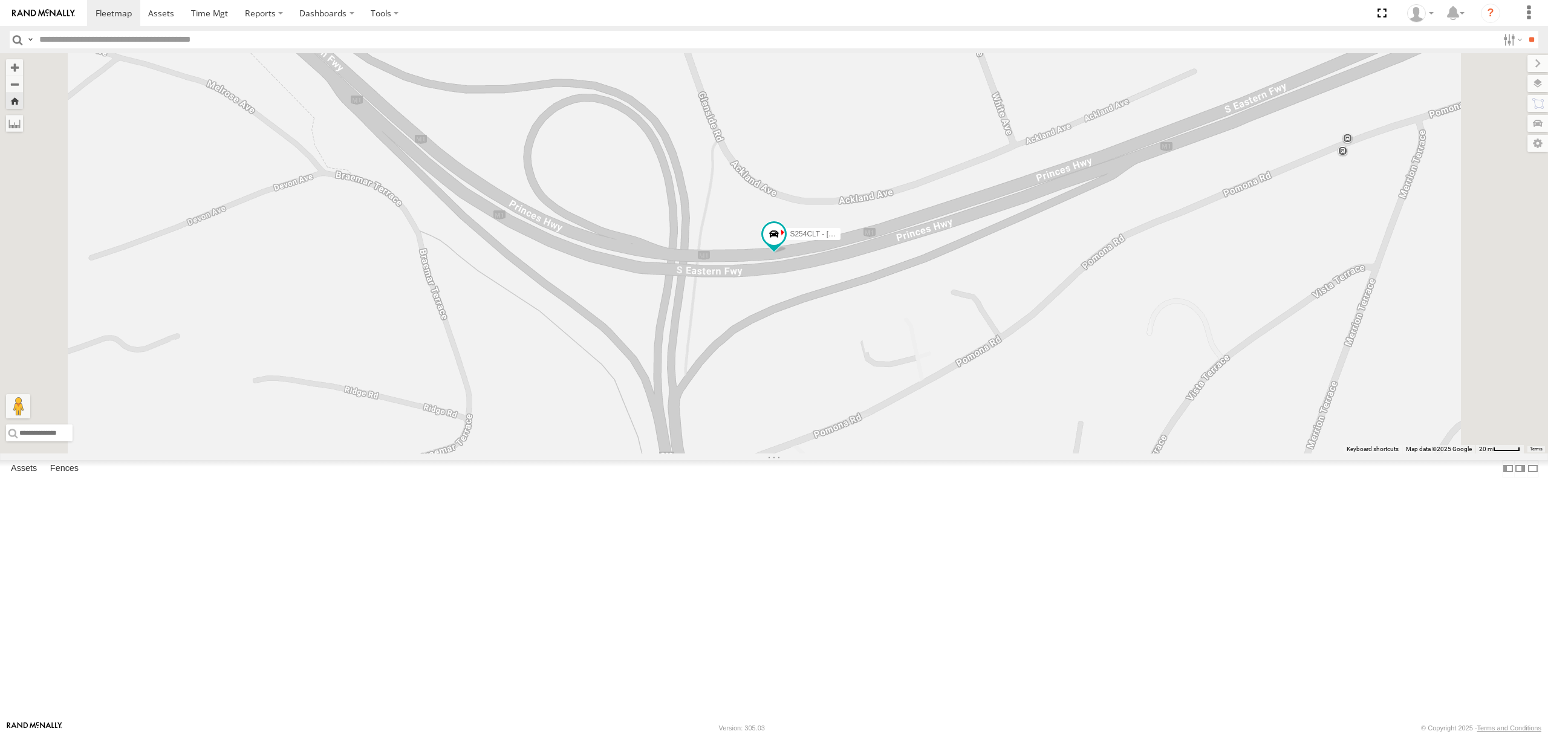
click at [0, 0] on div "SB25LM - (6P HINO) R6 All Assets" at bounding box center [0, 0] width 0 height 0
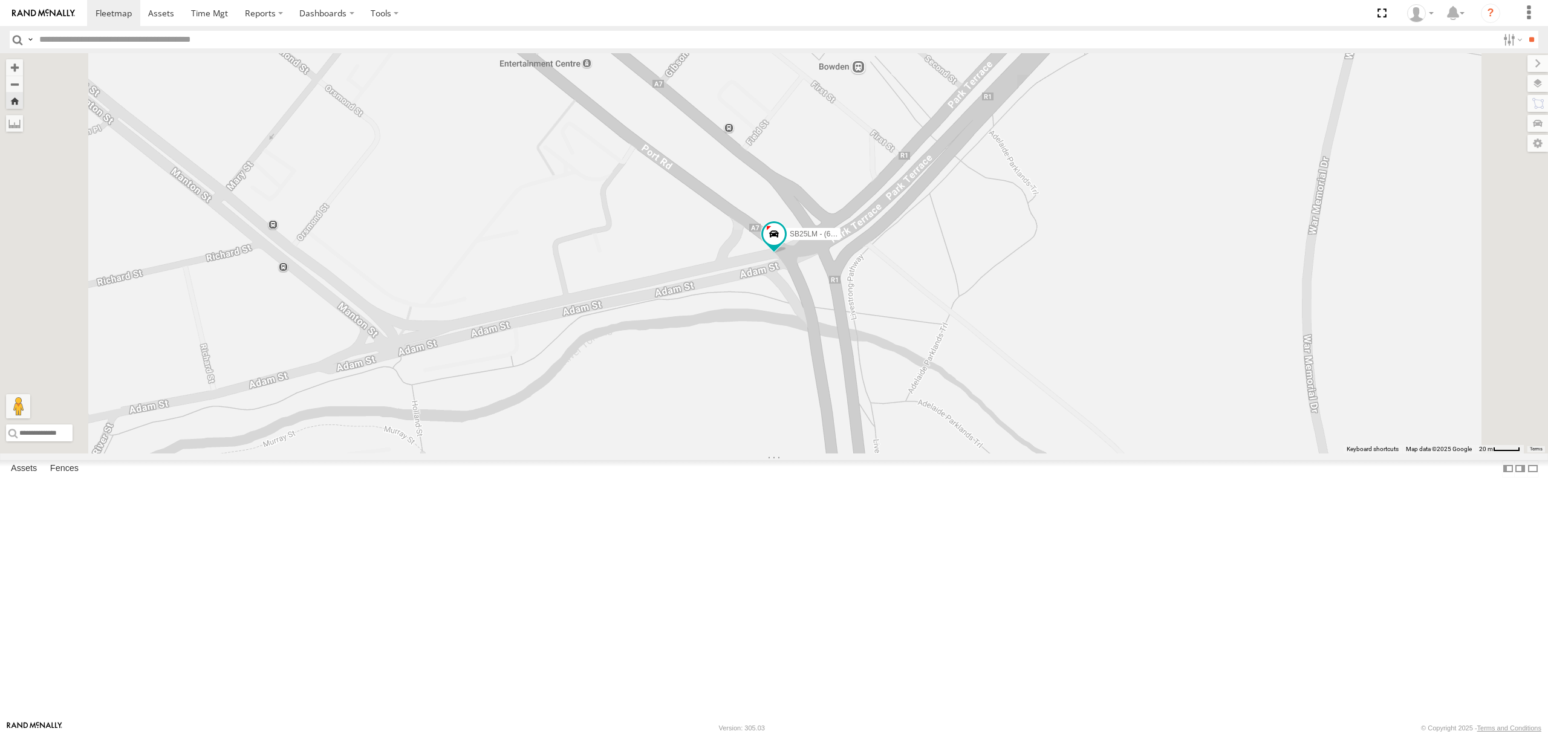
click at [0, 0] on div "SB26LM - (3P HINO) R7 All Assets" at bounding box center [0, 0] width 0 height 0
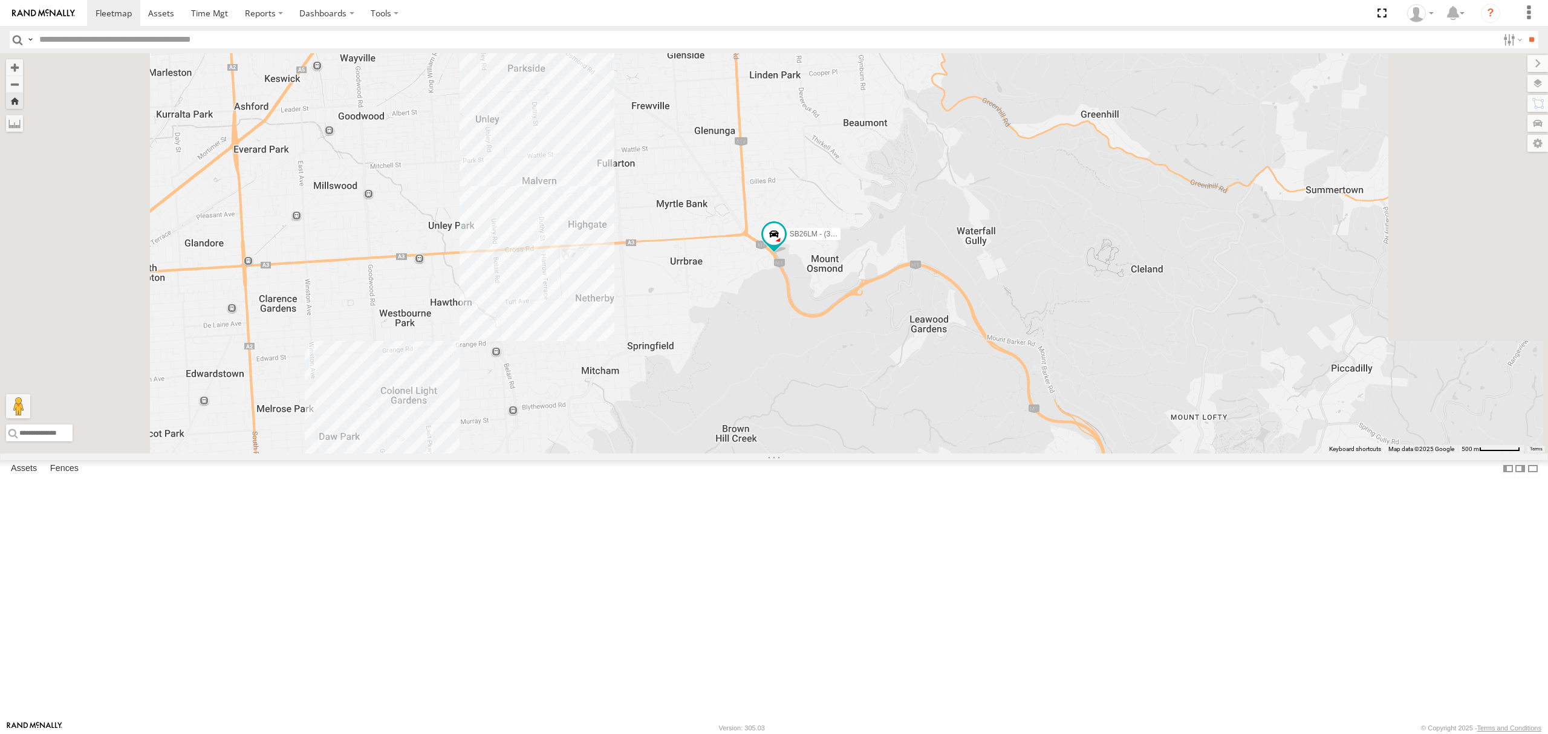
click at [0, 0] on div "SY71FR - (16P TRAILER) PM1" at bounding box center [0, 0] width 0 height 0
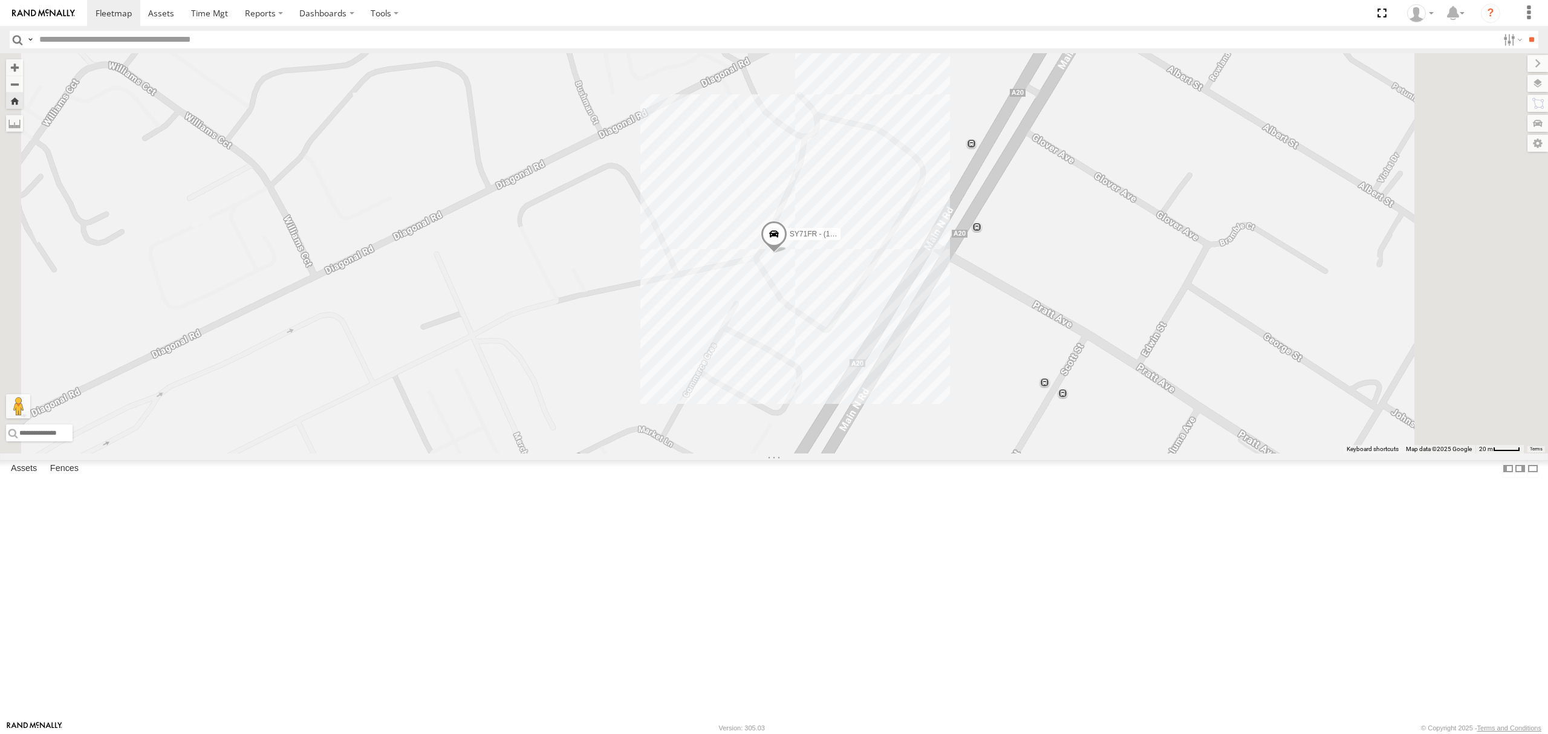
click at [1081, 322] on div "SY71FR - (16P TRAILER) PM1" at bounding box center [774, 253] width 1548 height 400
click at [0, 0] on div "SB25LM - (6P HINO) R6" at bounding box center [0, 0] width 0 height 0
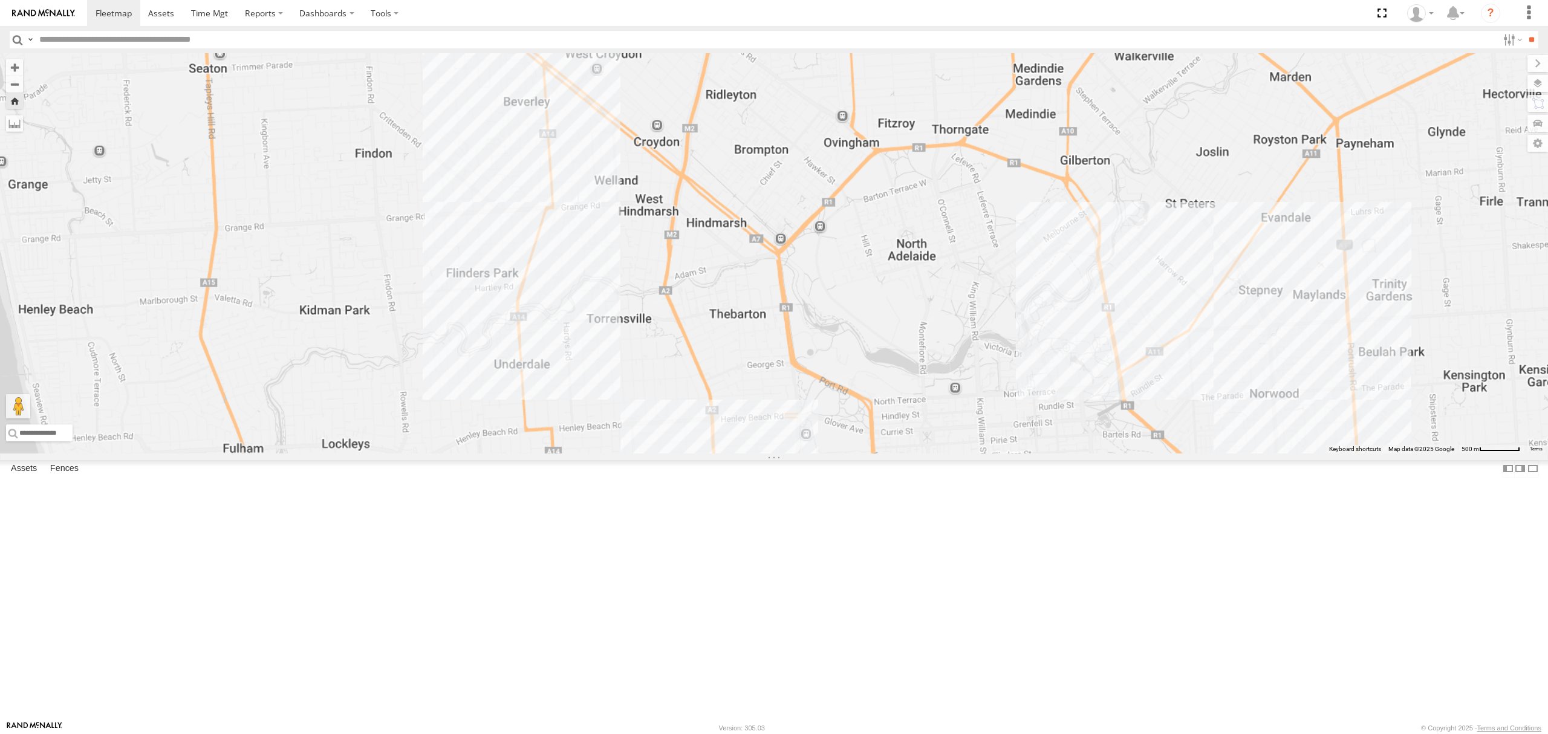
click at [0, 0] on div "SB25LM - (6P HINO) R6 All Assets" at bounding box center [0, 0] width 0 height 0
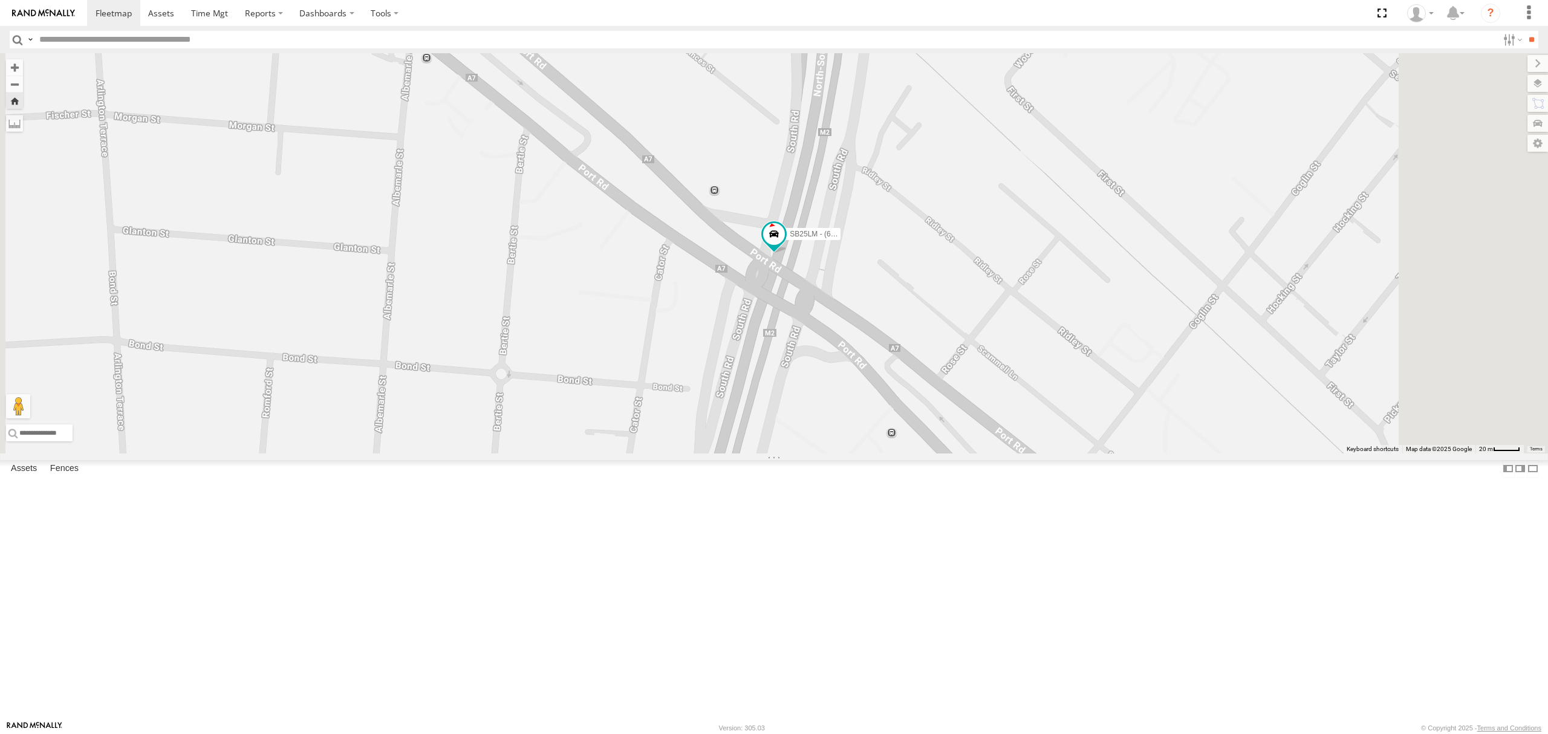
click at [0, 0] on div "S254CLT - [PERSON_NAME]" at bounding box center [0, 0] width 0 height 0
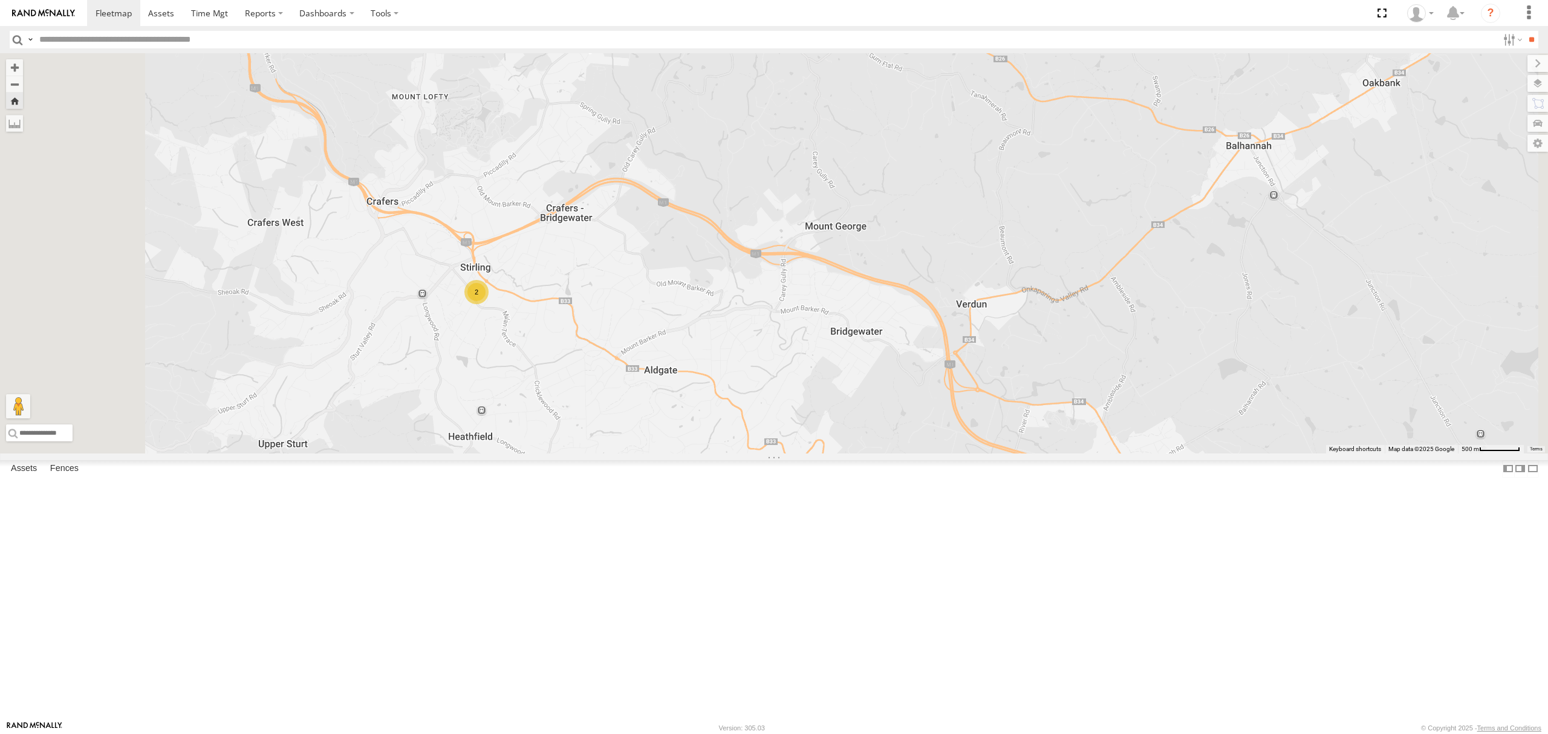
drag, startPoint x: 103, startPoint y: 139, endPoint x: 109, endPoint y: 140, distance: 6.8
click at [0, 0] on div "SY71FR - (16P TRAILER) PM1" at bounding box center [0, 0] width 0 height 0
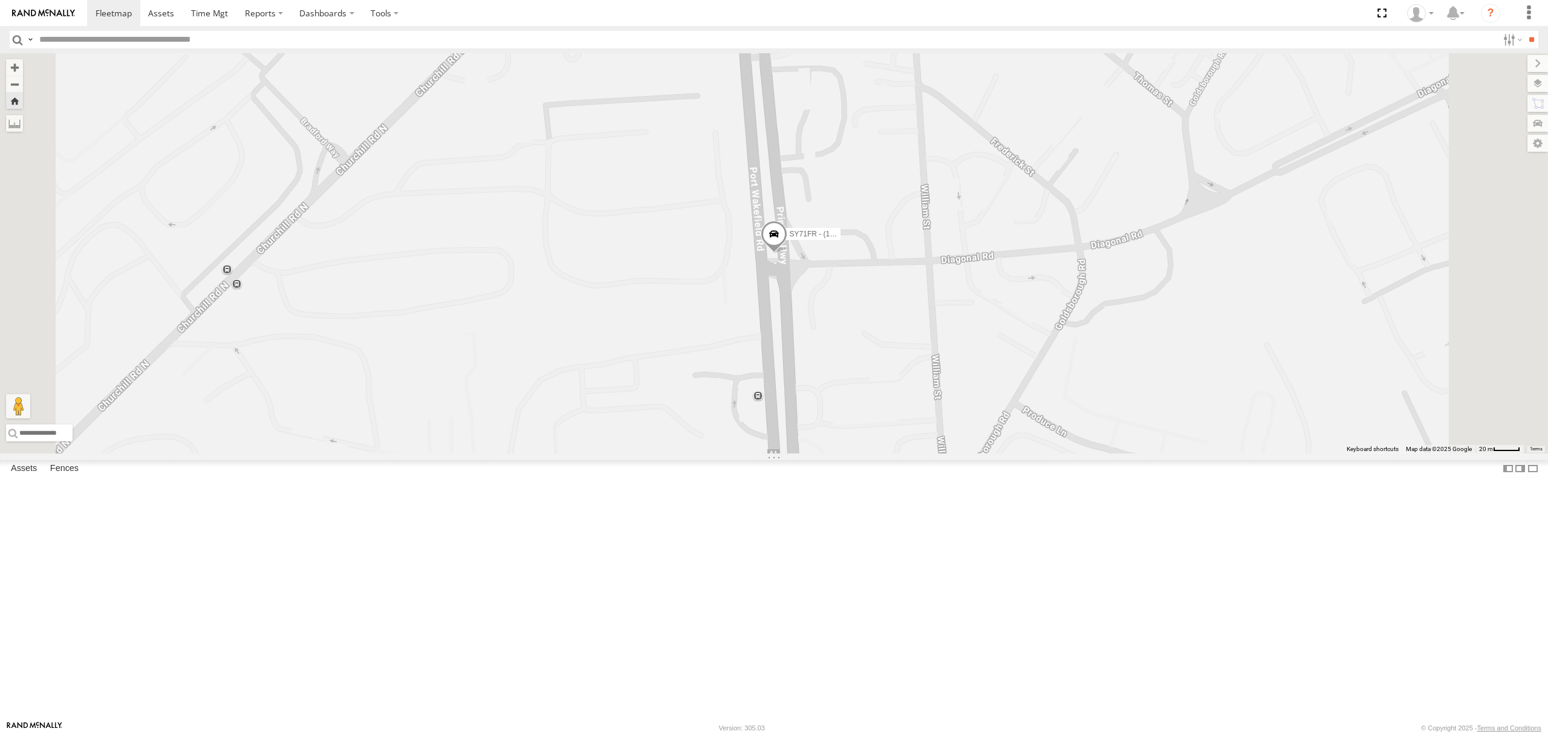
click at [787, 253] on span at bounding box center [774, 237] width 27 height 33
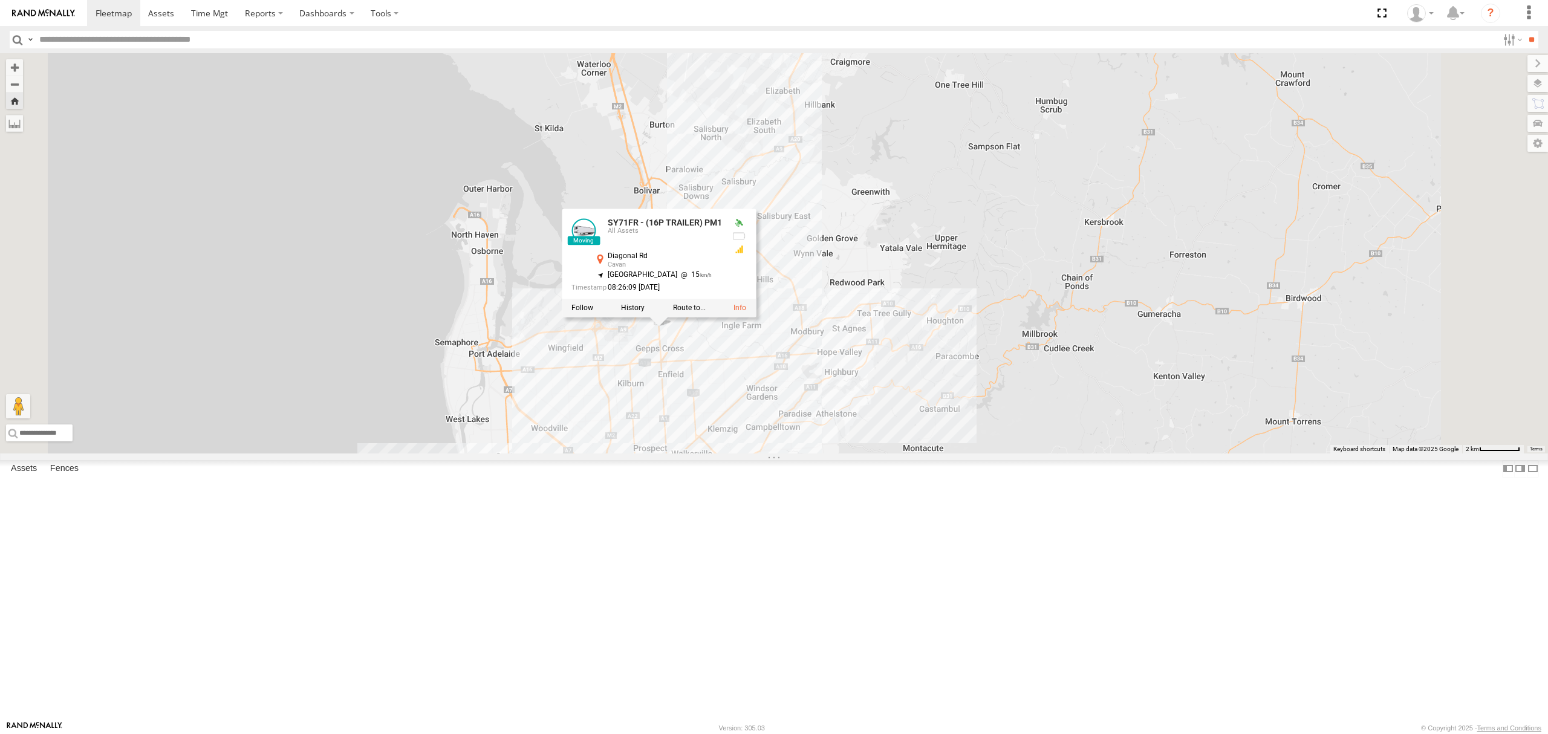
click at [0, 0] on div "S254CLT - [PERSON_NAME] All Assets" at bounding box center [0, 0] width 0 height 0
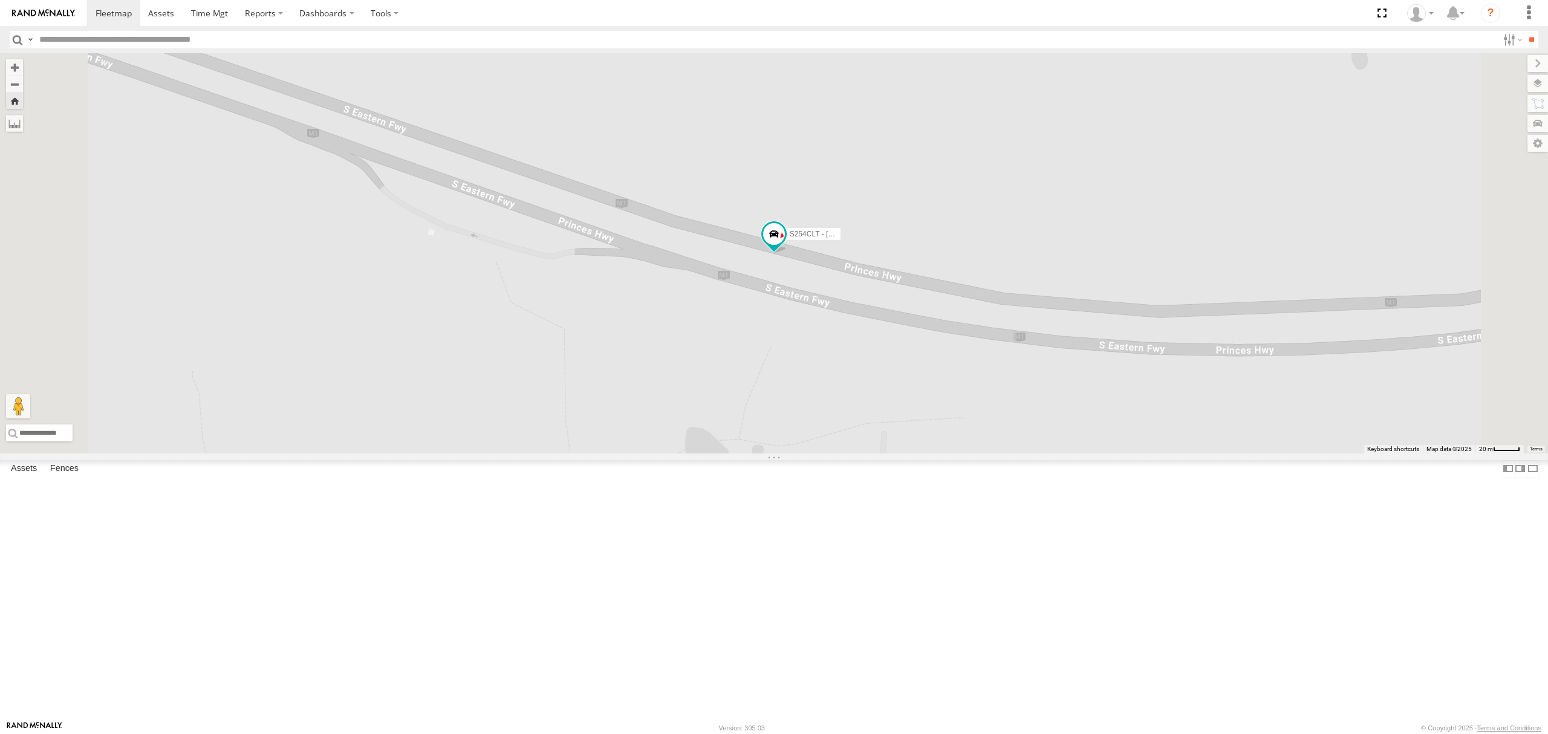
click at [0, 0] on div "-3.5" at bounding box center [0, 0] width 0 height 0
click at [0, 0] on div "All Assets" at bounding box center [0, 0] width 0 height 0
